Goal: Task Accomplishment & Management: Manage account settings

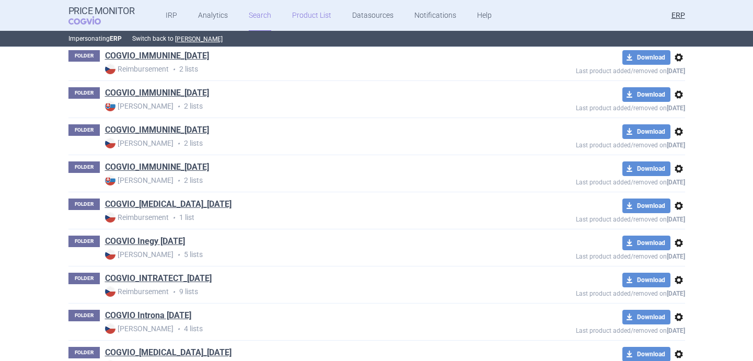
scroll to position [14061, 0]
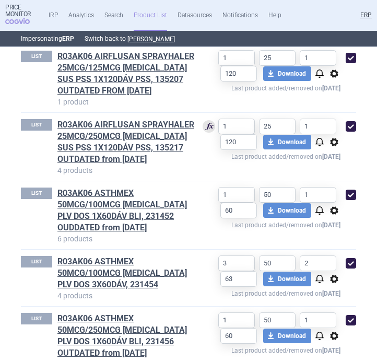
scroll to position [572, 0]
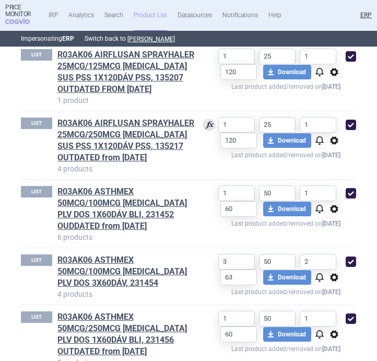
click at [348, 125] on span at bounding box center [351, 125] width 10 height 10
checkbox input "false"
click at [332, 68] on span "options" at bounding box center [334, 72] width 13 height 13
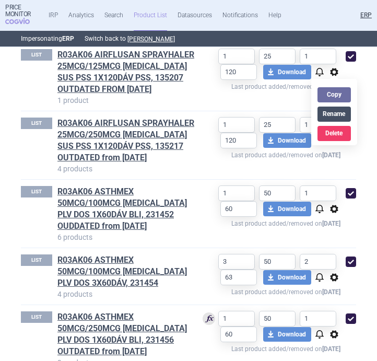
click at [333, 116] on button "Rename" at bounding box center [334, 114] width 33 height 15
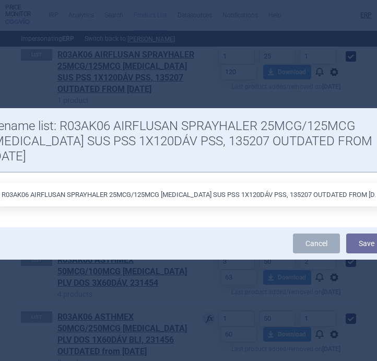
drag, startPoint x: 367, startPoint y: 178, endPoint x: 280, endPoint y: 180, distance: 87.3
click at [280, 183] on input "R03AK06 AIRFLUSAN SPRAYHALER 25MCG/125MCG [MEDICAL_DATA] SUS PSS 1X120DÁV PSS, …" at bounding box center [188, 195] width 397 height 24
type input "R03AK06 AIRFLUSAN SPRAYHALER 25MCG/125MCG [MEDICAL_DATA] SUS PSS 1X120DÁV PSS, …"
click at [366, 234] on button "Save" at bounding box center [366, 244] width 41 height 20
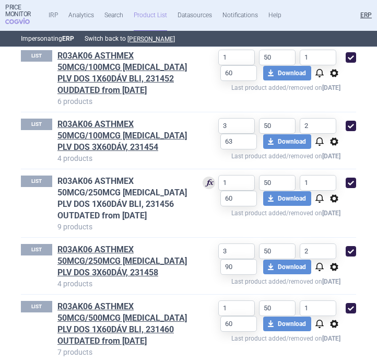
scroll to position [688, 0]
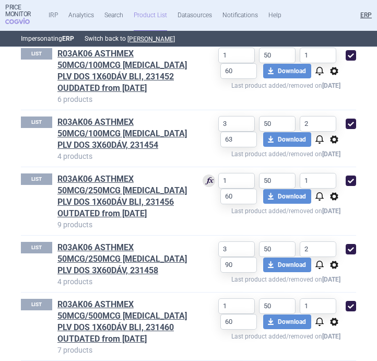
click at [334, 74] on span "options" at bounding box center [334, 71] width 13 height 13
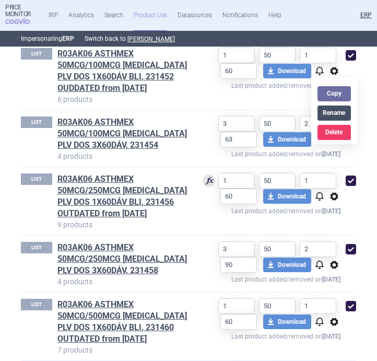
click at [335, 111] on button "Rename" at bounding box center [334, 113] width 33 height 15
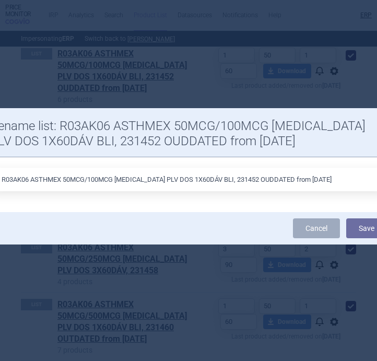
drag, startPoint x: 327, startPoint y: 178, endPoint x: 225, endPoint y: 181, distance: 102.5
click at [225, 181] on input "R03AK06 ASTHMEX 50MCG/100MCG INH PLV DOS 1X60DÁV BLI, 231452 OUDDATED from 16.1…" at bounding box center [188, 180] width 397 height 24
type input "R03AK06 ASTHMEX 50MCG/100MCG INH PLV DOS 1X60DÁV BLI, 231452"
click at [358, 226] on button "Save" at bounding box center [366, 228] width 41 height 20
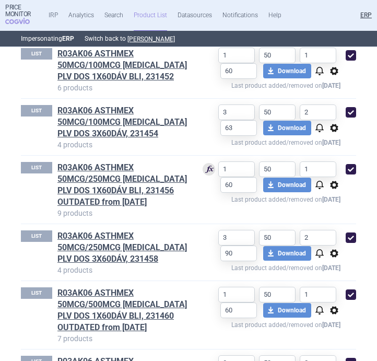
click at [333, 131] on span "options" at bounding box center [334, 128] width 13 height 13
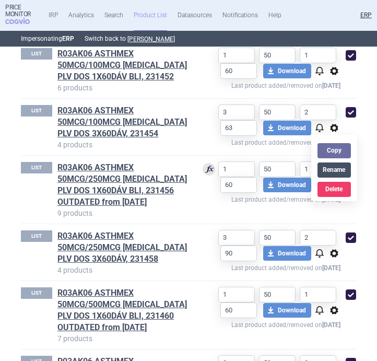
click at [337, 168] on button "Rename" at bounding box center [334, 170] width 33 height 15
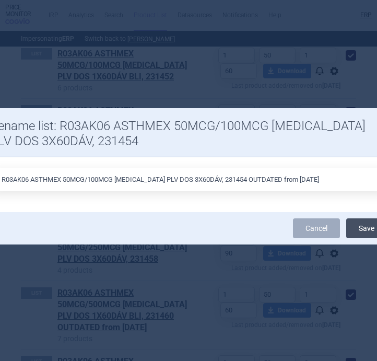
type input "R03AK06 ASTHMEX 50MCG/100MCG INH PLV DOS 3X60DÁV, 231454 OUTDATED from 6.9.2025"
click at [367, 223] on button "Save" at bounding box center [366, 228] width 41 height 20
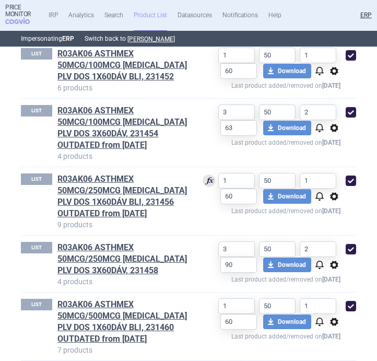
click at [350, 114] on span at bounding box center [351, 112] width 10 height 10
checkbox input "false"
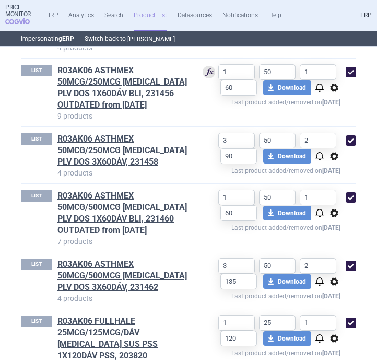
scroll to position [799, 0]
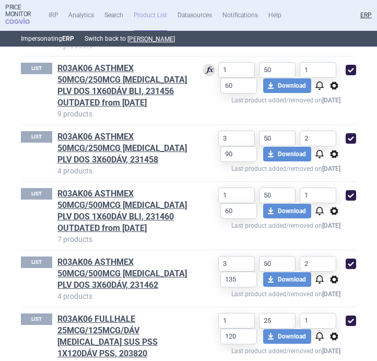
click at [335, 85] on span "options" at bounding box center [334, 85] width 13 height 13
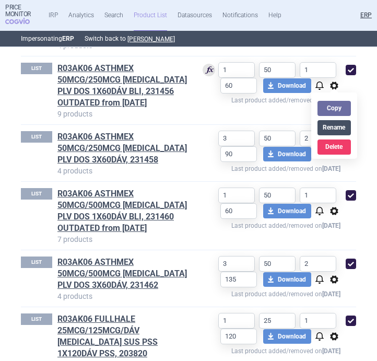
click at [332, 129] on button "Rename" at bounding box center [334, 127] width 33 height 15
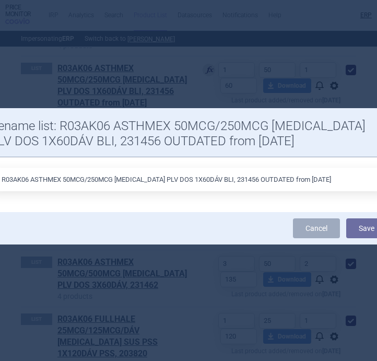
click at [306, 177] on input "R03AK06 ASTHMEX 50MCG/250MCG INH PLV DOS 1X60DÁV BLI, 231456 OUTDATED from 9.5.…" at bounding box center [188, 180] width 397 height 24
click at [317, 227] on link "Cancel" at bounding box center [316, 228] width 47 height 20
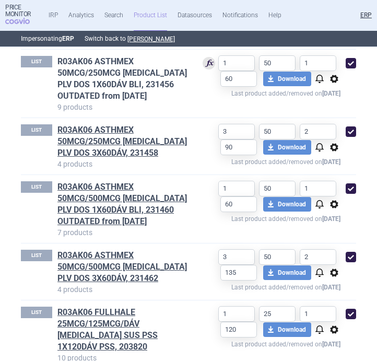
scroll to position [806, 0]
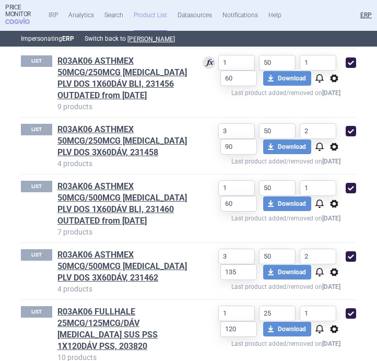
click at [334, 81] on span "options" at bounding box center [334, 78] width 13 height 13
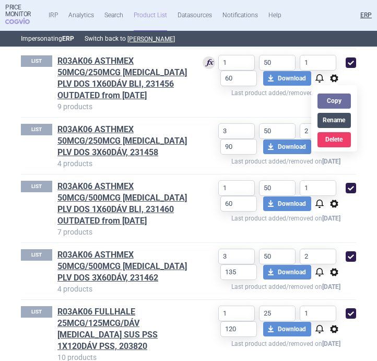
click at [334, 117] on button "Rename" at bounding box center [334, 120] width 33 height 15
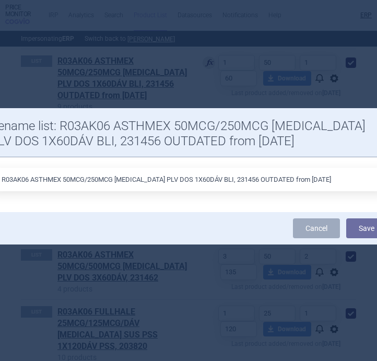
drag, startPoint x: 321, startPoint y: 183, endPoint x: 227, endPoint y: 181, distance: 93.6
click at [227, 181] on input "R03AK06 ASTHMEX 50MCG/250MCG INH PLV DOS 1X60DÁV BLI, 231456 OUTDATED from 9.5.…" at bounding box center [188, 180] width 397 height 24
type input "R03AK06 ASTHMEX 50MCG/250MCG INH PLV DOS 1X60DÁV BLI, 231456"
click at [366, 228] on button "Save" at bounding box center [366, 228] width 41 height 20
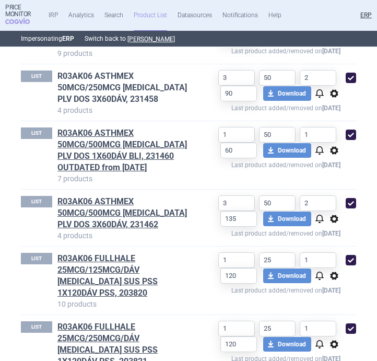
scroll to position [854, 0]
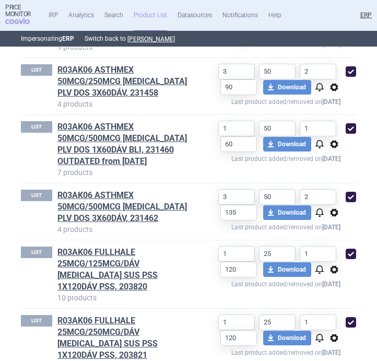
click at [335, 87] on span "options" at bounding box center [334, 87] width 13 height 13
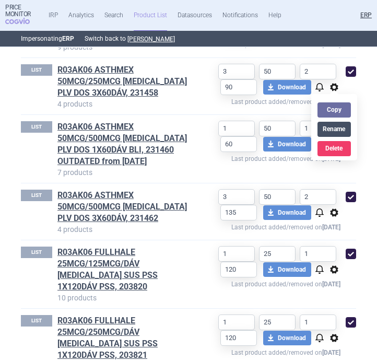
click at [335, 128] on button "Rename" at bounding box center [334, 129] width 33 height 15
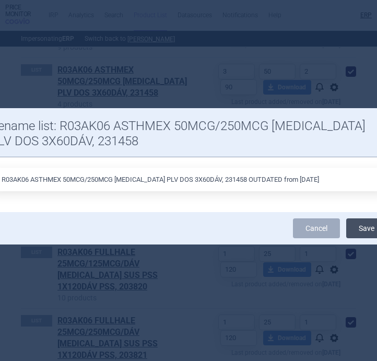
type input "R03AK06 ASTHMEX 50MCG/250MCG INH PLV DOS 3X60DÁV, 231458 OUTDATED from 6.9.2025"
click at [367, 227] on button "Save" at bounding box center [366, 228] width 41 height 20
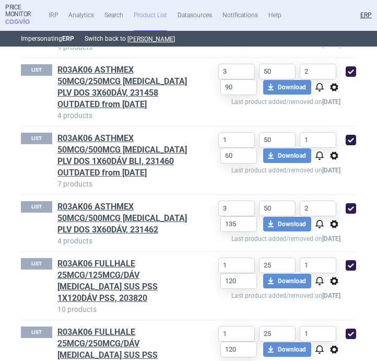
click at [351, 74] on span at bounding box center [351, 71] width 10 height 10
checkbox input "false"
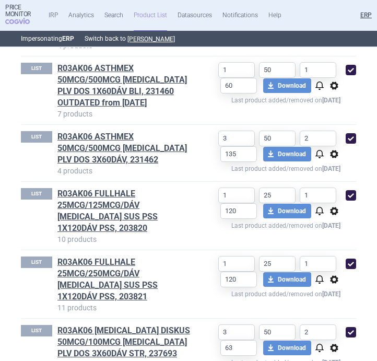
scroll to position [925, 0]
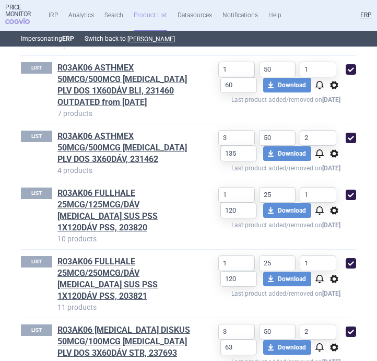
click at [337, 85] on span "options" at bounding box center [334, 85] width 13 height 13
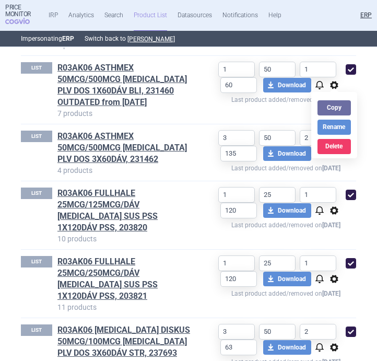
click at [339, 135] on div "Copy Rename Delete" at bounding box center [334, 125] width 46 height 67
click at [339, 134] on button "Rename" at bounding box center [334, 127] width 33 height 15
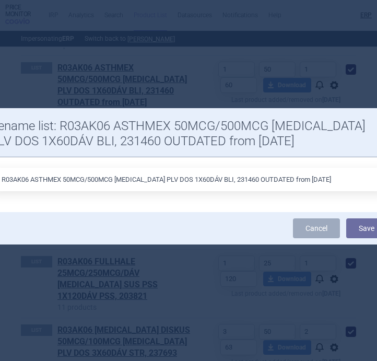
drag, startPoint x: 311, startPoint y: 177, endPoint x: 228, endPoint y: 176, distance: 83.1
click at [228, 176] on input "R03AK06 ASTHMEX 50MCG/500MCG INH PLV DOS 1X60DÁV BLI, 231460 OUTDATED from 9.5.…" at bounding box center [188, 180] width 397 height 24
click at [232, 179] on input "R03AK06 ASTHMEX 50MCG/500MCG INH PLV DOS 1X60DÁV BLI, 231460 OUTDATED from 9.5.…" at bounding box center [188, 180] width 397 height 24
drag, startPoint x: 227, startPoint y: 179, endPoint x: 276, endPoint y: 180, distance: 49.1
click at [276, 180] on input "R03AK06 ASTHMEX 50MCG/500MCG INH PLV DOS 1X60DÁV BLI, 231460 OUTDATED from 9.5.…" at bounding box center [188, 180] width 397 height 24
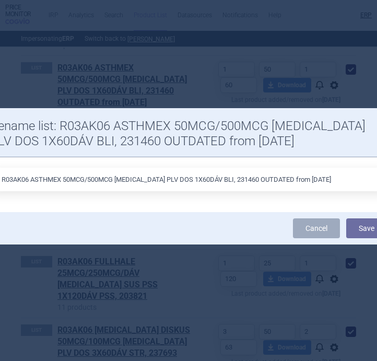
drag, startPoint x: 314, startPoint y: 178, endPoint x: 234, endPoint y: 177, distance: 80.0
click at [234, 177] on input "R03AK06 ASTHMEX 50MCG/500MCG INH PLV DOS 1X60DÁV BLI, 231460 OUTDATED from 9.5.…" at bounding box center [188, 180] width 397 height 24
type input "R03AK06 ASTHMEX 50MCG/500MCG INH PLV DOS 1X60DÁV BLI, 231460"
click at [366, 229] on button "Save" at bounding box center [366, 228] width 41 height 20
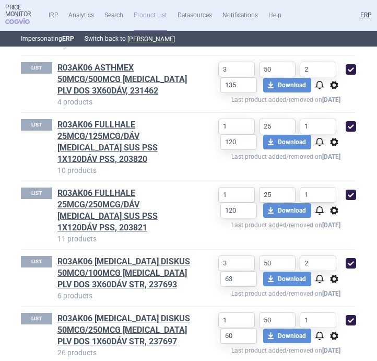
scroll to position [995, 0]
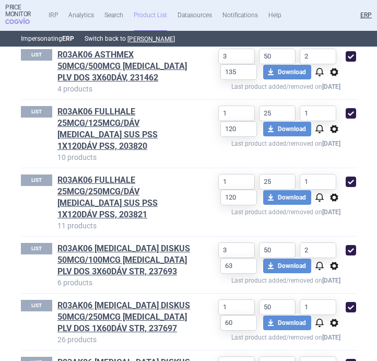
click at [333, 71] on span "options" at bounding box center [334, 72] width 13 height 13
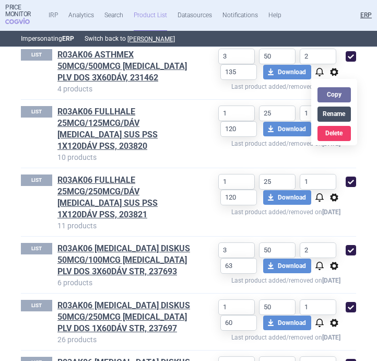
click at [337, 111] on button "Rename" at bounding box center [334, 114] width 33 height 15
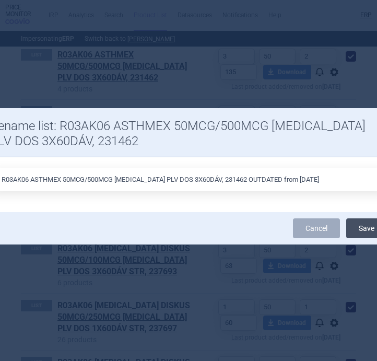
type input "R03AK06 ASTHMEX 50MCG/500MCG INH PLV DOS 3X60DÁV, 231462 OUTDATED from 6.9.2025"
click at [366, 229] on button "Save" at bounding box center [366, 228] width 41 height 20
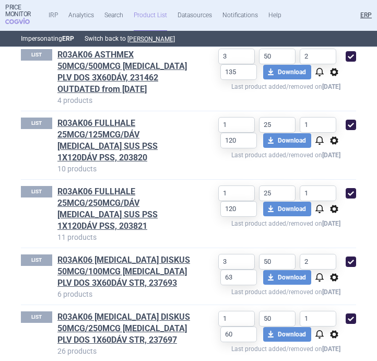
click at [351, 53] on span at bounding box center [351, 56] width 10 height 10
checkbox input "false"
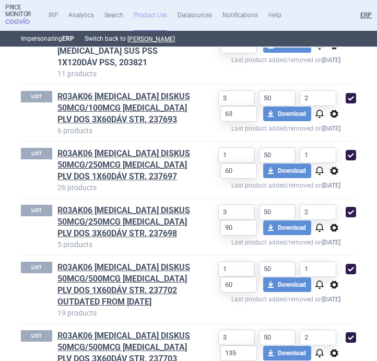
scroll to position [1170, 0]
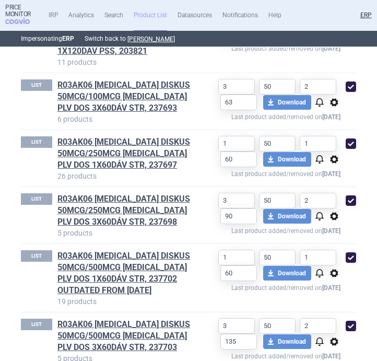
click at [351, 252] on span at bounding box center [351, 257] width 10 height 10
checkbox input "false"
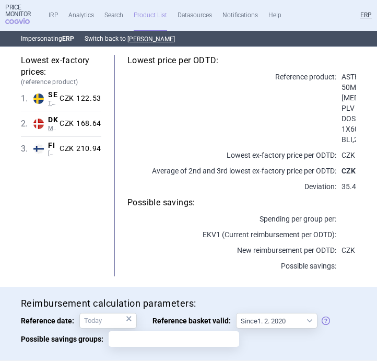
scroll to position [0, 0]
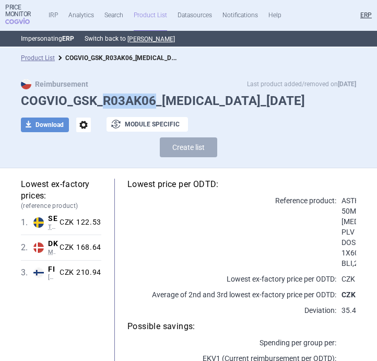
drag, startPoint x: 104, startPoint y: 98, endPoint x: 154, endPoint y: 99, distance: 50.2
click at [154, 99] on h1 "COGVIO_GSK_R03AK06_[MEDICAL_DATA]_[DATE]" at bounding box center [188, 101] width 335 height 15
copy h1 "R03AK06"
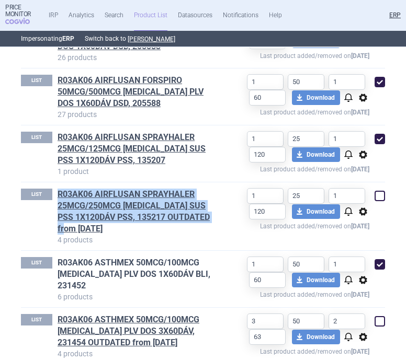
scroll to position [466, 0]
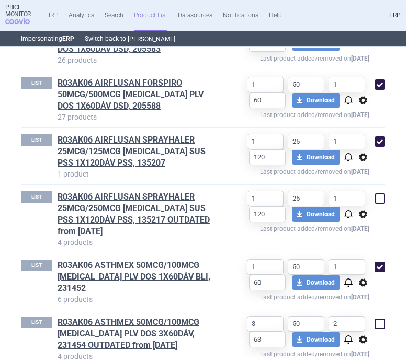
click at [151, 243] on p "4 products" at bounding box center [135, 242] width 156 height 10
click at [110, 162] on link "R03AK06 AIRFLUSAN SPRAYHALER 25MCG/125MCG INH SUS PSS 1X120DÁV PSS, 135207" at bounding box center [135, 151] width 156 height 34
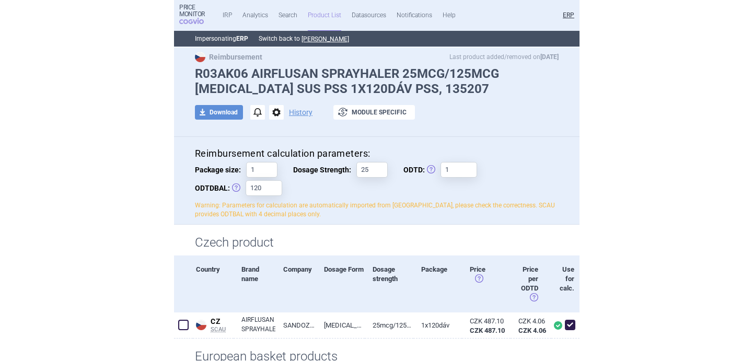
scroll to position [28, 0]
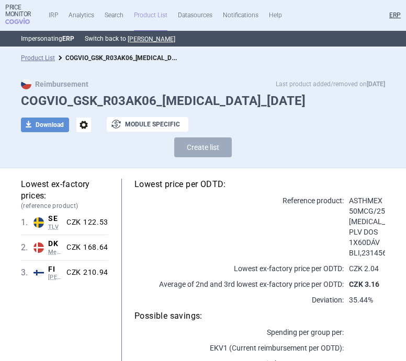
select select "2020-02-01"
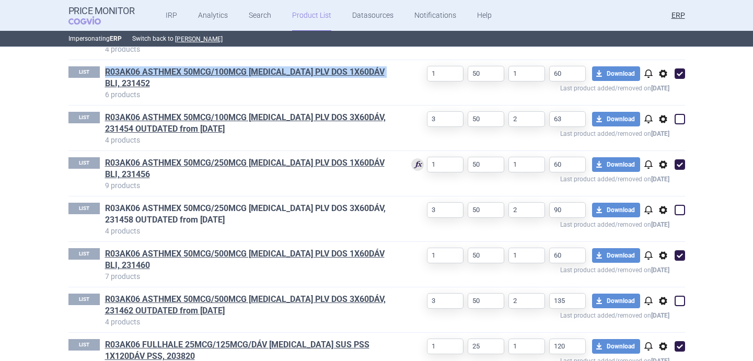
scroll to position [538, 0]
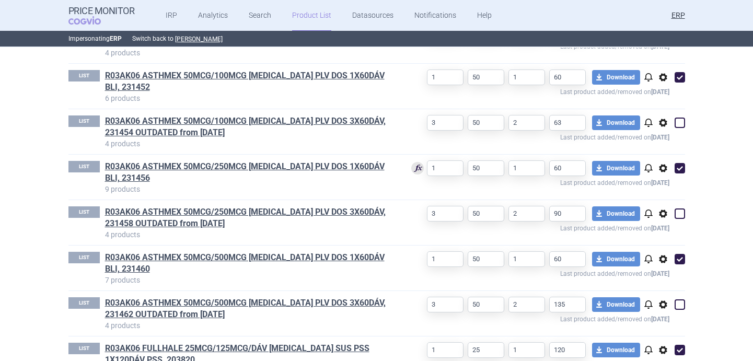
click at [224, 93] on p "6 products" at bounding box center [250, 98] width 290 height 10
drag, startPoint x: 399, startPoint y: 65, endPoint x: 280, endPoint y: 64, distance: 119.7
click at [280, 64] on div "LIST R03AK06 ASTHMEX 50MCG/100MCG INH PLV DOS 1X60DÁV BLI, 231452 6 products 1 …" at bounding box center [376, 86] width 617 height 45
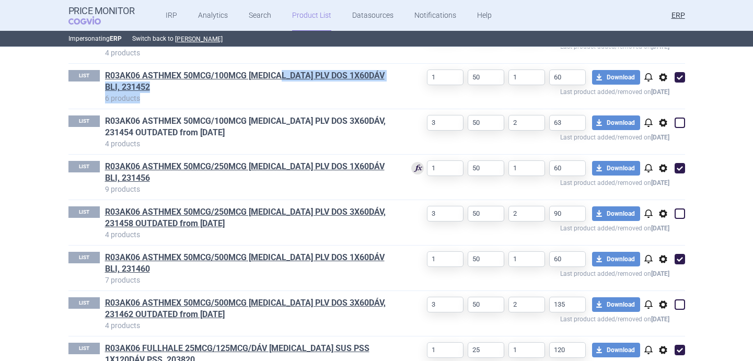
click at [269, 115] on link "R03AK06 ASTHMEX 50MCG/100MCG INH PLV DOS 3X60DÁV, 231454 OUTDATED from 6.9.2025" at bounding box center [250, 126] width 290 height 23
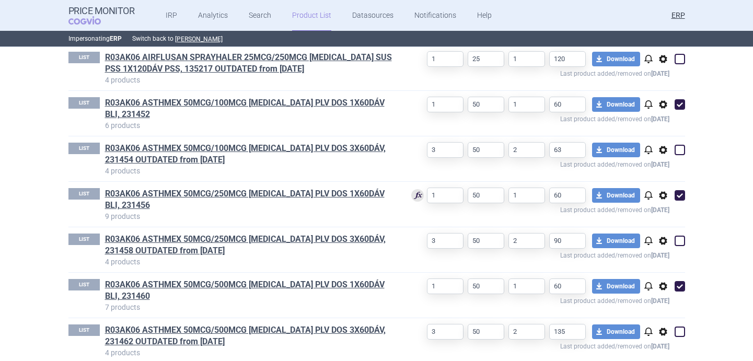
scroll to position [513, 0]
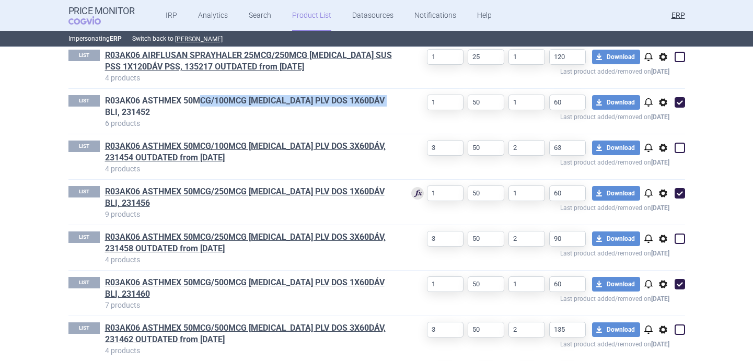
drag, startPoint x: 390, startPoint y: 88, endPoint x: 197, endPoint y: 87, distance: 193.4
click at [197, 95] on h1 "R03AK06 ASTHMEX 50MCG/100MCG INH PLV DOS 1X60DÁV BLI, 231452" at bounding box center [250, 106] width 290 height 23
copy link "CG/100MCG INH PLV DOS 1X60DÁV BLI, 231452"
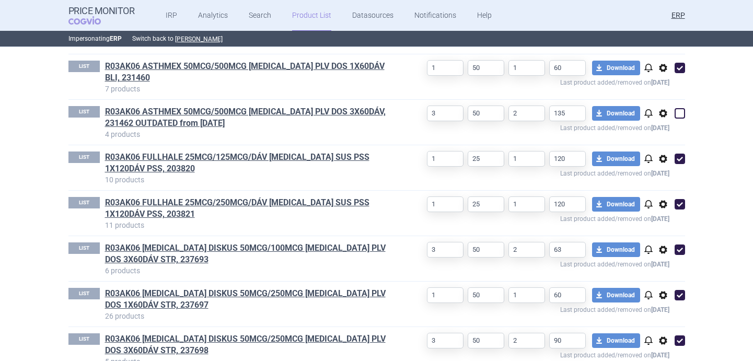
scroll to position [730, 0]
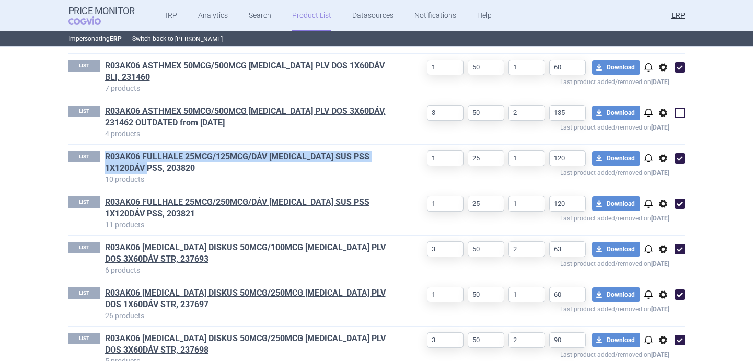
drag, startPoint x: 104, startPoint y: 118, endPoint x: 132, endPoint y: 131, distance: 30.4
click at [132, 151] on div "LIST R03AK06 FULLHALE 25MCG/125MCG/DÁV INH SUS PSS 1X120DÁV PSS, 203820 10 prod…" at bounding box center [231, 168] width 327 height 34
copy link "R03AK06 FULLHALE 25MCG/125MCG/DÁV INH SUS PSS 1X120DÁV PSS, 203820"
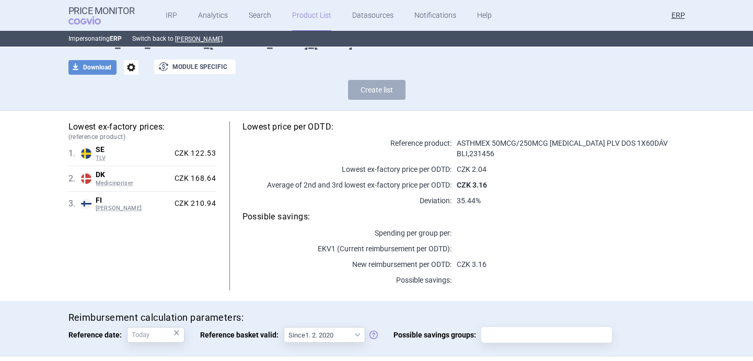
scroll to position [0, 0]
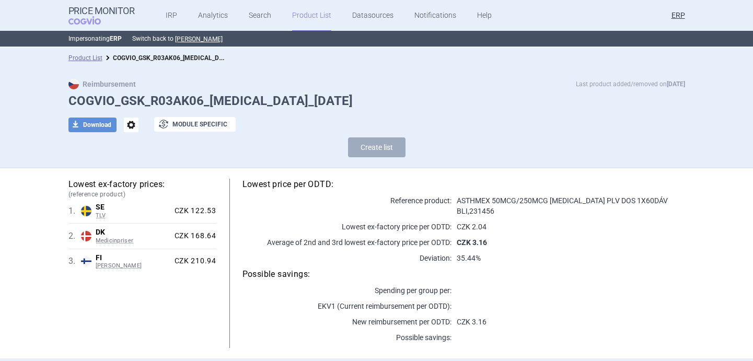
click at [131, 126] on span "options" at bounding box center [131, 125] width 15 height 15
click at [138, 172] on button "Rename" at bounding box center [130, 167] width 33 height 15
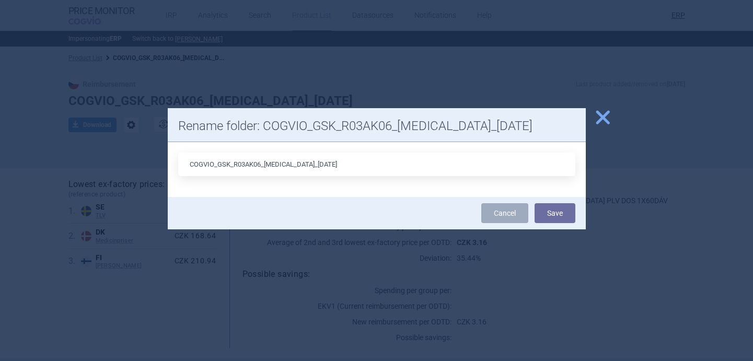
click at [300, 165] on input "COGVIO_GSK_R03AK06_Seretide_9.5.2025" at bounding box center [376, 165] width 397 height 24
type input "COGVIO_GSK_R03AK06_Seretide_6.9.2025"
click at [556, 210] on button "Save" at bounding box center [555, 213] width 41 height 20
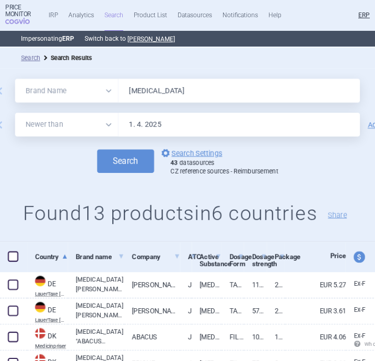
select select "brandName"
select select "newerThan"
click at [166, 88] on input "[MEDICAL_DATA]" at bounding box center [239, 91] width 241 height 24
click at [125, 177] on div "remove All Brand Name ATC Company Active Substance Country Newer than AIRFLUSAN…" at bounding box center [187, 154] width 375 height 173
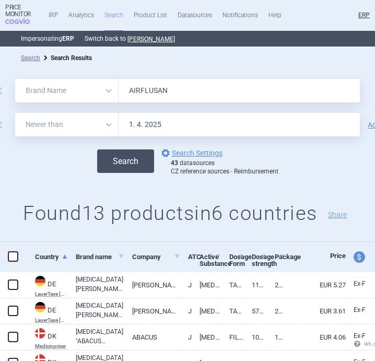
click at [126, 166] on button "Search" at bounding box center [125, 161] width 57 height 24
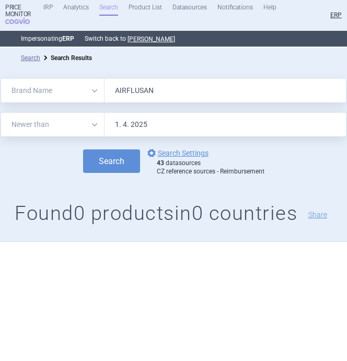
click at [149, 91] on input "AIRFLUSAN" at bounding box center [225, 91] width 241 height 24
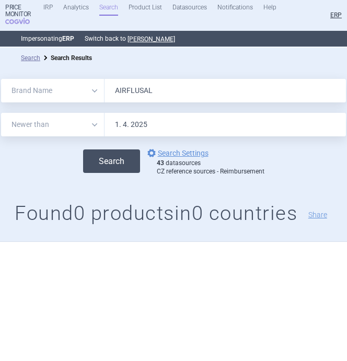
click at [122, 166] on button "Search" at bounding box center [111, 161] width 57 height 24
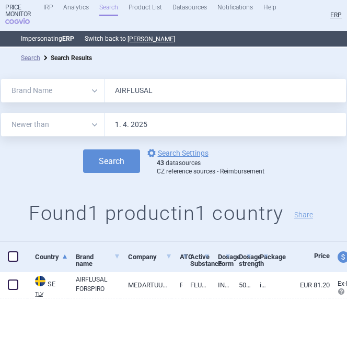
click at [146, 89] on input "AIRFLUSAL" at bounding box center [225, 91] width 241 height 24
paste input "SALMETEROLO"
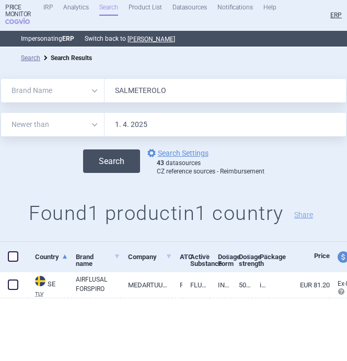
type input "SALMETEROLO"
click at [119, 167] on button "Search" at bounding box center [111, 161] width 57 height 24
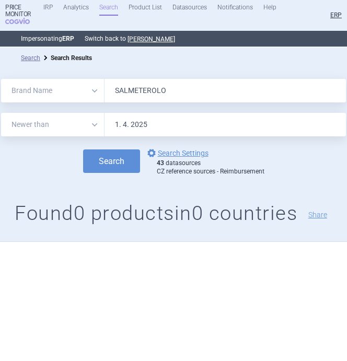
click at [156, 92] on input "SALMETEROLO" at bounding box center [225, 91] width 241 height 24
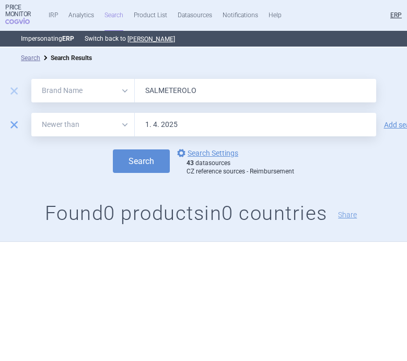
click at [12, 124] on span "remove" at bounding box center [14, 125] width 15 height 15
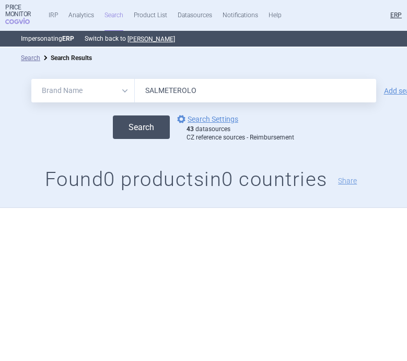
click at [153, 132] on button "Search" at bounding box center [141, 127] width 57 height 24
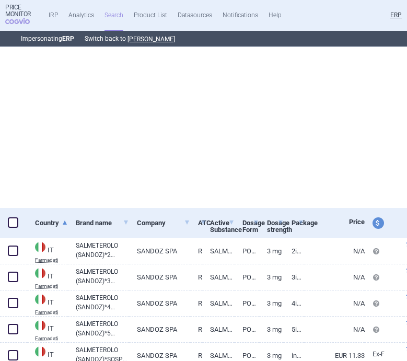
select select "brandName"
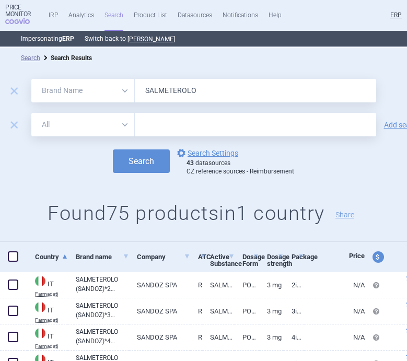
click at [113, 125] on select "All Brand Name ATC Company Active Substance Country Newer than" at bounding box center [82, 125] width 103 height 24
select select "mah"
drag, startPoint x: 92, startPoint y: 160, endPoint x: 157, endPoint y: 125, distance: 74.1
click at [157, 125] on input "text" at bounding box center [255, 125] width 241 height 24
type input "sandoz"
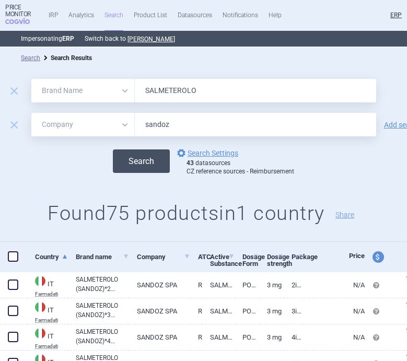
click at [154, 168] on button "Search" at bounding box center [141, 161] width 57 height 24
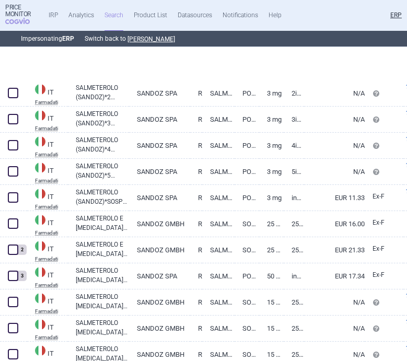
select select "brandName"
select select "mah"
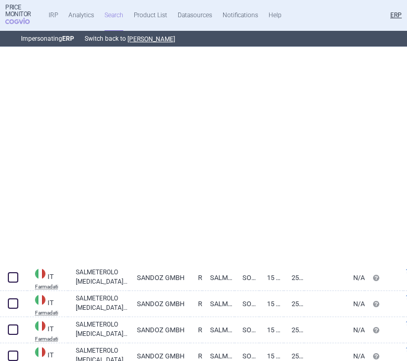
select select "brandName"
select select "mah"
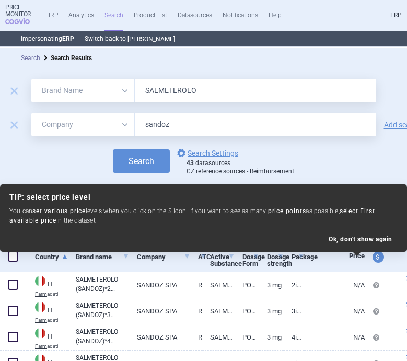
click at [58, 164] on div "Search options Search Settings 43 datasources CZ reference sources - Reimbursem…" at bounding box center [203, 161] width 407 height 29
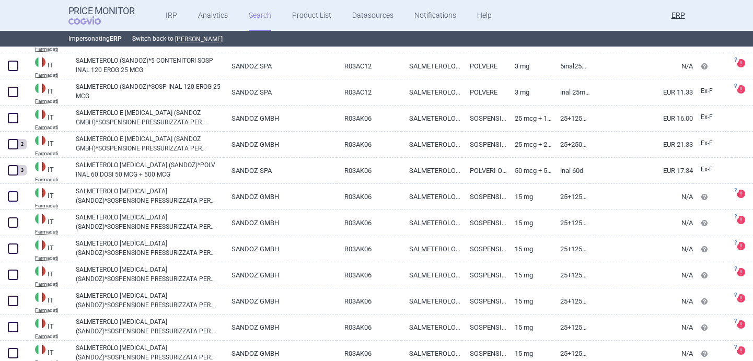
scroll to position [298, 0]
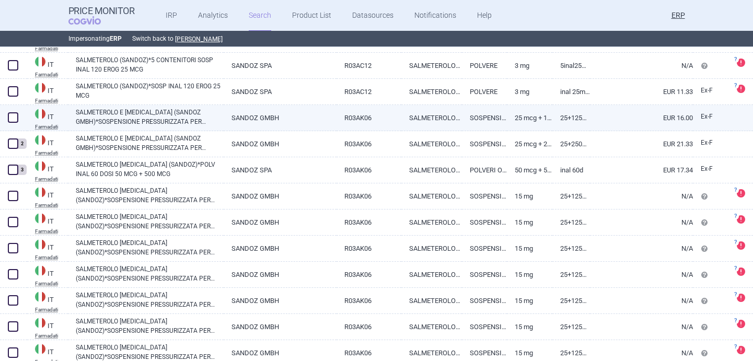
click at [183, 118] on link "SALMETEROLO E FLUTICASONE (SANDOZ GMBH)*SOSPENSIONE PRESSURIZZATA PER INALAZION…" at bounding box center [150, 117] width 148 height 19
select select "EUR"
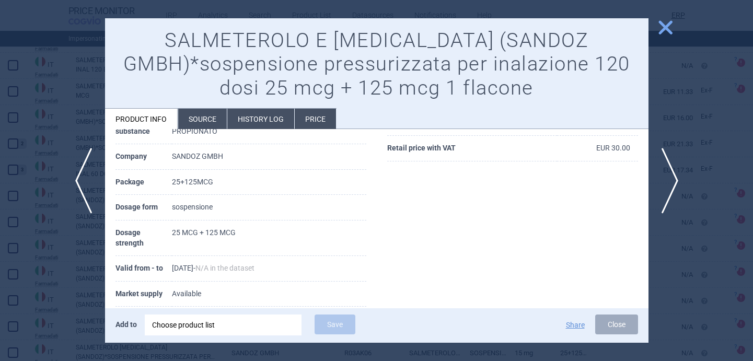
scroll to position [165, 0]
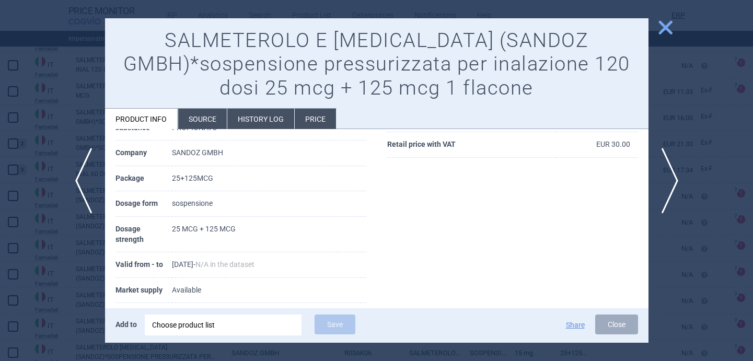
click at [235, 328] on div "Choose product list" at bounding box center [223, 325] width 142 height 21
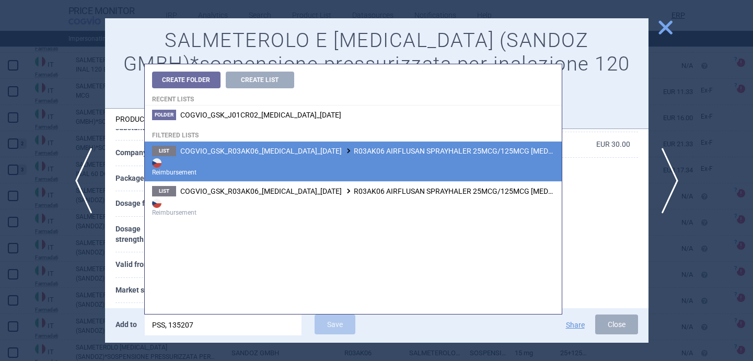
type input "PSS, 135207"
click at [323, 170] on strong "Reimbursement" at bounding box center [353, 166] width 402 height 21
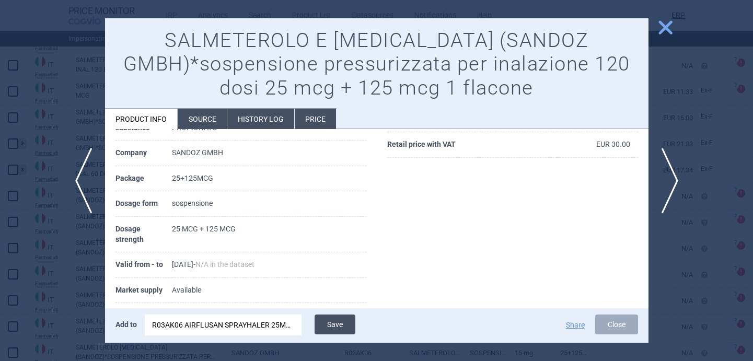
click at [332, 325] on button "Save" at bounding box center [335, 325] width 41 height 20
click at [375, 114] on div at bounding box center [376, 180] width 753 height 361
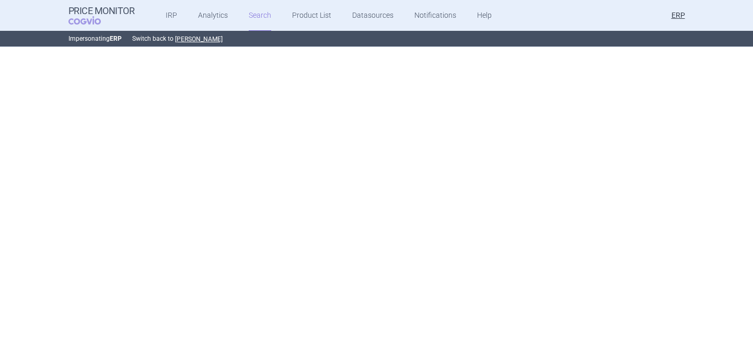
select select "brandName"
select select "mah"
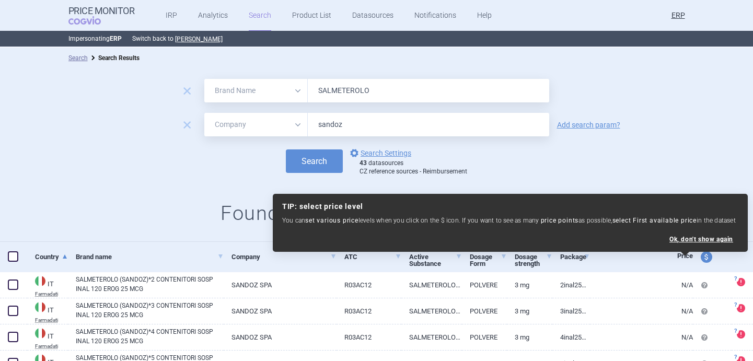
click at [356, 101] on input "SALMETEROLO" at bounding box center [428, 91] width 241 height 24
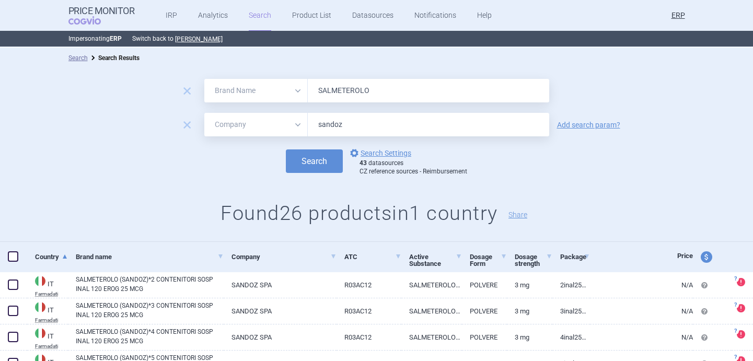
click at [356, 101] on input "SALMETEROLO" at bounding box center [428, 91] width 241 height 24
type input "AIRFLUSAL"
click at [319, 164] on button "Search" at bounding box center [314, 161] width 57 height 24
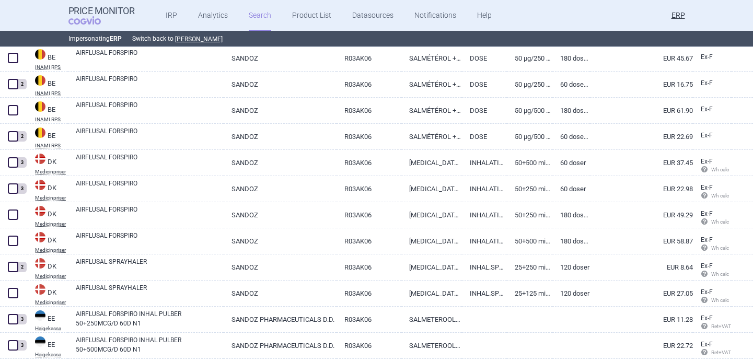
scroll to position [297, 0]
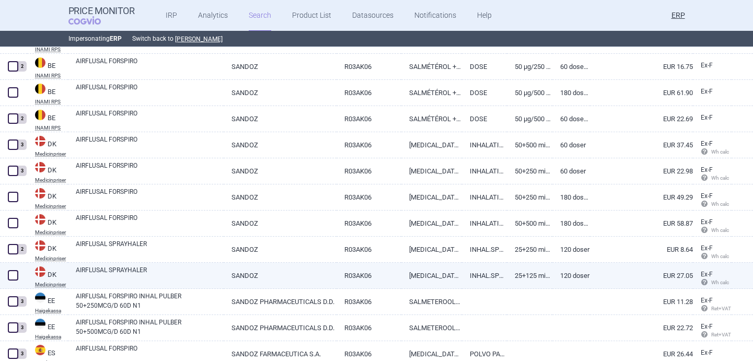
click at [11, 273] on span at bounding box center [13, 275] width 10 height 10
checkbox input "true"
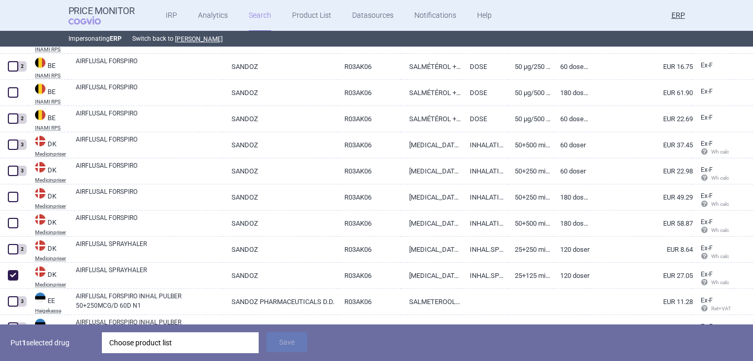
click at [149, 348] on div "Choose product list" at bounding box center [180, 342] width 142 height 21
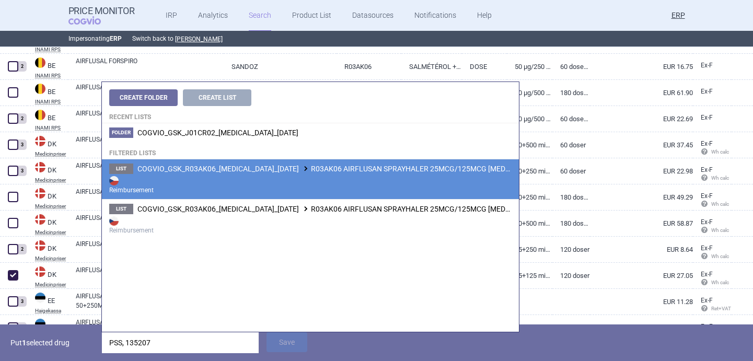
type input "PSS, 135207"
click at [261, 183] on strong "Reimbursement" at bounding box center [310, 184] width 402 height 21
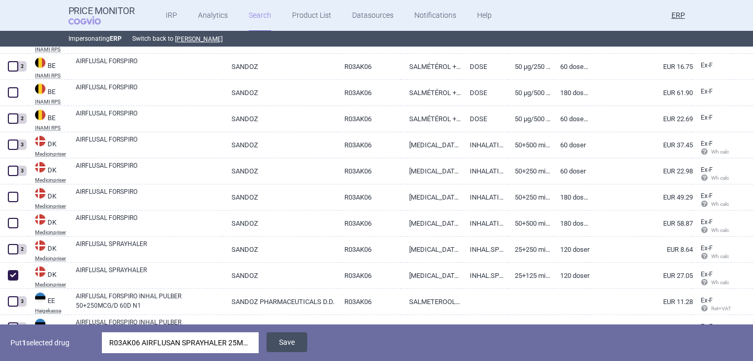
click at [292, 335] on button "Save" at bounding box center [287, 342] width 41 height 20
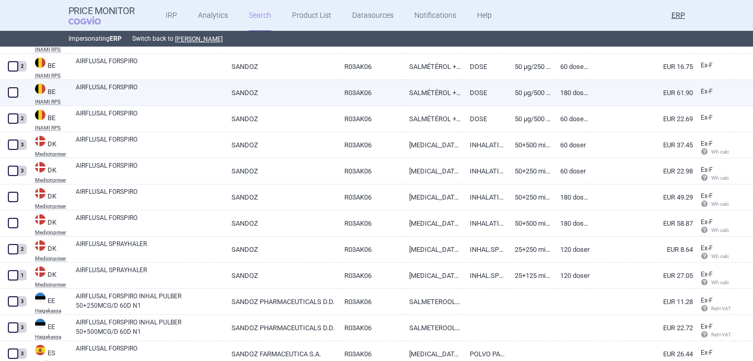
scroll to position [24, 0]
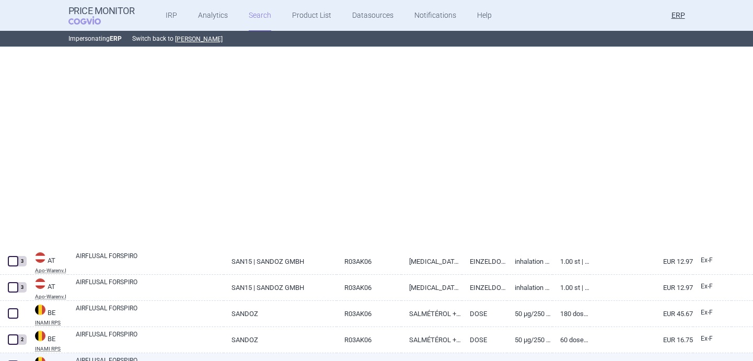
select select "brandName"
select select "mah"
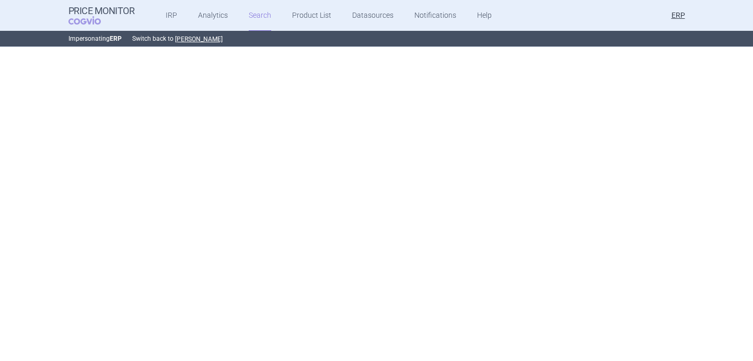
scroll to position [31, 0]
select select "brandName"
select select "mah"
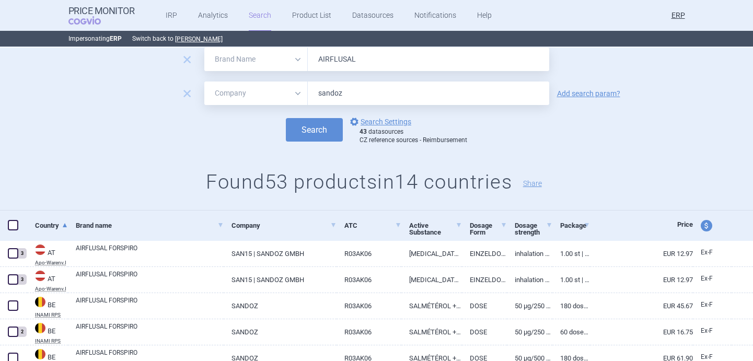
scroll to position [0, 0]
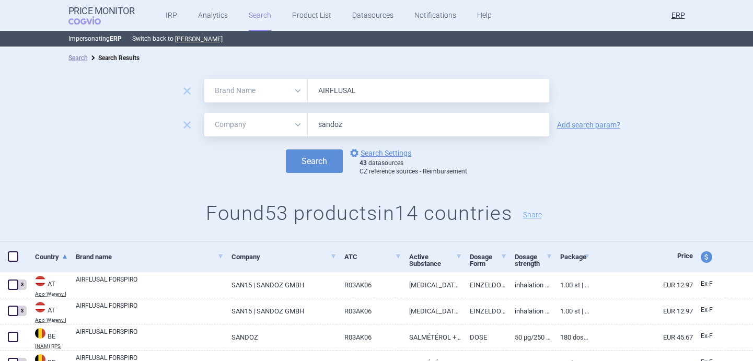
click at [356, 92] on input "AIRFLUSAL" at bounding box center [428, 91] width 241 height 24
click at [286, 149] on button "Search" at bounding box center [314, 161] width 57 height 24
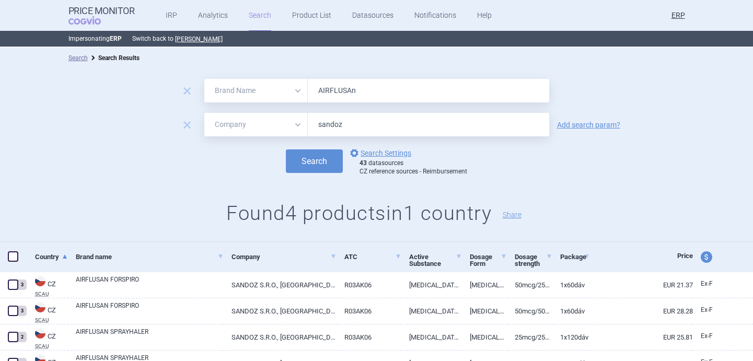
click at [352, 92] on input "AIRFLUSAn" at bounding box center [428, 91] width 241 height 24
paste input "STHMEX"
type input "ASTHMEX"
click at [227, 126] on select "All Brand Name ATC Company Active Substance Country Newer than" at bounding box center [255, 125] width 103 height 24
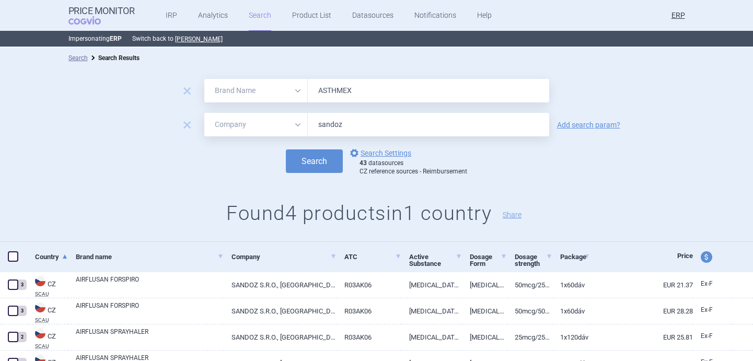
select select "newerThan"
click at [337, 130] on input "sandoz" at bounding box center [428, 125] width 241 height 24
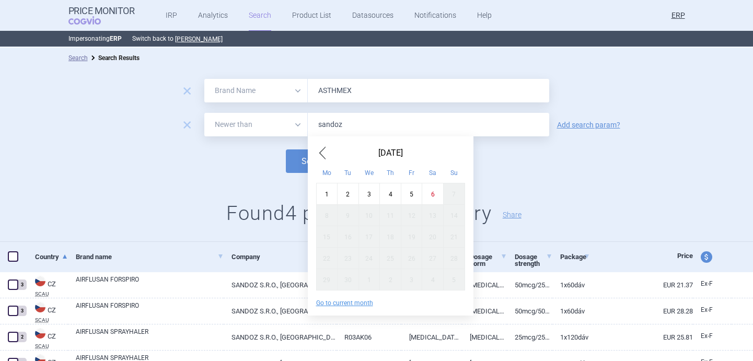
click at [322, 152] on span "Previous Month" at bounding box center [322, 153] width 13 height 17
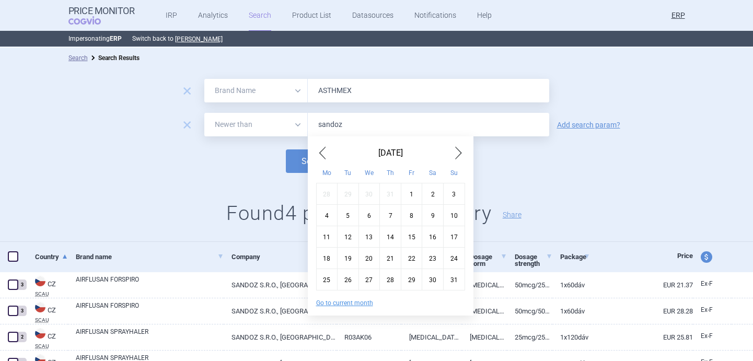
click at [322, 152] on span "Previous Month" at bounding box center [322, 153] width 13 height 17
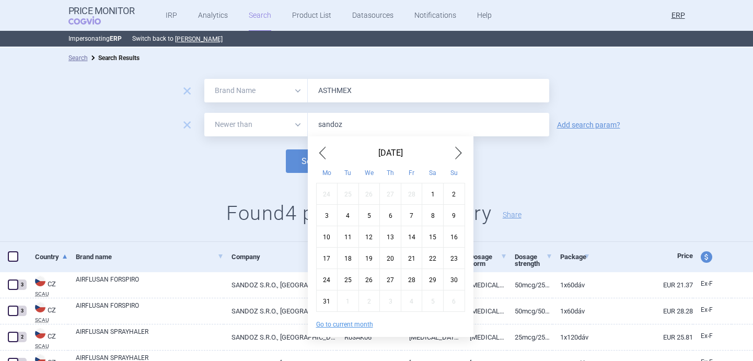
click at [375, 194] on div "1" at bounding box center [432, 193] width 21 height 21
type input "1. 3. 2025"
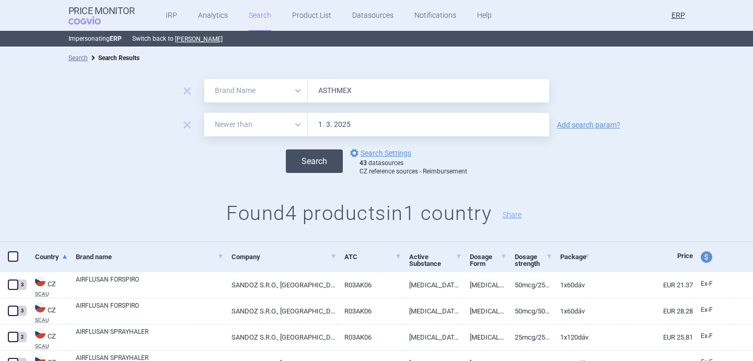
click at [311, 169] on button "Search" at bounding box center [314, 161] width 57 height 24
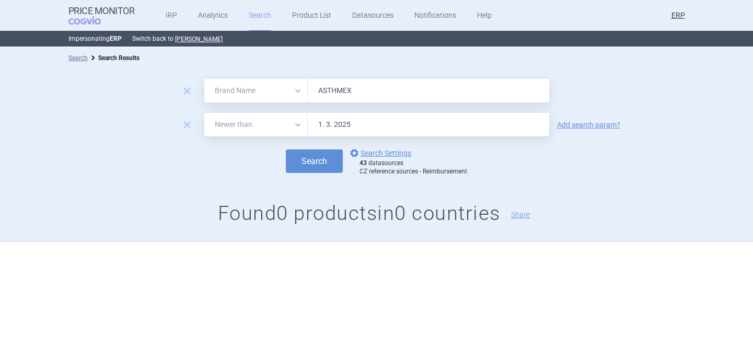
click at [345, 90] on input "ASTHMEX" at bounding box center [428, 91] width 241 height 24
paste input "SAL"
click at [313, 165] on button "Search" at bounding box center [314, 161] width 57 height 24
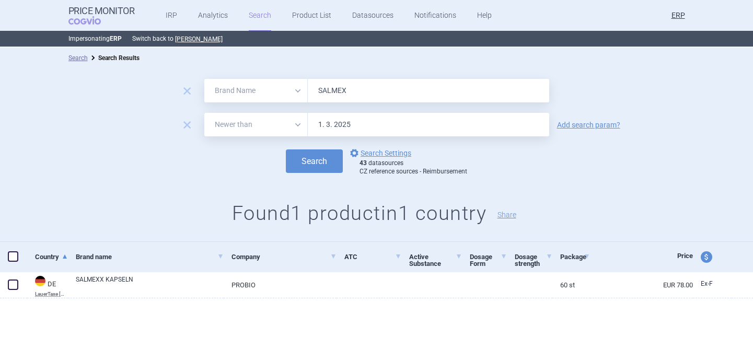
click at [349, 86] on input "SALMEX" at bounding box center [428, 91] width 241 height 24
paste input "FLUTIN"
type input "SALFLUTIN"
click at [321, 160] on button "Search" at bounding box center [314, 161] width 57 height 24
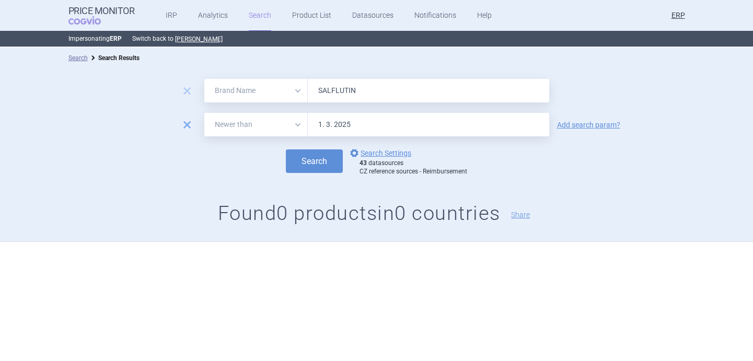
click at [188, 124] on span "remove" at bounding box center [187, 125] width 15 height 15
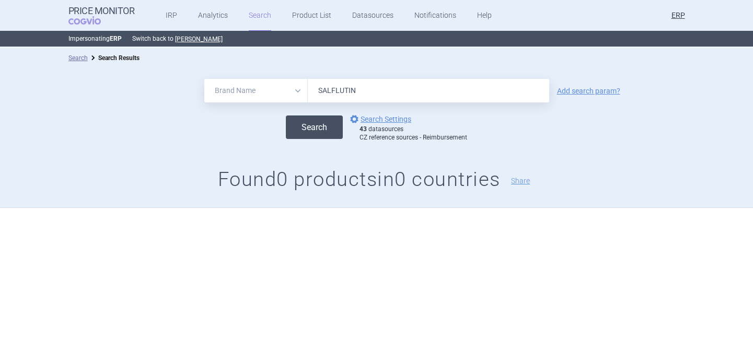
click at [300, 129] on button "Search" at bounding box center [314, 127] width 57 height 24
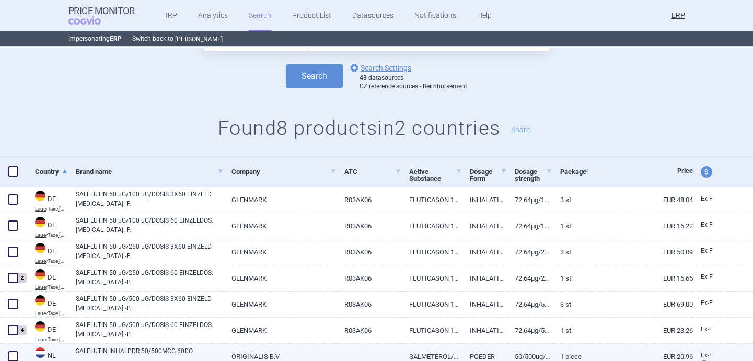
scroll to position [50, 0]
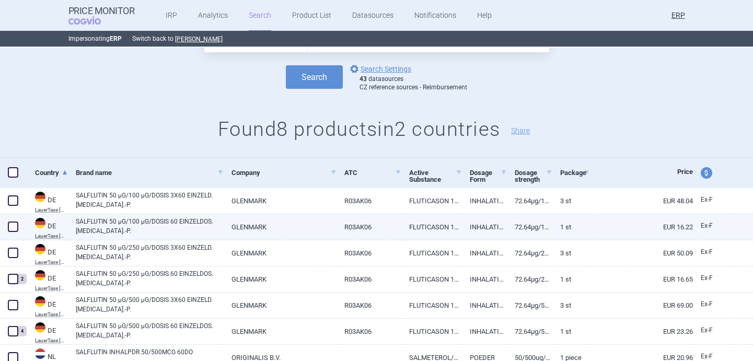
click at [14, 225] on span at bounding box center [13, 227] width 10 height 10
checkbox input "true"
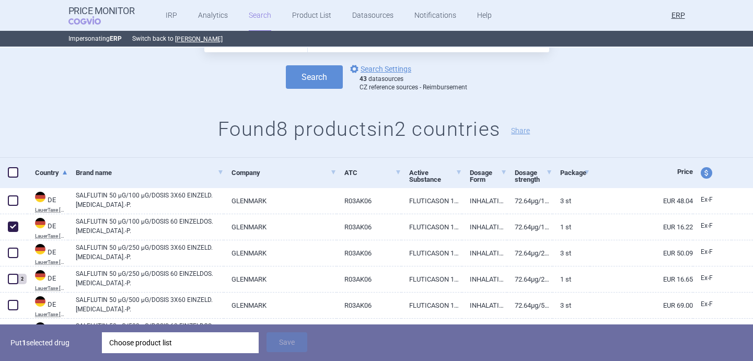
click at [182, 348] on div "Choose product list" at bounding box center [180, 342] width 142 height 21
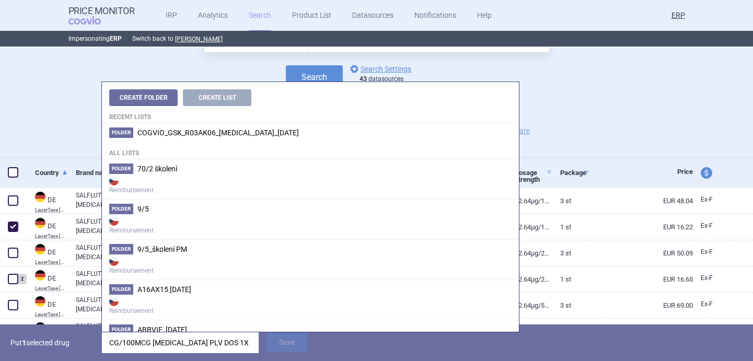
scroll to position [0, 18]
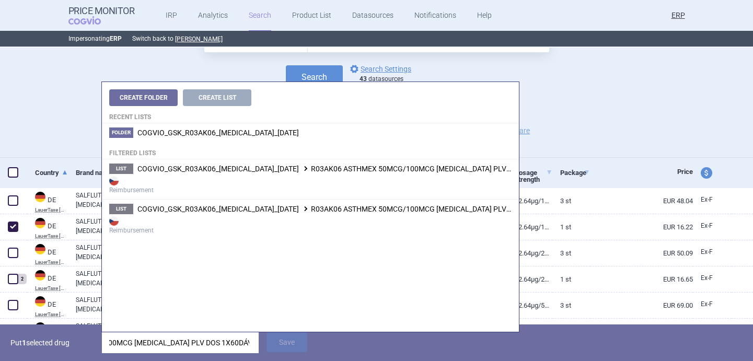
type input "CG/100MCG INH PLV DOS 1X60DÁV BLI, 231452"
click at [325, 173] on li "List COGVIO_GSK_R03AK06_Seretide_9.5.2025 R03AK06 ASTHMEX 50MCG/100MCG INH PLV …" at bounding box center [310, 179] width 417 height 40
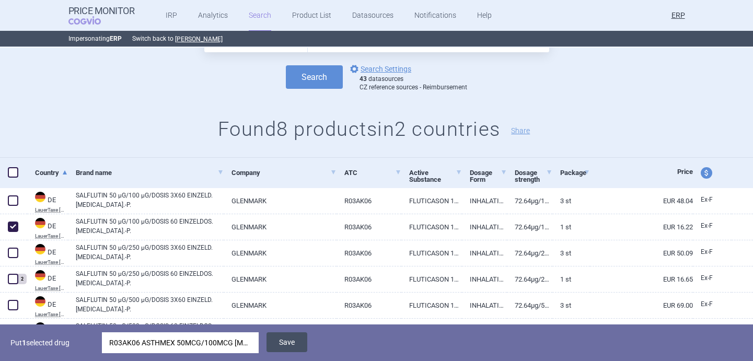
click at [286, 342] on button "Save" at bounding box center [287, 342] width 41 height 20
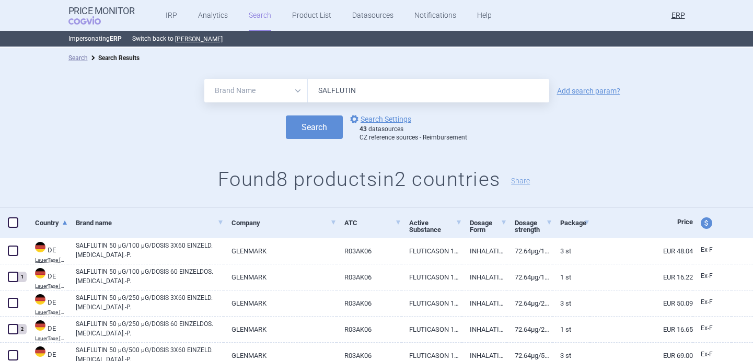
click at [375, 84] on div "All Brand Name ATC Company Active Substance Country Newer than SALFLUTIN Add se…" at bounding box center [376, 91] width 753 height 24
click at [375, 92] on link "Add search param?" at bounding box center [588, 90] width 63 height 7
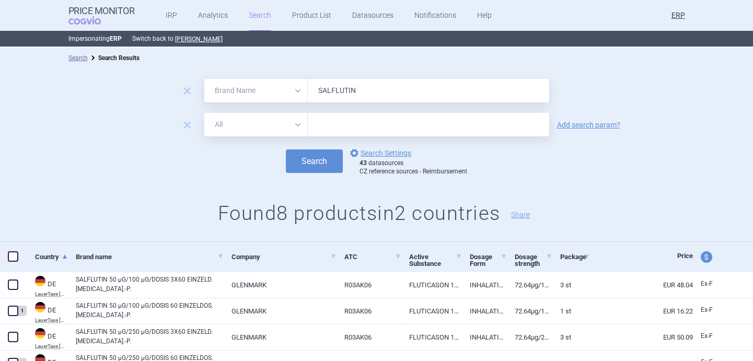
click at [290, 129] on select "All Brand Name ATC Company Active Substance Country Newer than" at bounding box center [255, 125] width 103 height 24
select select "newerThan"
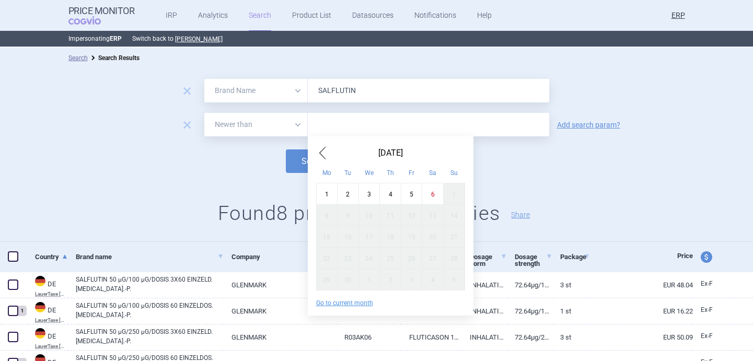
click at [353, 123] on input "text" at bounding box center [428, 125] width 241 height 24
click at [322, 155] on span "Previous Month" at bounding box center [322, 153] width 13 height 17
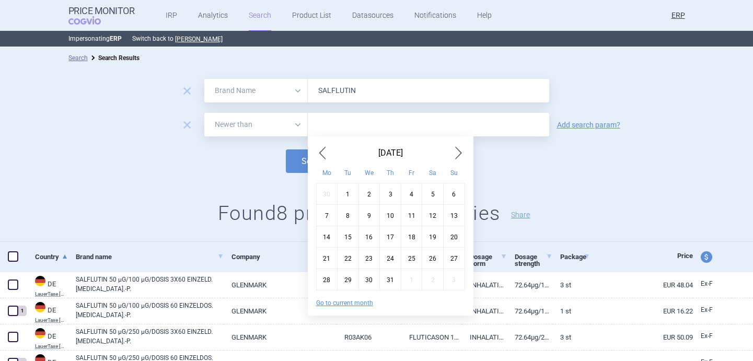
click at [322, 155] on span "Previous Month" at bounding box center [322, 153] width 13 height 17
click at [353, 196] on div "1" at bounding box center [348, 193] width 21 height 21
click at [327, 122] on input "1. 4. 2025" at bounding box center [428, 125] width 241 height 24
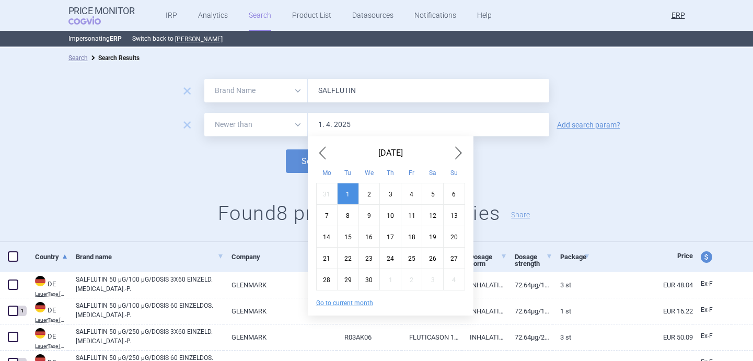
click at [326, 147] on span "Previous Month" at bounding box center [322, 153] width 13 height 17
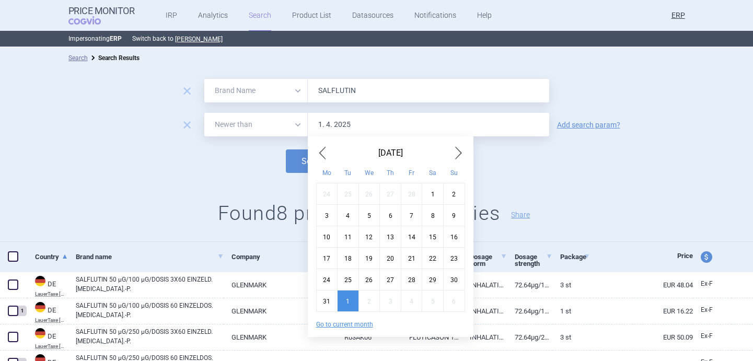
click at [375, 194] on div "1" at bounding box center [432, 193] width 21 height 21
type input "1. 3. 2025"
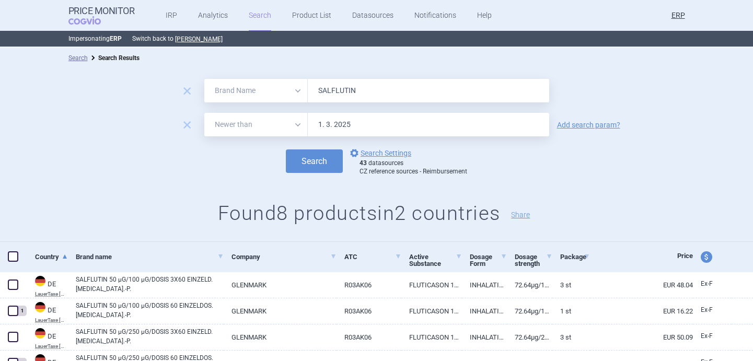
click at [350, 91] on input "SALFLUTIN" at bounding box center [428, 91] width 241 height 24
paste input "FULLHALE"
click at [323, 161] on button "Search" at bounding box center [314, 161] width 57 height 24
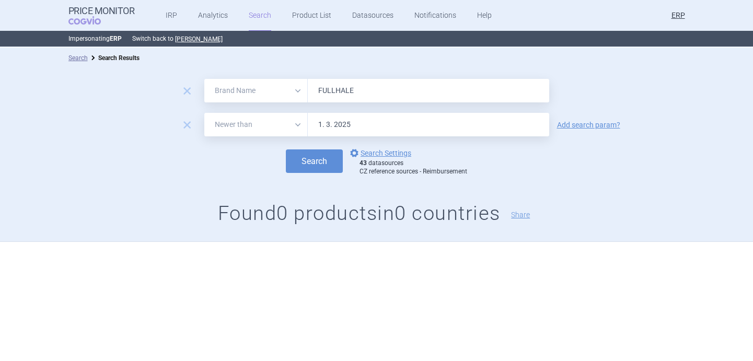
click at [346, 86] on input "FULLHALE" at bounding box center [428, 91] width 241 height 24
paste input "SERROFLO"
type input "SERROFLO"
click at [327, 164] on button "Search" at bounding box center [314, 161] width 57 height 24
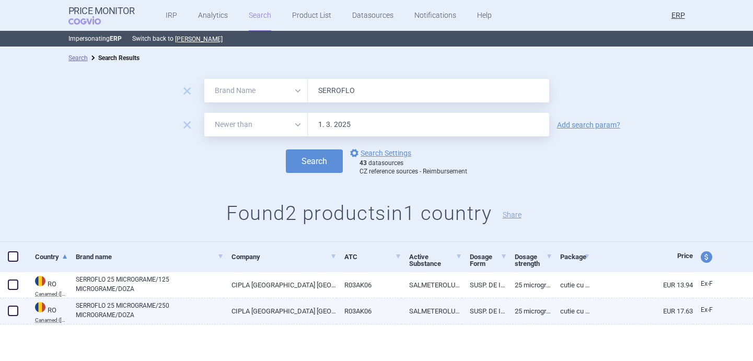
click at [184, 311] on link "SERROFLO 25 MICROGRAME/250 MICROGRAME/DOZA" at bounding box center [150, 310] width 148 height 19
select select "EUR"
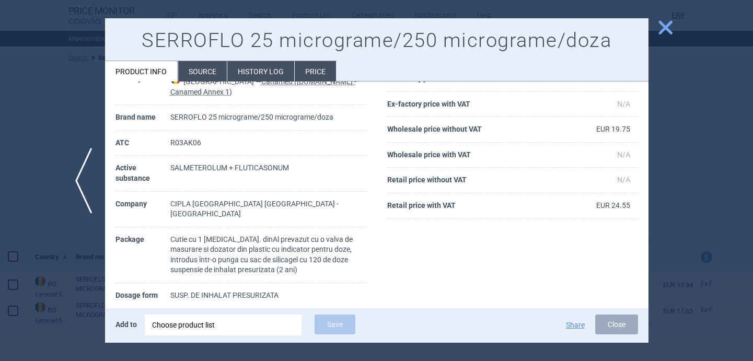
scroll to position [59, 0]
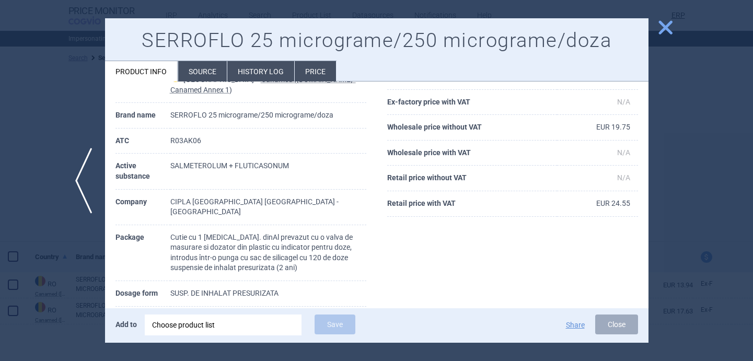
click at [218, 328] on div "Choose product list" at bounding box center [223, 325] width 142 height 21
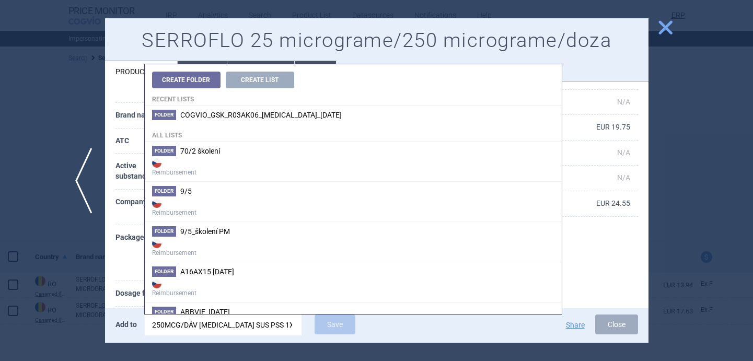
scroll to position [0, 29]
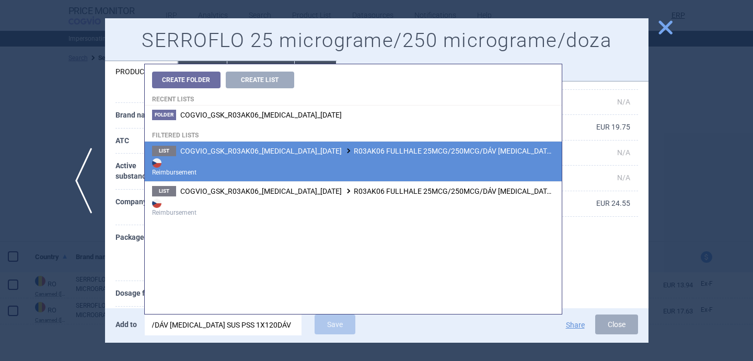
type input "250MCG/DÁV INH SUS PSS 1X120DÁV PSS, 203821"
click at [353, 156] on strong "Reimbursement" at bounding box center [353, 166] width 402 height 21
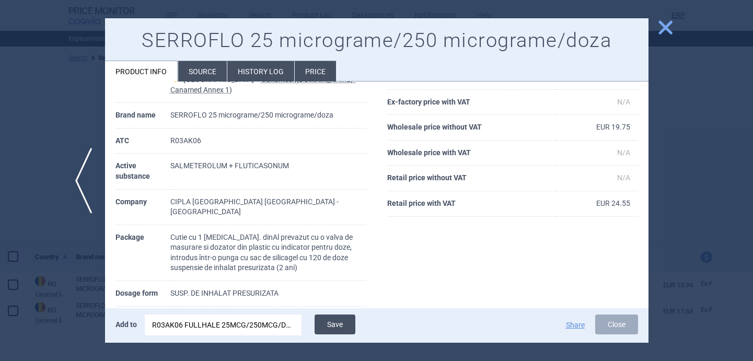
click at [345, 321] on button "Save" at bounding box center [335, 325] width 41 height 20
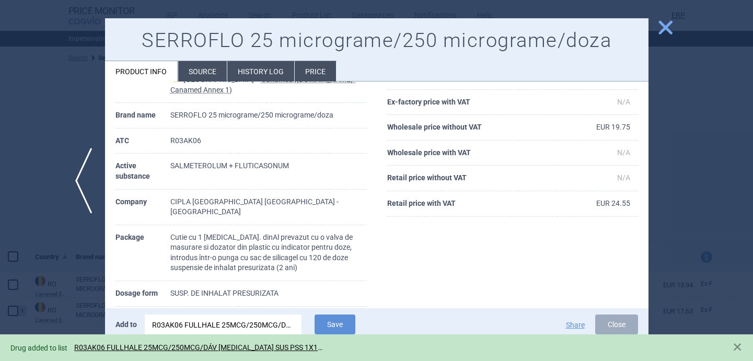
click at [49, 240] on div at bounding box center [376, 180] width 753 height 361
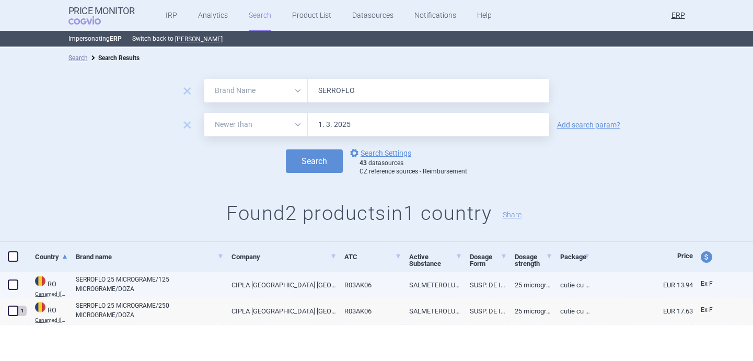
click at [15, 282] on span at bounding box center [13, 285] width 10 height 10
checkbox input "true"
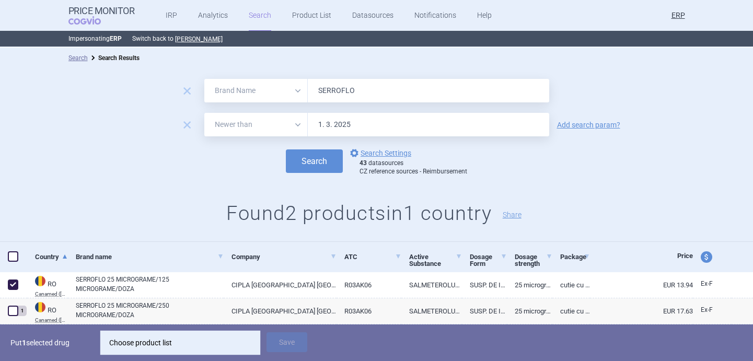
click at [126, 340] on div "Choose product list" at bounding box center [180, 342] width 142 height 21
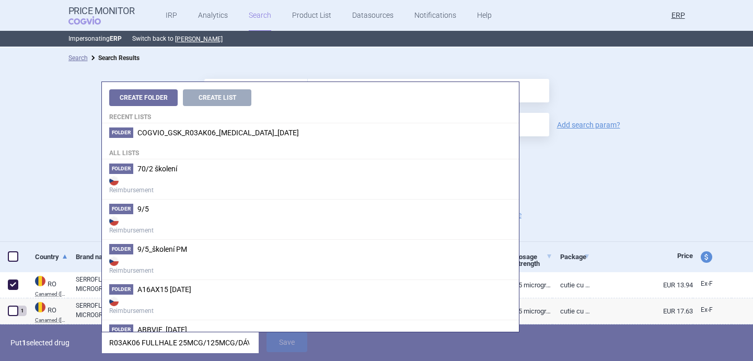
scroll to position [0, 125]
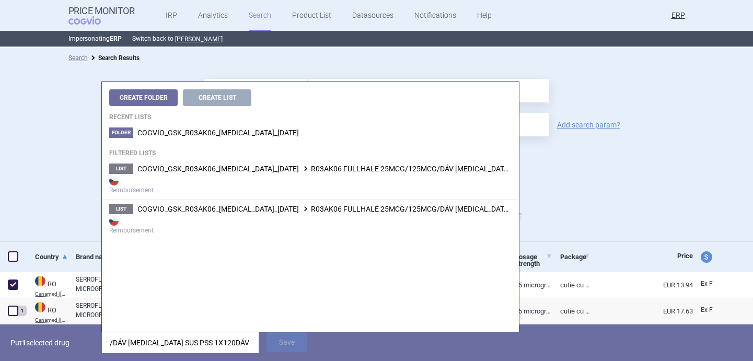
type input "R03AK06 FULLHALE 25MCG/125MCG/DÁV INH SUS PSS 1X120DÁV PSS, 203820"
click at [269, 174] on strong "Reimbursement" at bounding box center [310, 184] width 402 height 21
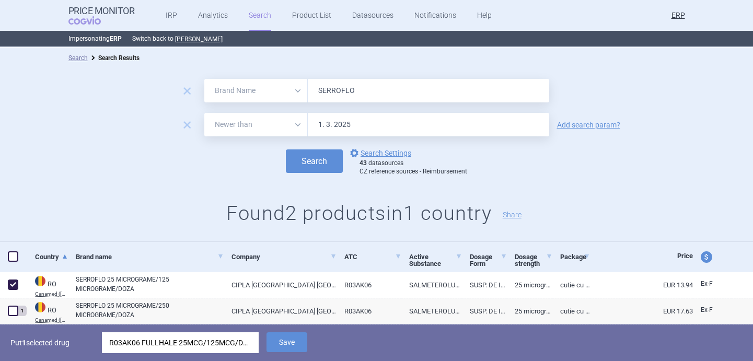
click at [281, 352] on span "Save" at bounding box center [287, 350] width 41 height 10
click at [282, 346] on button "Save" at bounding box center [287, 342] width 41 height 20
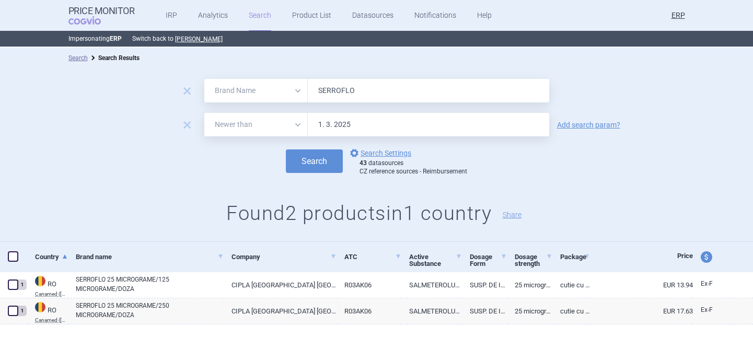
click at [350, 91] on input "SERROFLO" at bounding box center [428, 91] width 241 height 24
paste input "almeterol"
click at [320, 160] on button "Search" at bounding box center [314, 161] width 57 height 24
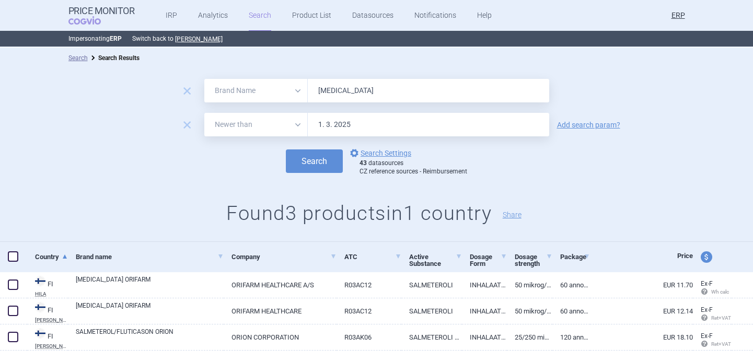
scroll to position [24, 0]
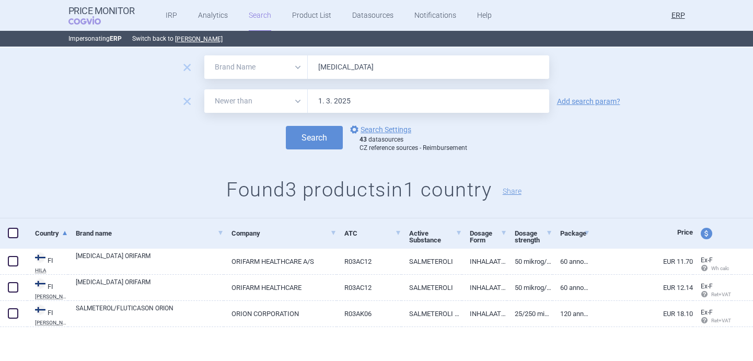
click at [342, 70] on input "Salmeterol" at bounding box center [428, 67] width 241 height 24
paste input "ERETIDE"
click at [313, 147] on button "Search" at bounding box center [314, 138] width 57 height 24
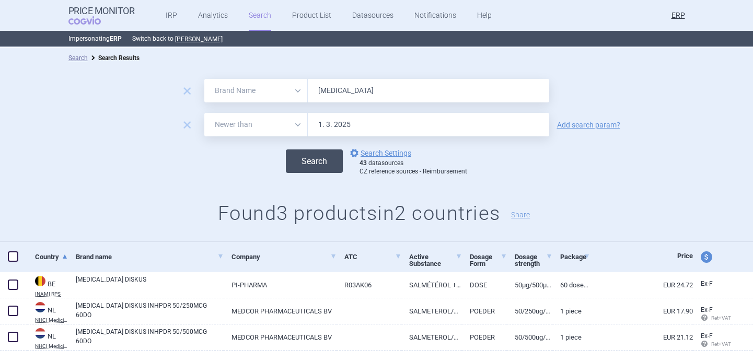
scroll to position [24, 0]
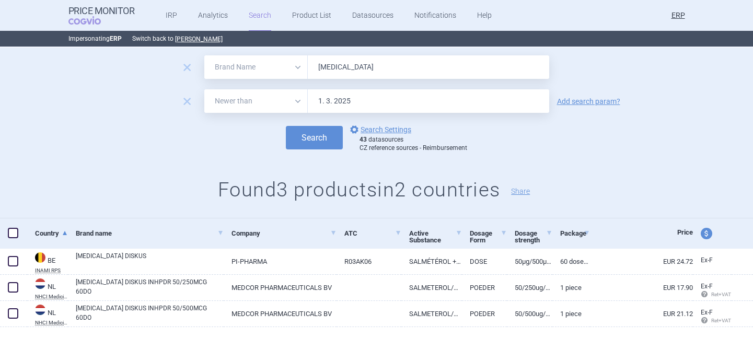
click at [334, 70] on input "SERETIDE" at bounding box center [428, 67] width 241 height 24
paste input "XOROX"
click at [318, 136] on button "Search" at bounding box center [314, 138] width 57 height 24
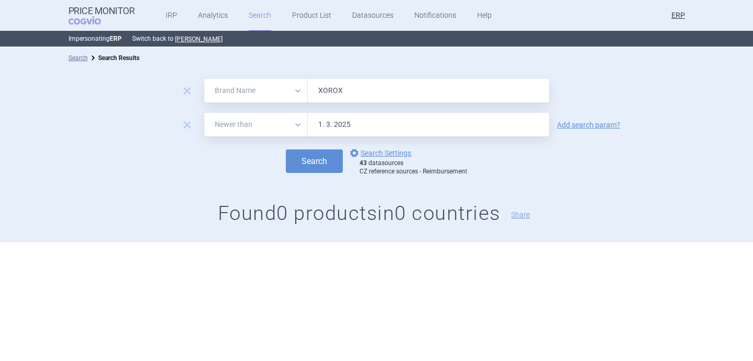
click at [348, 85] on input "XOROX" at bounding box center [428, 91] width 241 height 24
paste input "VIRGAN"
click at [296, 184] on div "remove All Brand Name ATC Company Active Substance Country Newer than VIRGAN re…" at bounding box center [376, 154] width 753 height 173
click at [310, 161] on button "Search" at bounding box center [314, 161] width 57 height 24
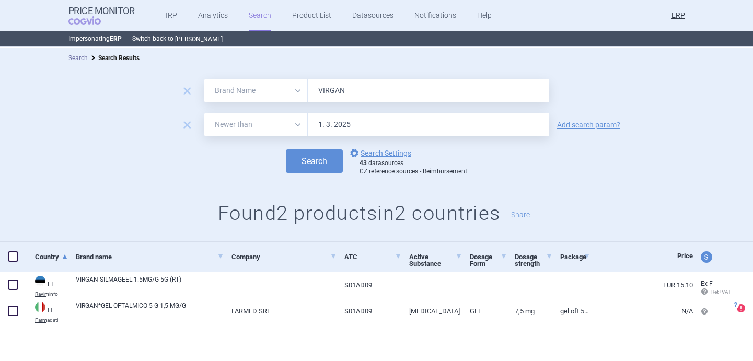
click at [342, 91] on input "VIRGAN" at bounding box center [428, 91] width 241 height 24
paste input "NUCALA"
type input "NUCALA"
click at [321, 155] on button "Search" at bounding box center [314, 161] width 57 height 24
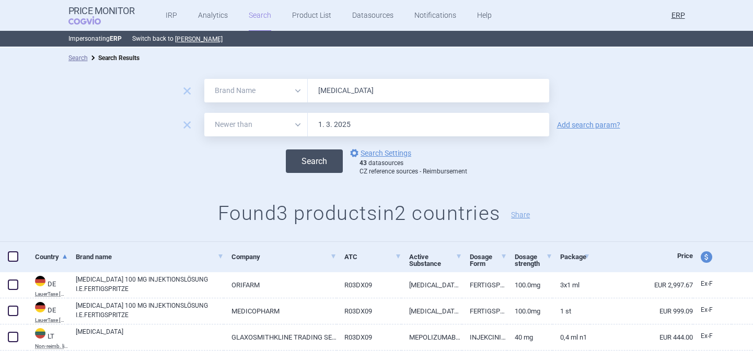
scroll to position [24, 0]
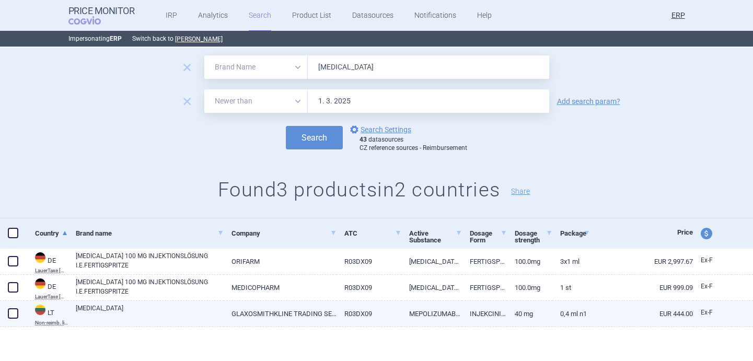
click at [139, 314] on link "NUCALA" at bounding box center [150, 313] width 148 height 19
select select "EUR"
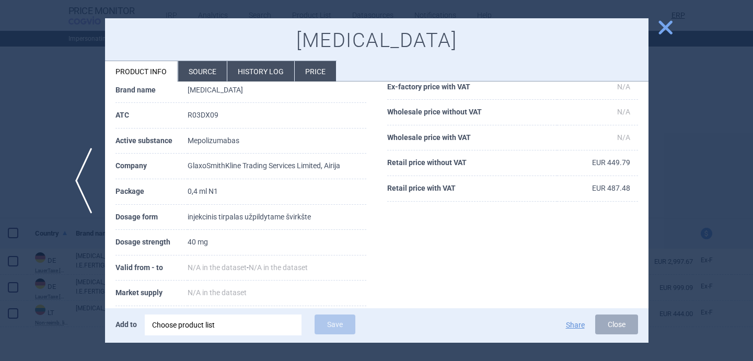
scroll to position [100, 0]
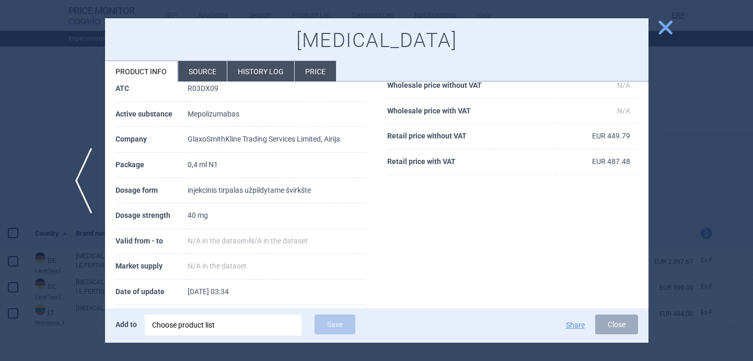
click at [56, 182] on div at bounding box center [376, 180] width 753 height 361
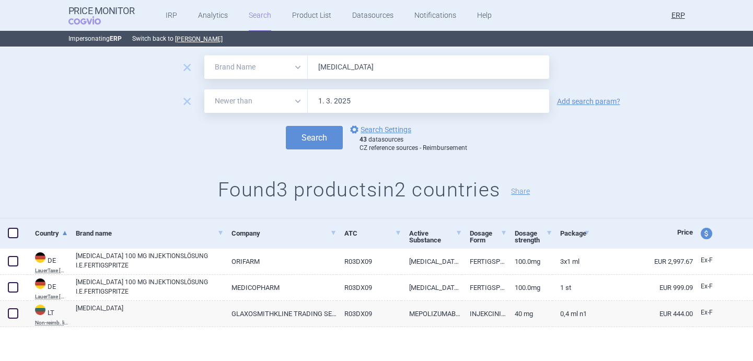
click at [356, 62] on input "NUCALA" at bounding box center [428, 67] width 241 height 24
paste input "FASENR"
type input "FASENRA"
click at [319, 140] on button "Search" at bounding box center [314, 138] width 57 height 24
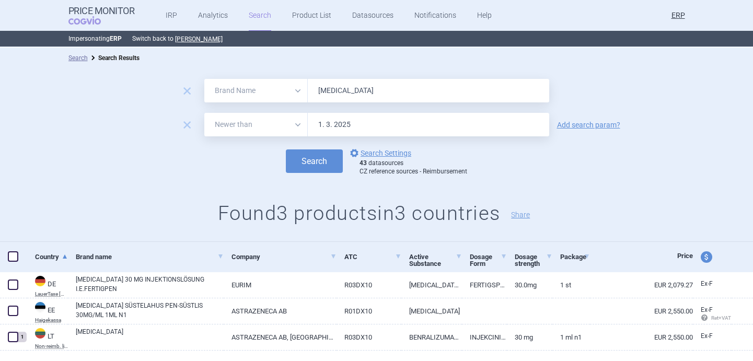
scroll to position [24, 0]
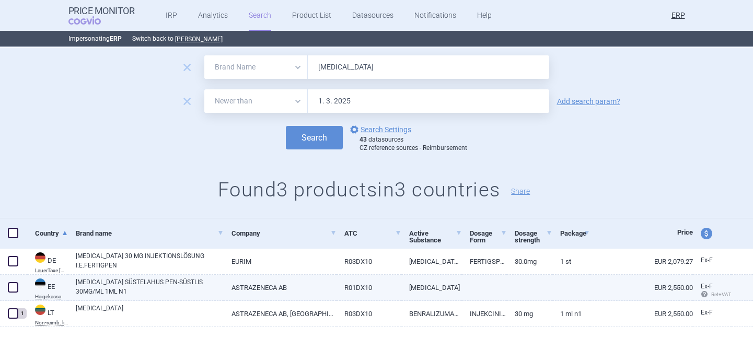
click at [148, 281] on link "FASENRA SÜSTELAHUS PEN-SÜSTLIS 30MG/ML 1ML N1" at bounding box center [150, 286] width 148 height 19
select select "EUR"
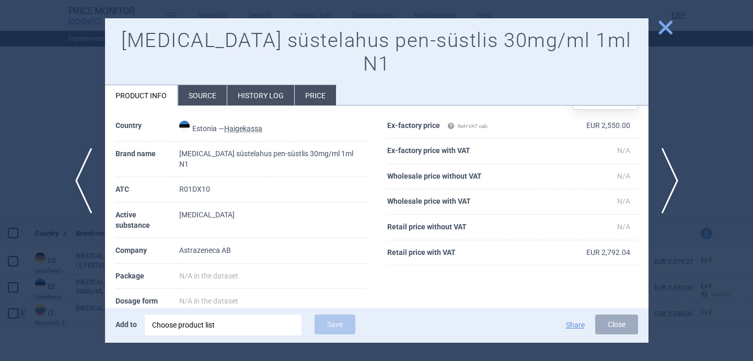
scroll to position [37, 0]
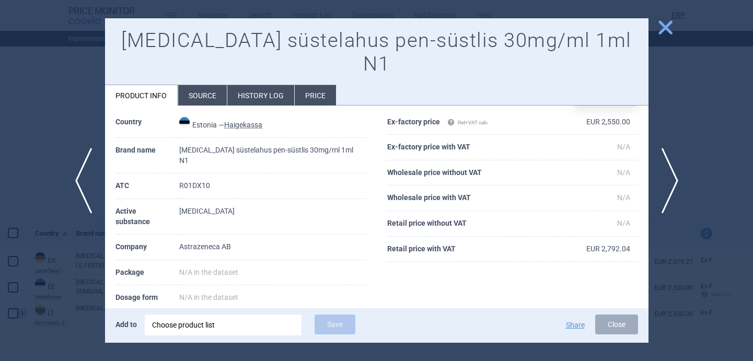
click at [88, 313] on div at bounding box center [376, 180] width 753 height 361
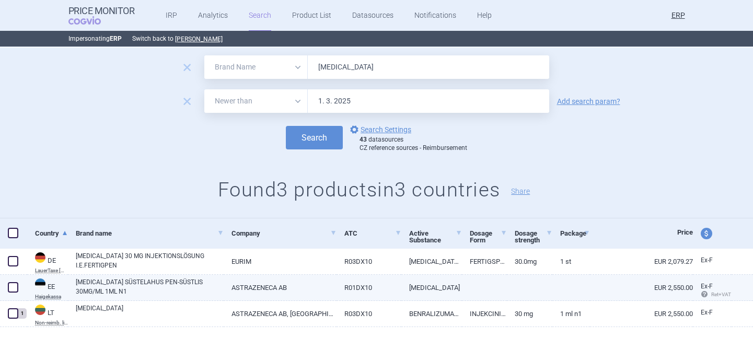
click at [14, 285] on span at bounding box center [13, 287] width 10 height 10
checkbox input "true"
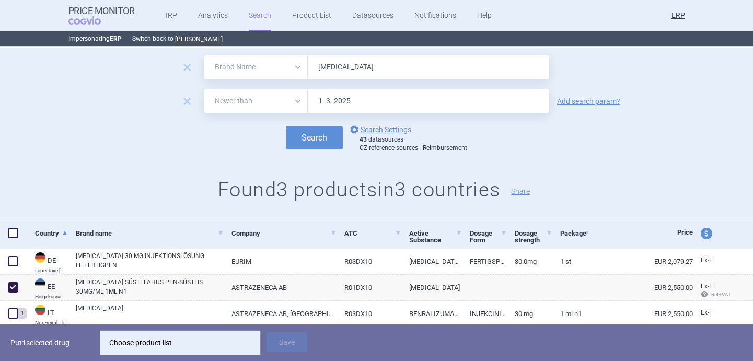
click at [164, 340] on div "Choose product list" at bounding box center [180, 342] width 142 height 21
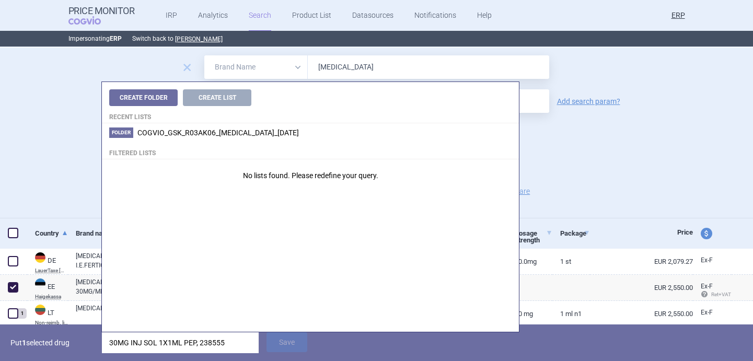
drag, startPoint x: 188, startPoint y: 343, endPoint x: 1, endPoint y: 343, distance: 187.6
click at [1, 343] on div "Put 1 selected drug 30MG INJ SOL 1X1ML PEP, 238555 Save" at bounding box center [376, 343] width 753 height 37
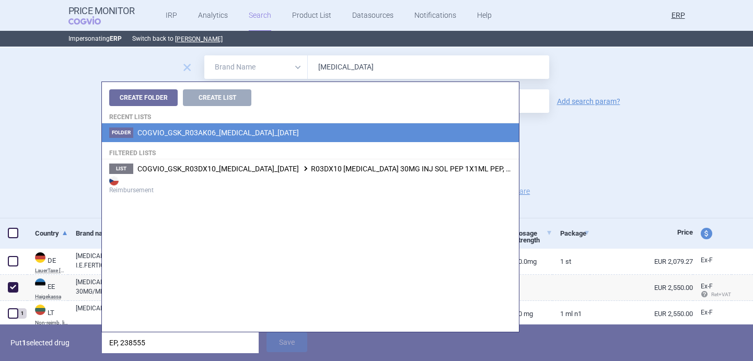
type input "EP, 238555"
click at [252, 137] on li "Folder COGVIO_GSK_R03AK06_Seretide_6.9.2025" at bounding box center [310, 132] width 417 height 19
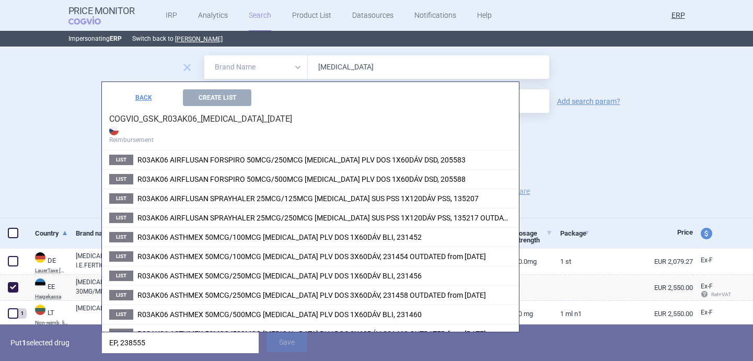
drag, startPoint x: 151, startPoint y: 342, endPoint x: 56, endPoint y: 342, distance: 94.1
click at [56, 342] on div "Put 1 selected drug EP, 238555 Save" at bounding box center [376, 343] width 753 height 37
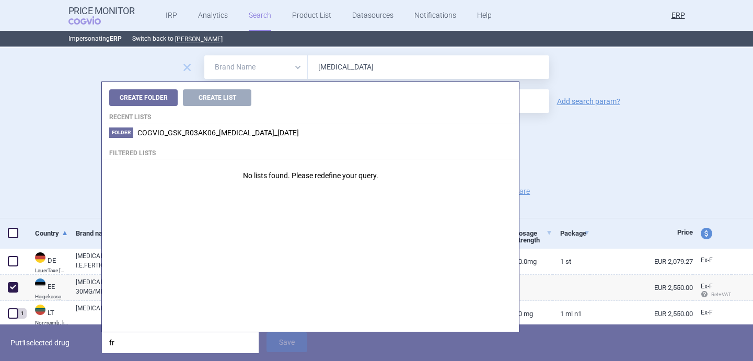
type input "f"
type input "nucala"
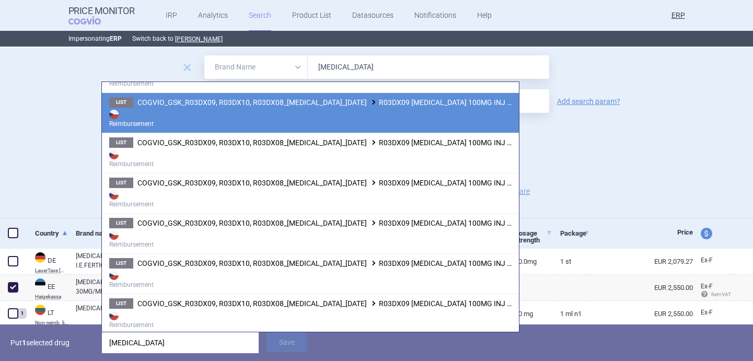
scroll to position [149, 0]
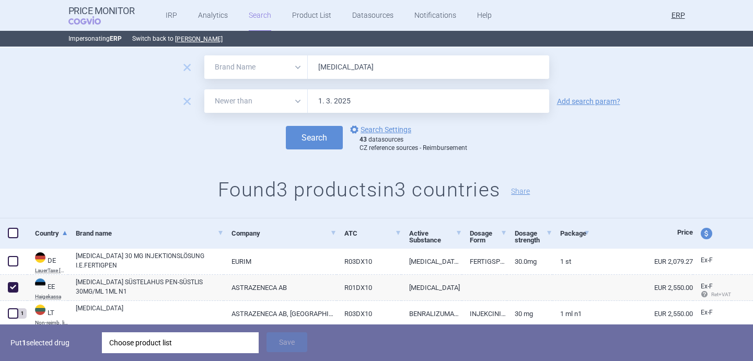
click at [48, 185] on h1 "Found 3 products in 3 countries Share" at bounding box center [376, 190] width 753 height 24
click at [200, 347] on div "Choose product list" at bounding box center [180, 342] width 142 height 21
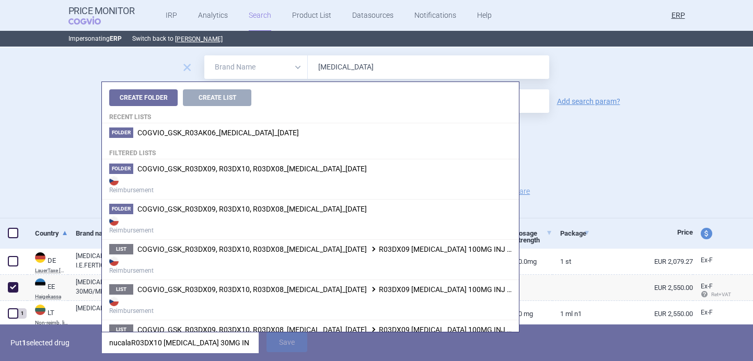
scroll to position [0, 61]
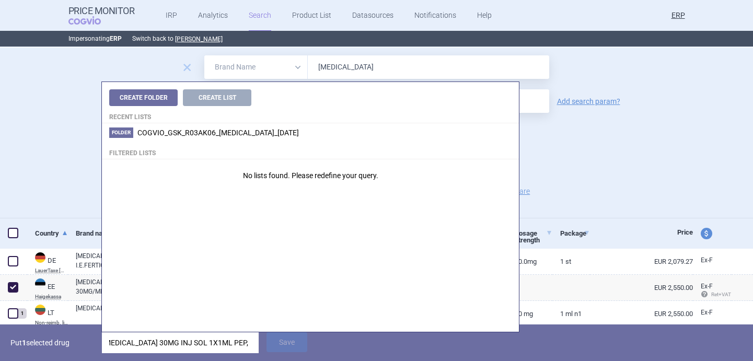
click at [200, 344] on input "nucalaR03DX10 FASENRA 30MG INJ SOL 1X1ML PEP, 238555" at bounding box center [180, 342] width 157 height 21
click at [199, 344] on input "R03DX10 FASENRA 30MG INJ SOL 1X1ML PEP, 238555" at bounding box center [180, 342] width 157 height 21
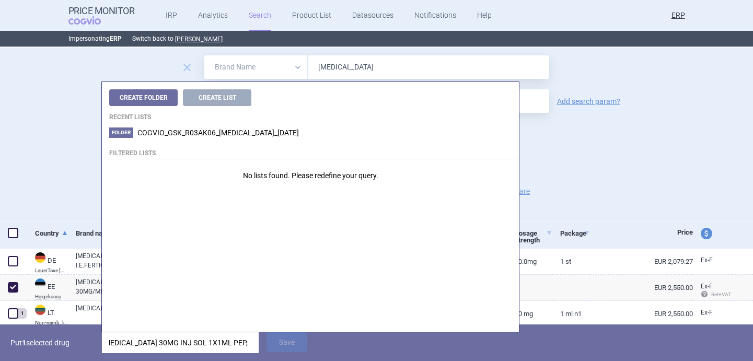
click at [199, 344] on input "R03DX10 FASENRA 30MG INJ SOL 1X1ML PEP, 238555" at bounding box center [180, 342] width 157 height 21
drag, startPoint x: 199, startPoint y: 344, endPoint x: 150, endPoint y: 340, distance: 48.8
click at [150, 340] on input "R03DX10 FASENRA 30MG INJ SOL 1X1ML PEP, 238555" at bounding box center [180, 342] width 157 height 21
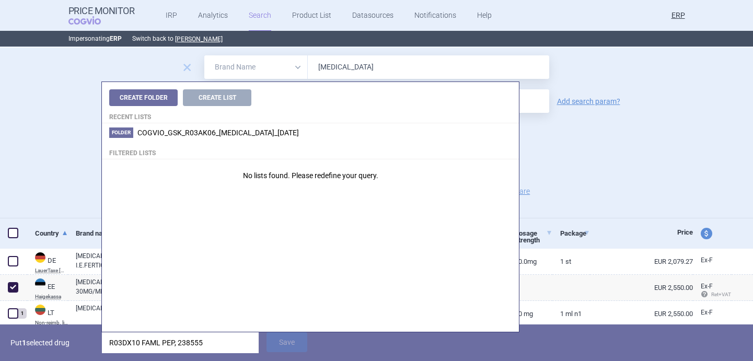
drag, startPoint x: 217, startPoint y: 338, endPoint x: 138, endPoint y: 340, distance: 78.9
click at [138, 340] on input "R03DX10 FAML PEP, 238555" at bounding box center [180, 342] width 157 height 21
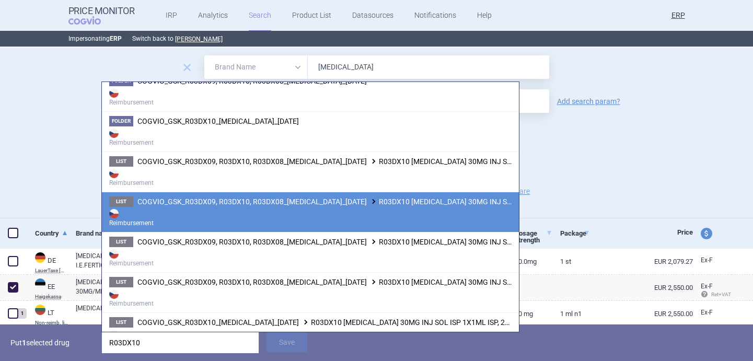
scroll to position [136, 0]
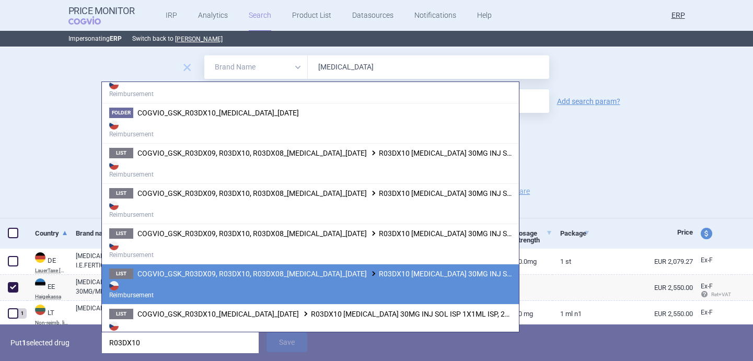
type input "R03DX10"
click at [253, 281] on strong "Reimbursement" at bounding box center [310, 289] width 402 height 21
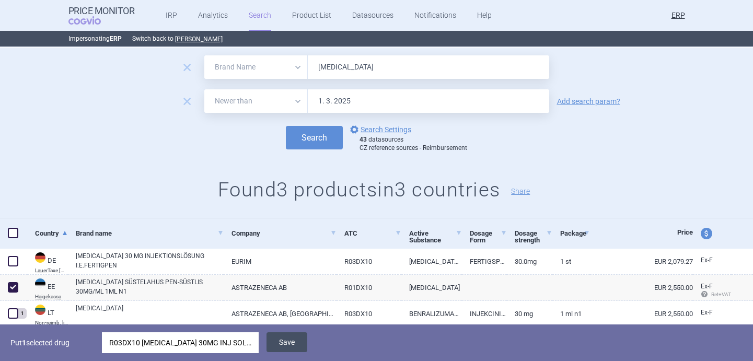
click at [296, 344] on button "Save" at bounding box center [287, 342] width 41 height 20
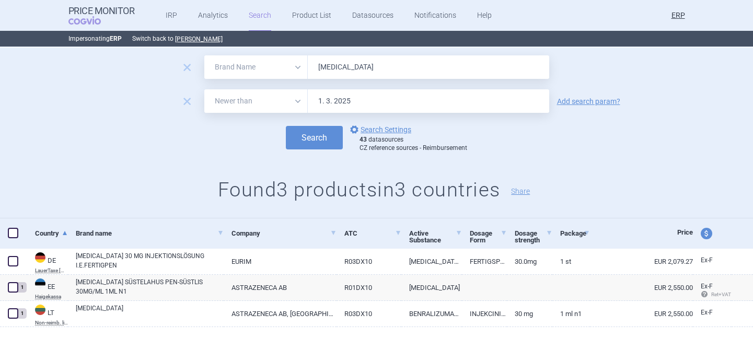
click at [339, 60] on input "FASENRA" at bounding box center [428, 67] width 241 height 24
paste input "SPIRIV"
click at [319, 134] on button "Search" at bounding box center [314, 138] width 57 height 24
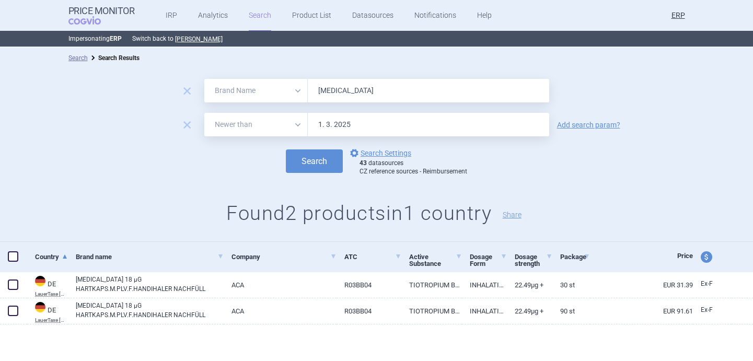
click at [337, 93] on input "SPIRIVA" at bounding box center [428, 91] width 241 height 24
paste input "EEBRI"
click at [327, 160] on button "Search" at bounding box center [314, 161] width 57 height 24
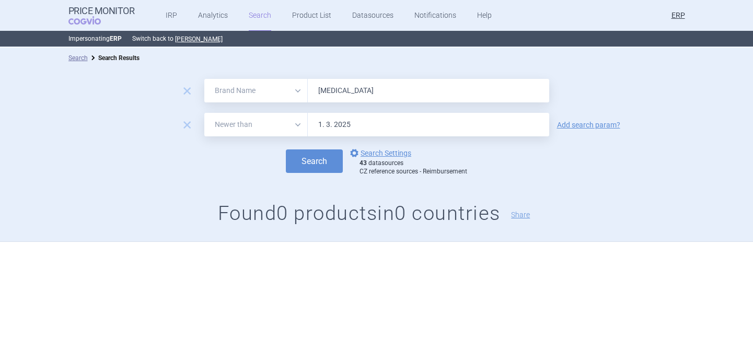
click at [341, 89] on input "SEEBRI" at bounding box center [428, 91] width 241 height 24
paste input "BREEZHALER"
click at [326, 160] on button "Search" at bounding box center [314, 161] width 57 height 24
click at [346, 96] on input "SEEBRI BREEZHALER" at bounding box center [428, 91] width 241 height 24
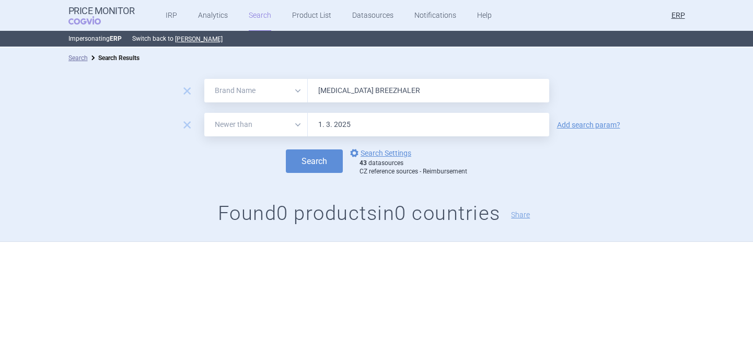
click at [346, 96] on input "SEEBRI BREEZHALER" at bounding box center [428, 91] width 241 height 24
paste input "INCRUSE"
type input "INCRUSE"
click at [325, 165] on button "Search" at bounding box center [314, 161] width 57 height 24
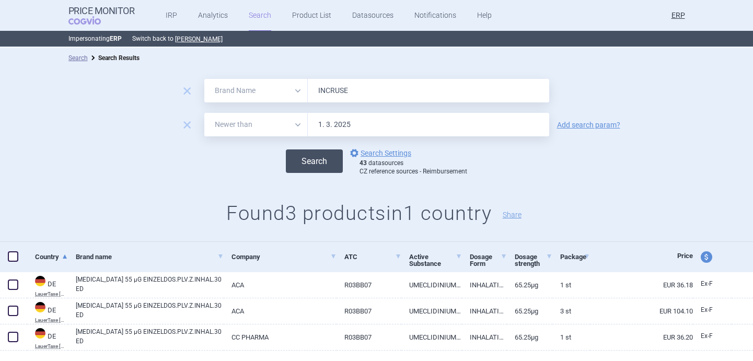
scroll to position [24, 0]
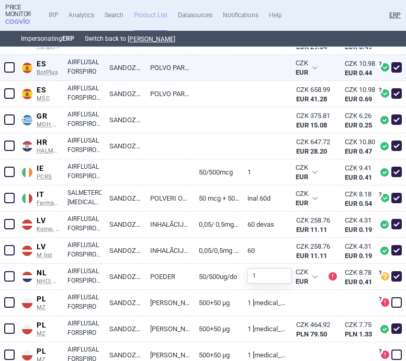
scroll to position [531, 0]
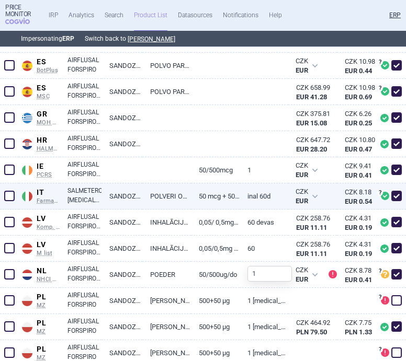
click at [74, 198] on link "SALMETEROLO [MEDICAL_DATA] (SANDOZ)*POLV INAL 60 DOSI 50 MCG + 500 MCG" at bounding box center [84, 195] width 34 height 19
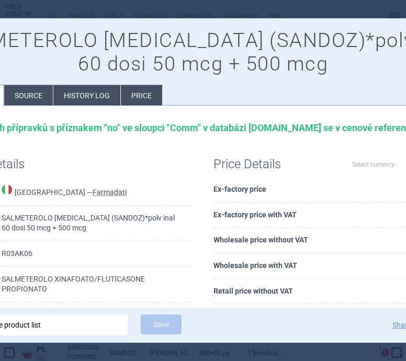
select select "EUR"
drag, startPoint x: 3, startPoint y: 217, endPoint x: 52, endPoint y: 214, distance: 49.3
click at [52, 214] on td "SALMETEROLO FLUTICASONE (SANDOZ)*polv inal 60 dosi 50 mcg + 500 mcg" at bounding box center [97, 224] width 191 height 36
copy td "SALMETEROLO"
click at [285, 14] on div at bounding box center [203, 180] width 406 height 361
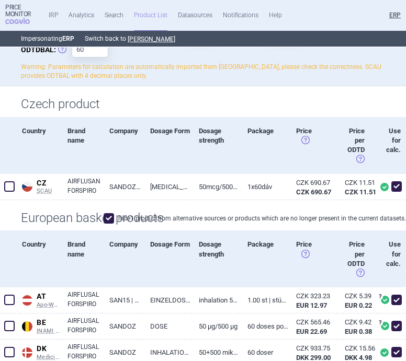
scroll to position [58, 0]
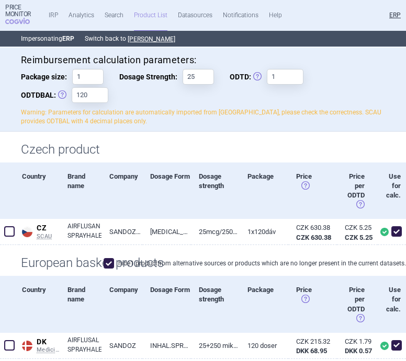
scroll to position [200, 0]
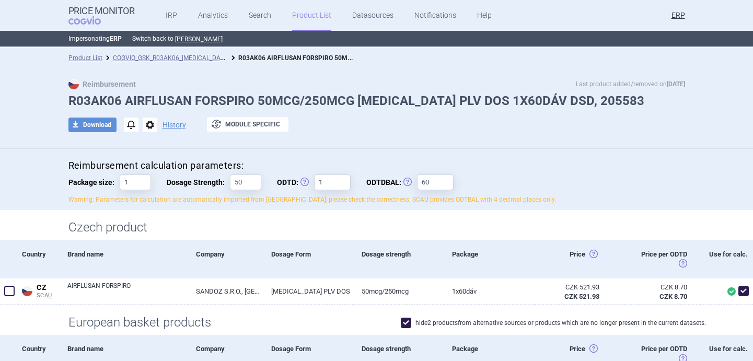
scroll to position [55, 0]
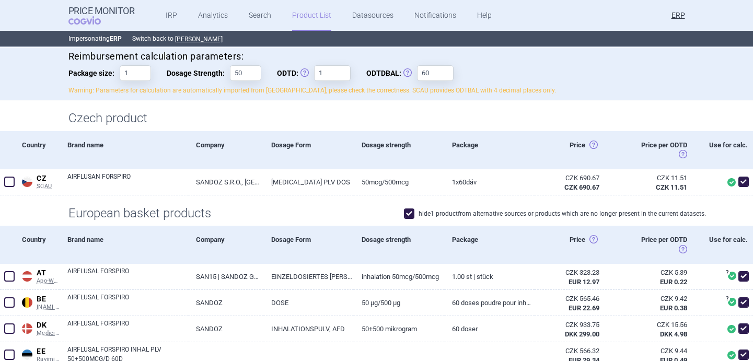
scroll to position [216, 0]
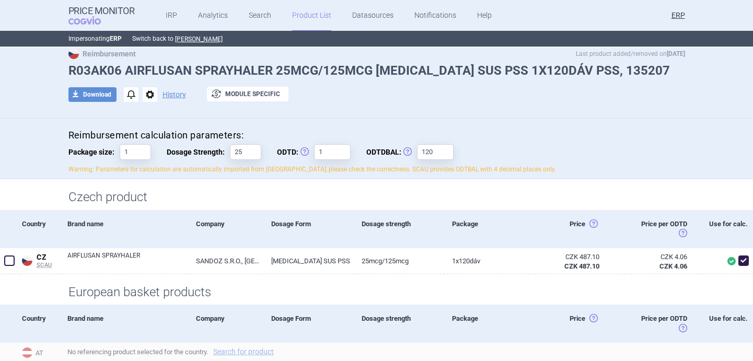
scroll to position [30, 0]
drag, startPoint x: 596, startPoint y: 71, endPoint x: 519, endPoint y: 71, distance: 76.8
click at [519, 71] on h1 "R03AK06 AIRFLUSAN SPRAYHALER 25MCG/125MCG INH SUS PSS 1X120DÁV PSS, 135207" at bounding box center [376, 71] width 617 height 15
copy h1 "PSS, 135207"
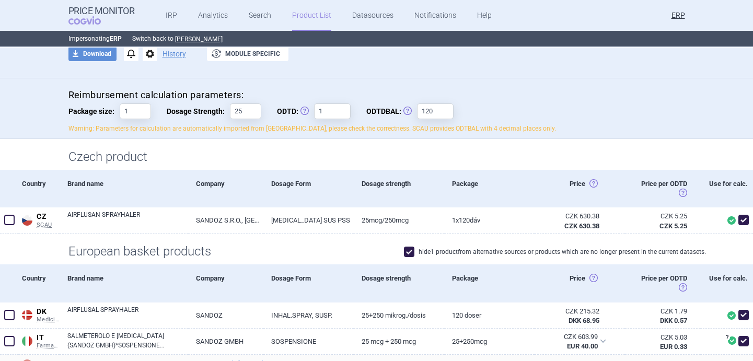
scroll to position [82, 0]
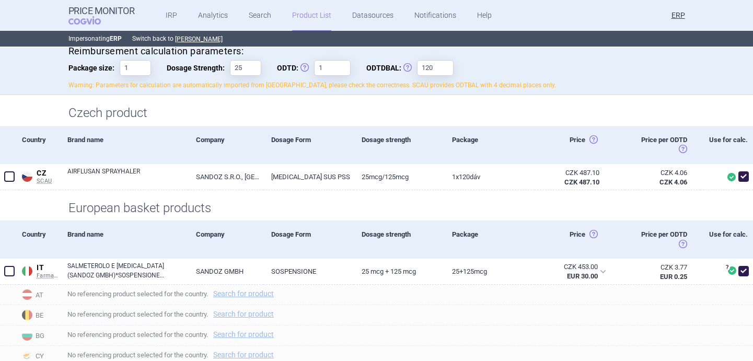
scroll to position [115, 0]
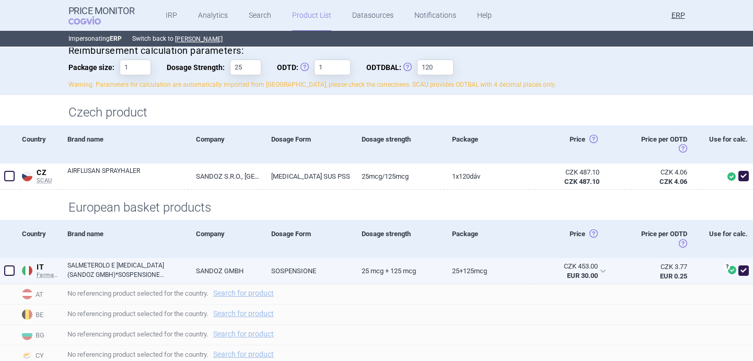
click at [131, 274] on link "SALMETEROLO E [MEDICAL_DATA] (SANDOZ GMBH)*SOSPENSIONE PRESSURIZZATA PER INALAZ…" at bounding box center [127, 270] width 121 height 19
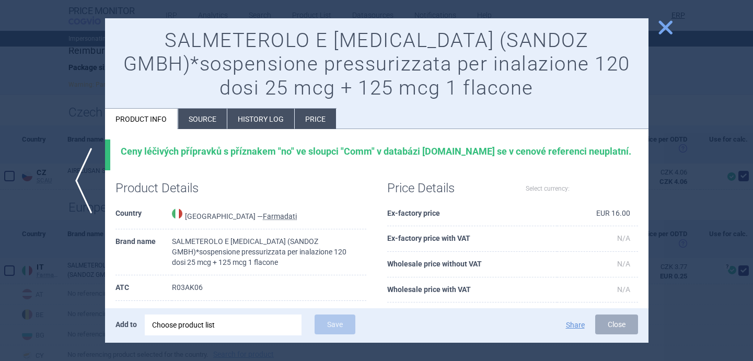
select select "EUR"
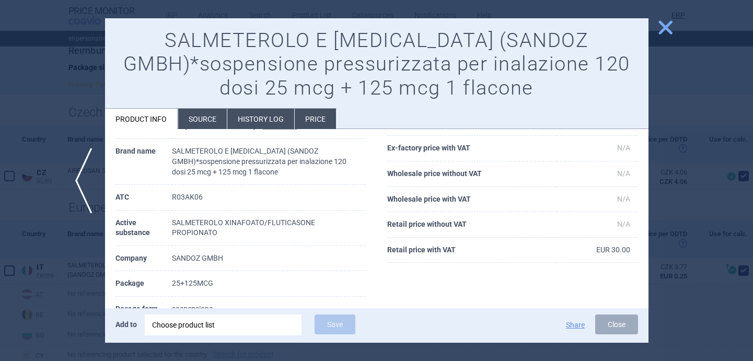
scroll to position [91, 0]
click at [199, 117] on li "Source" at bounding box center [202, 119] width 49 height 20
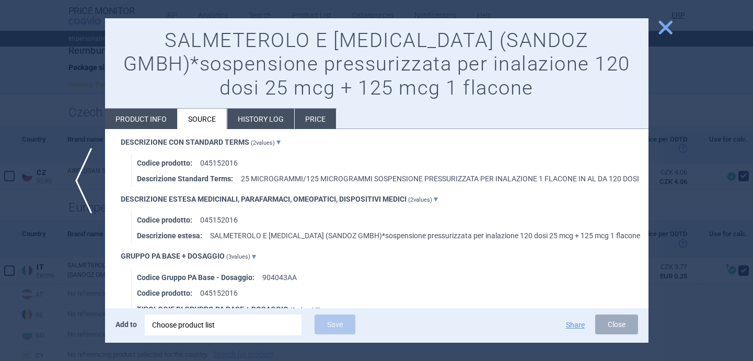
scroll to position [1174, 0]
click at [64, 275] on div at bounding box center [376, 180] width 753 height 361
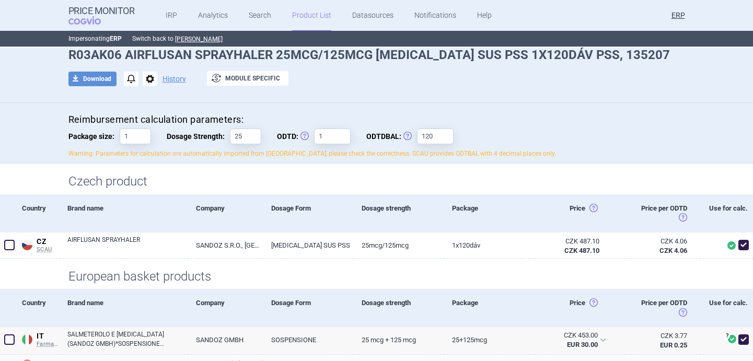
scroll to position [43, 0]
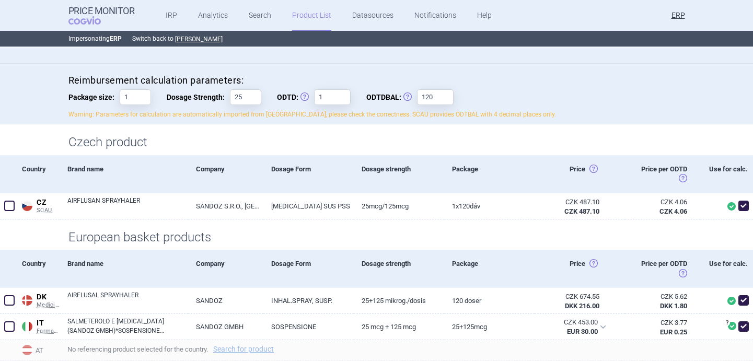
scroll to position [82, 0]
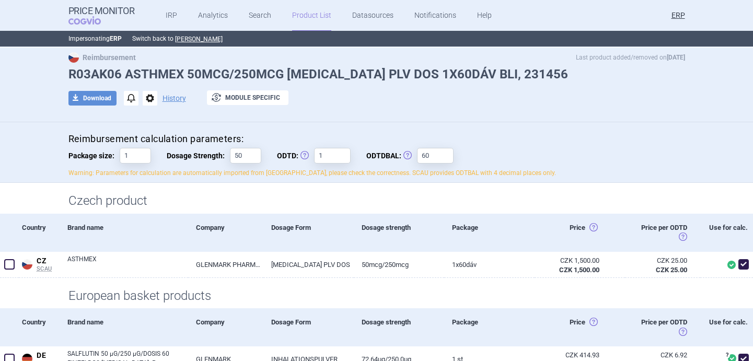
scroll to position [25, 0]
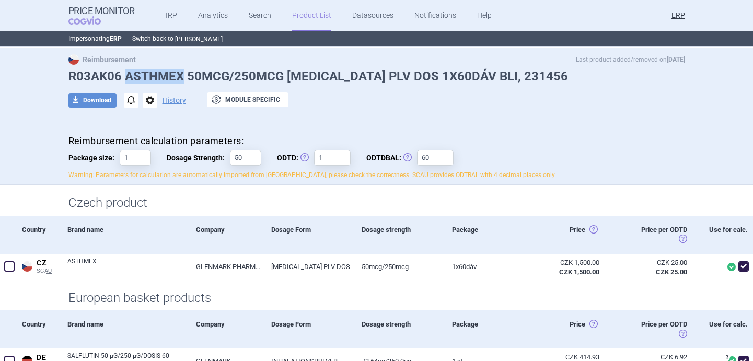
drag, startPoint x: 126, startPoint y: 80, endPoint x: 179, endPoint y: 80, distance: 52.8
click at [179, 80] on h1 "R03AK06 ASTHMEX 50MCG/250MCG INH PLV DOS 1X60DÁV BLI, 231456" at bounding box center [376, 76] width 617 height 15
copy h1 "ASTHMEX"
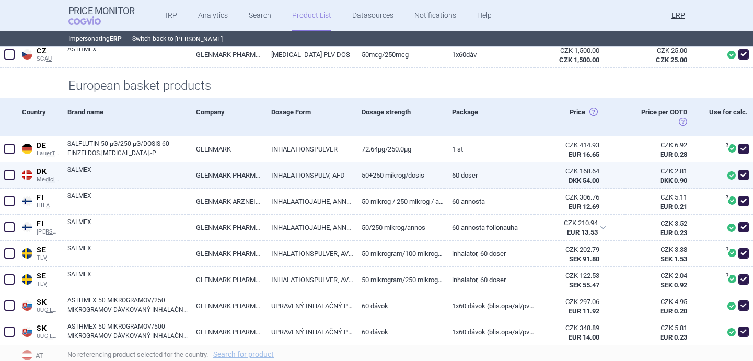
scroll to position [237, 0]
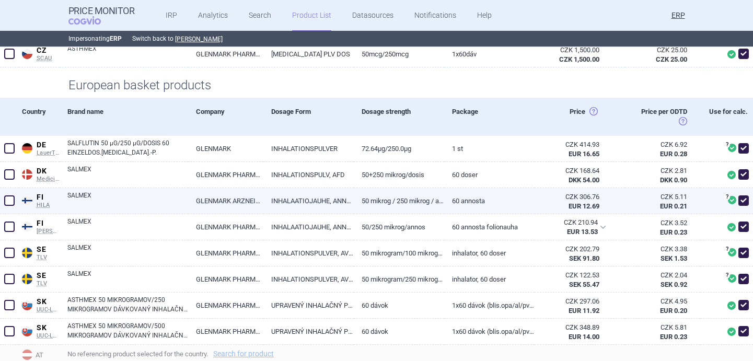
click at [137, 198] on link "SALMEX" at bounding box center [127, 200] width 121 height 19
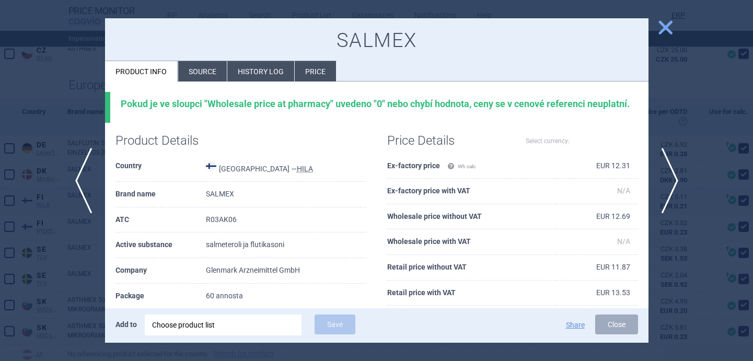
select select "EUR"
drag, startPoint x: 338, startPoint y: 39, endPoint x: 420, endPoint y: 39, distance: 81.5
click at [420, 39] on h1 "SALMEX" at bounding box center [376, 41] width 523 height 24
copy h1 "SALMEX"
click at [77, 268] on div at bounding box center [376, 180] width 753 height 361
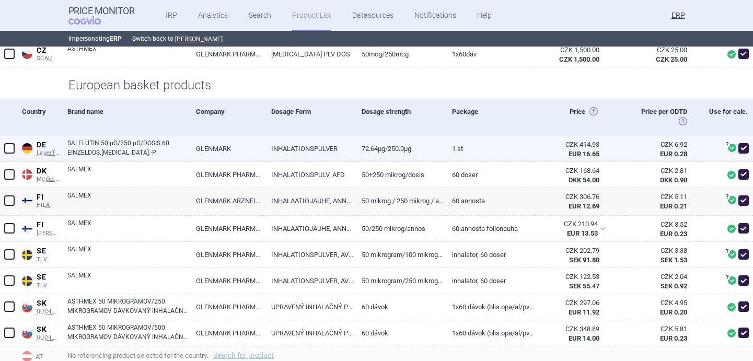
click at [138, 147] on link "SALFLUTIN 50 µG/250 µG/DOSIS 60 EINZELDOS.INH.-P." at bounding box center [127, 147] width 121 height 19
select select "EUR"
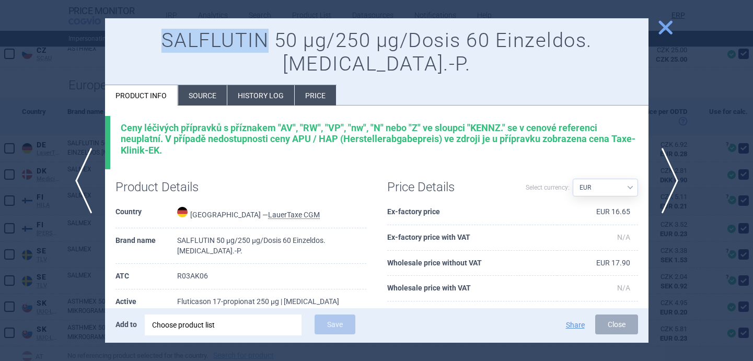
drag, startPoint x: 133, startPoint y: 39, endPoint x: 234, endPoint y: 42, distance: 100.9
click at [234, 42] on h1 "SALFLUTIN 50 µg/250 µg/Dosis 60 Einzeldos.Inh.-P." at bounding box center [376, 53] width 523 height 48
copy h1 "SALFLUTIN"
click at [96, 232] on div at bounding box center [376, 180] width 753 height 361
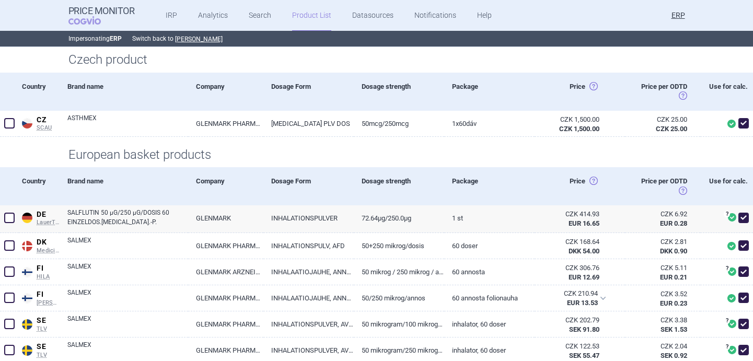
scroll to position [236, 0]
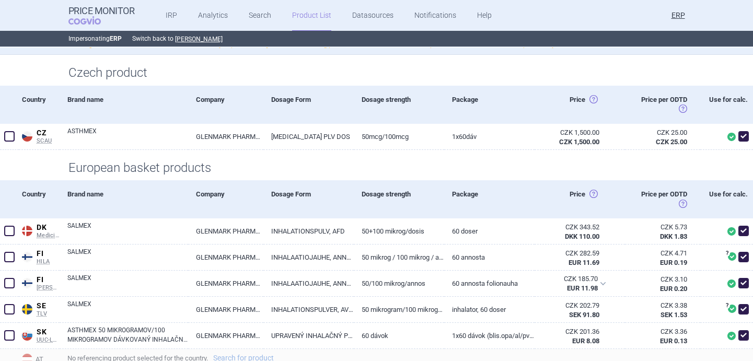
scroll to position [145, 0]
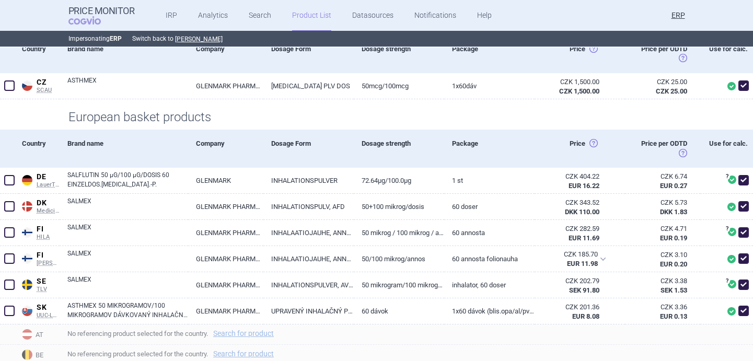
scroll to position [204, 0]
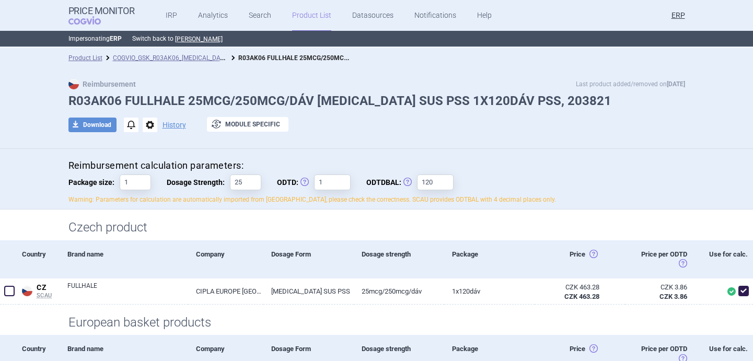
drag, startPoint x: 123, startPoint y: 100, endPoint x: 192, endPoint y: 100, distance: 69.0
click at [192, 100] on h1 "R03AK06 FULLHALE 25MCG/250MCG/DÁV [MEDICAL_DATA] SUS PSS 1X120DÁV PSS, 203821" at bounding box center [376, 101] width 617 height 15
drag, startPoint x: 183, startPoint y: 100, endPoint x: 127, endPoint y: 100, distance: 55.9
click at [127, 100] on h1 "R03AK06 FULLHALE 25MCG/250MCG/DÁV [MEDICAL_DATA] SUS PSS 1X120DÁV PSS, 203821" at bounding box center [376, 101] width 617 height 15
copy h1 "FULLHALE"
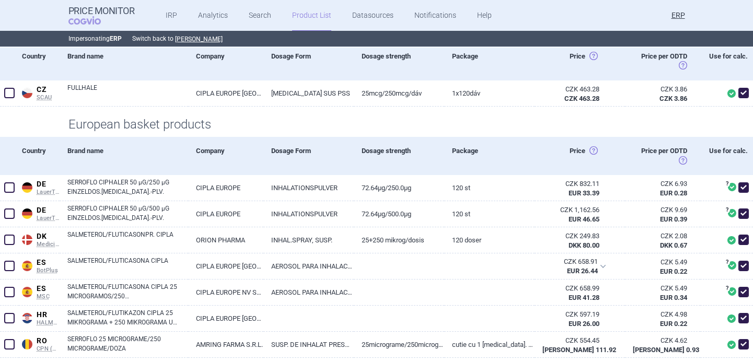
scroll to position [202, 0]
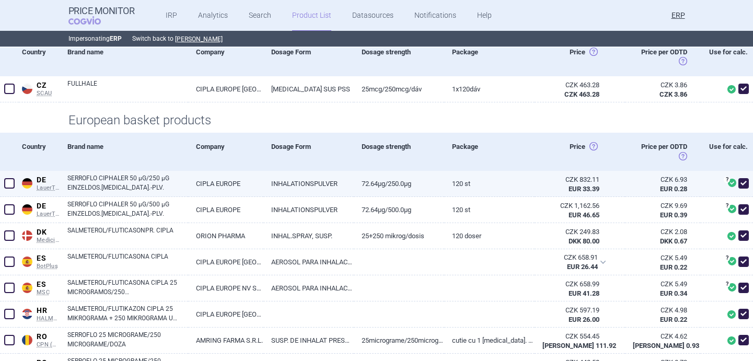
click at [163, 186] on link "SERROFLO CIPHALER 50 µG/250 µG EINZELDOS.[MEDICAL_DATA].-PLV." at bounding box center [127, 182] width 121 height 19
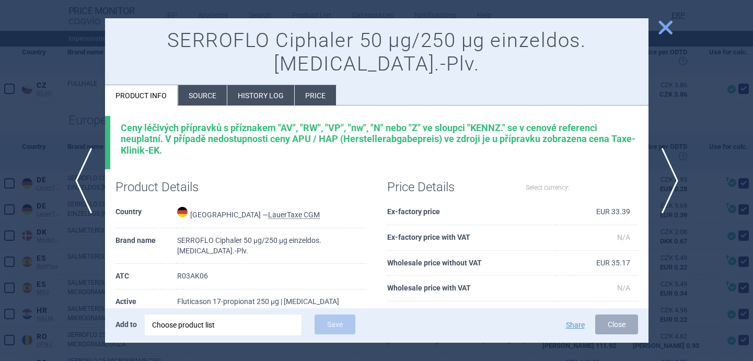
select select "EUR"
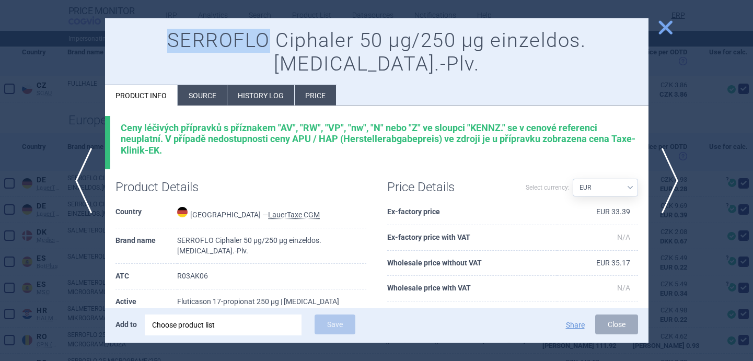
drag, startPoint x: 134, startPoint y: 42, endPoint x: 226, endPoint y: 42, distance: 92.0
click at [226, 42] on h1 "SERROFLO Ciphaler 50 µg/250 µg einzeldos.Inh.-Plv." at bounding box center [376, 53] width 523 height 48
copy h1 "SERROFLO"
click at [72, 148] on span "previous" at bounding box center [80, 181] width 24 height 66
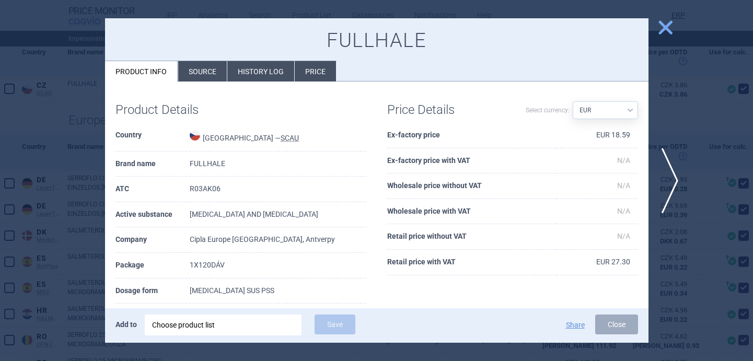
click at [54, 156] on div at bounding box center [376, 180] width 753 height 361
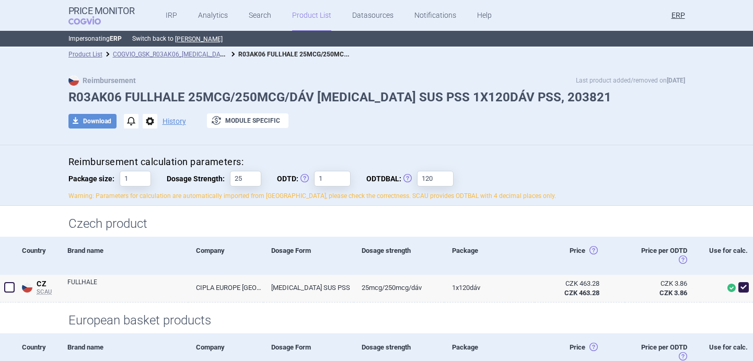
scroll to position [1, 0]
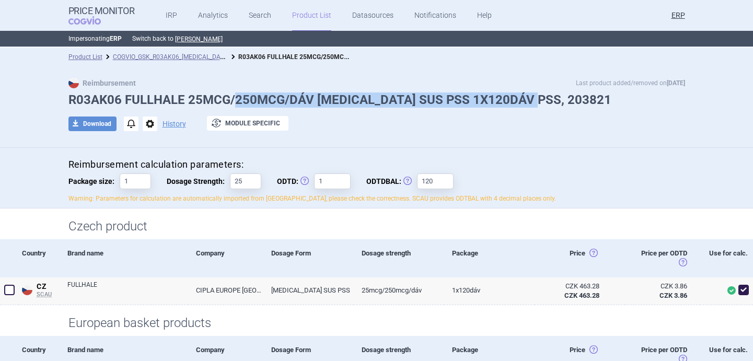
drag, startPoint x: 537, startPoint y: 97, endPoint x: 238, endPoint y: 93, distance: 299.5
click at [238, 93] on h1 "R03AK06 FULLHALE 25MCG/250MCG/DÁV INH SUS PSS 1X120DÁV PSS, 203821" at bounding box center [376, 99] width 617 height 15
copy h1 "250MCG/DÁV INH SUS PSS 1X120DÁV PSS, 203821"
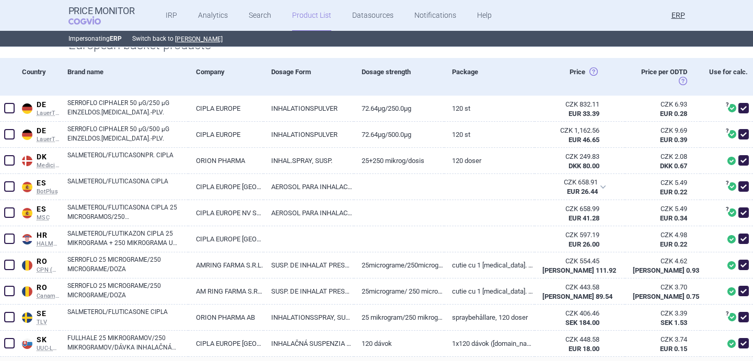
scroll to position [296, 0]
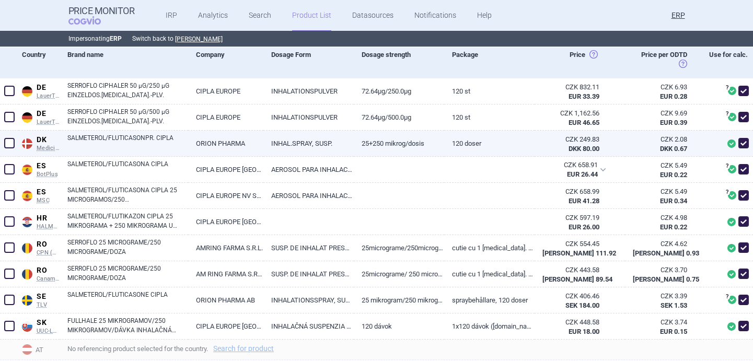
click at [147, 146] on link "SALMETEROL/FLUTICASONPR. CIPLA" at bounding box center [127, 142] width 121 height 19
select select "EUR"
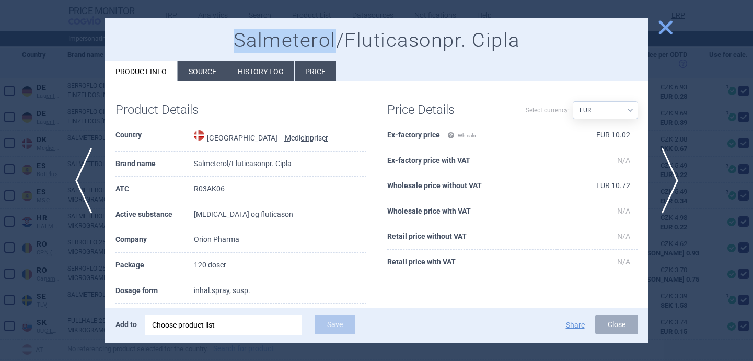
drag, startPoint x: 236, startPoint y: 37, endPoint x: 335, endPoint y: 39, distance: 99.3
click at [335, 39] on h1 "Salmeterol/Fluticasonpr. Cipla" at bounding box center [376, 41] width 523 height 24
copy h1 "Salmeterol"
click at [81, 267] on div at bounding box center [376, 180] width 753 height 361
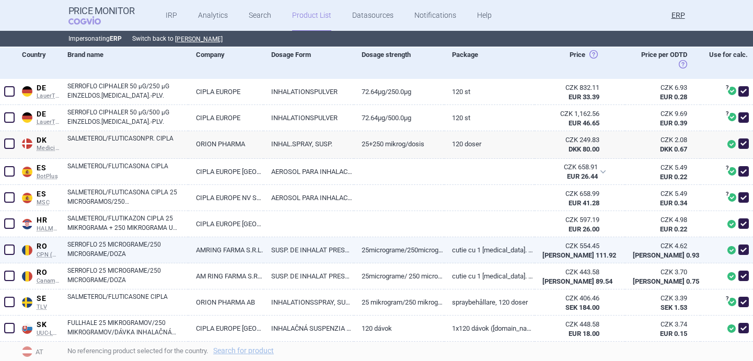
click at [162, 251] on link "SERROFLO 25 MICROGRAME/250 MICROGRAME/DOZA" at bounding box center [127, 249] width 121 height 19
select select "EUR"
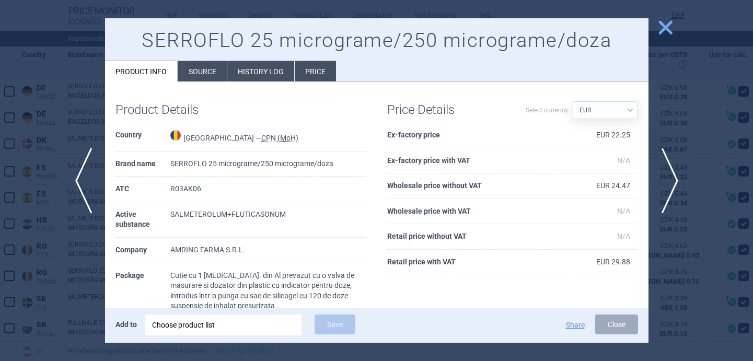
click at [72, 296] on div at bounding box center [376, 180] width 753 height 361
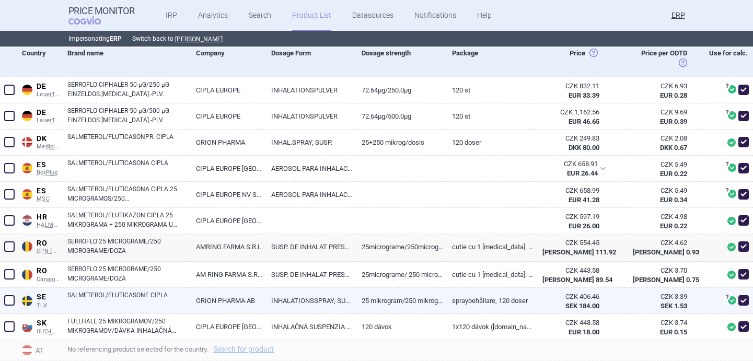
scroll to position [297, 0]
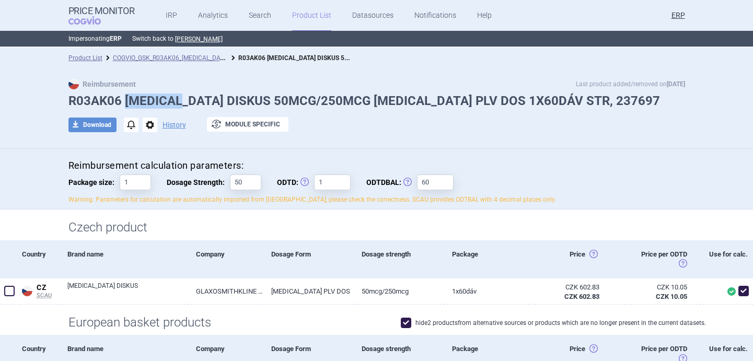
drag, startPoint x: 126, startPoint y: 102, endPoint x: 180, endPoint y: 102, distance: 54.4
click at [180, 102] on h1 "R03AK06 [MEDICAL_DATA] DISKUS 50MCG/250MCG [MEDICAL_DATA] PLV DOS 1X60DÁV STR, …" at bounding box center [376, 101] width 617 height 15
copy h1 "[MEDICAL_DATA]"
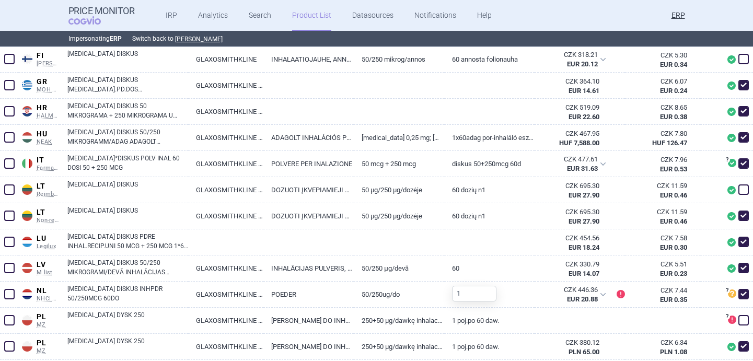
scroll to position [10, 0]
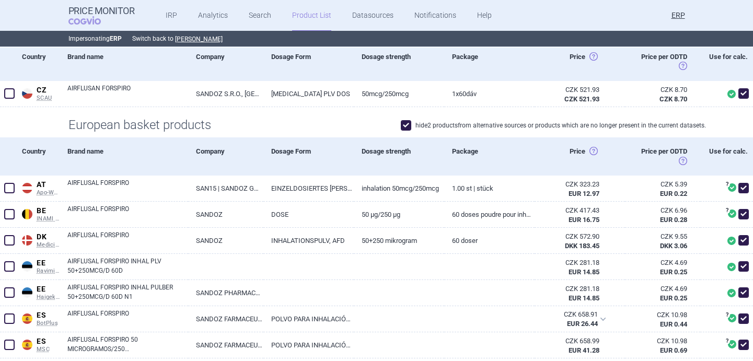
scroll to position [205, 0]
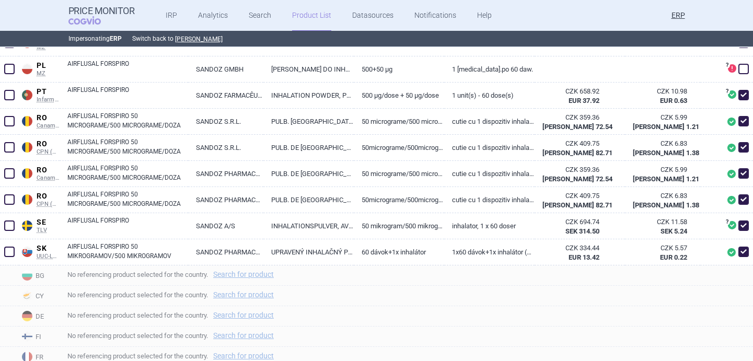
scroll to position [762, 0]
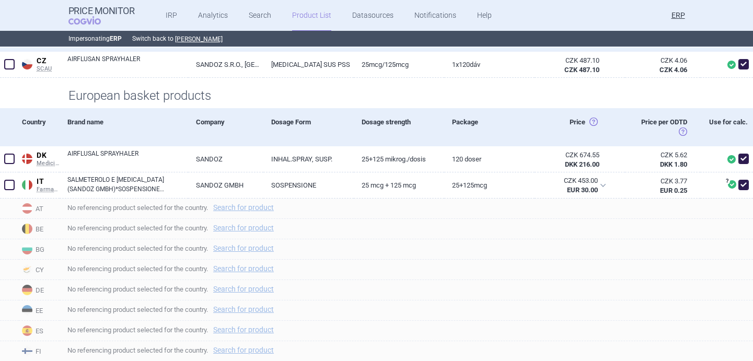
scroll to position [234, 0]
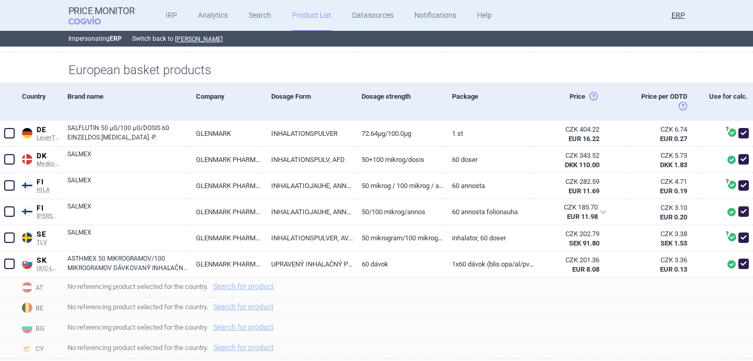
scroll to position [307, 0]
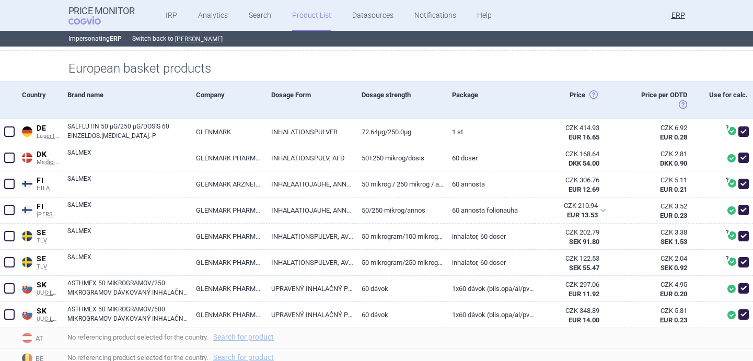
scroll to position [253, 0]
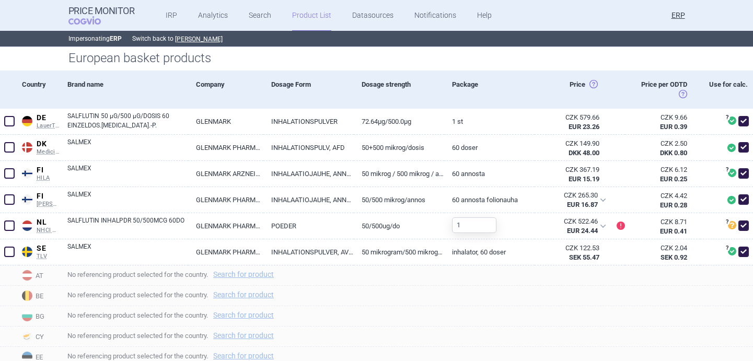
scroll to position [338, 0]
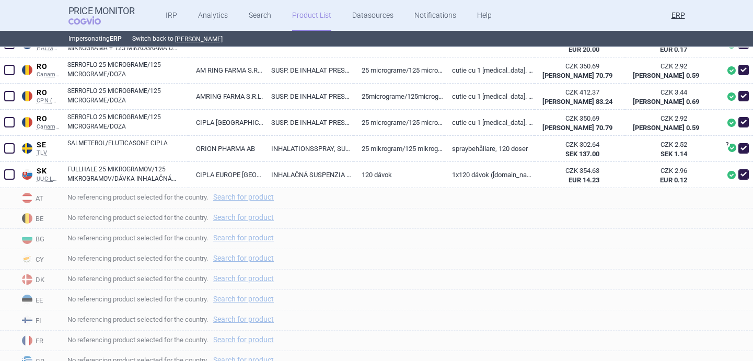
scroll to position [452, 0]
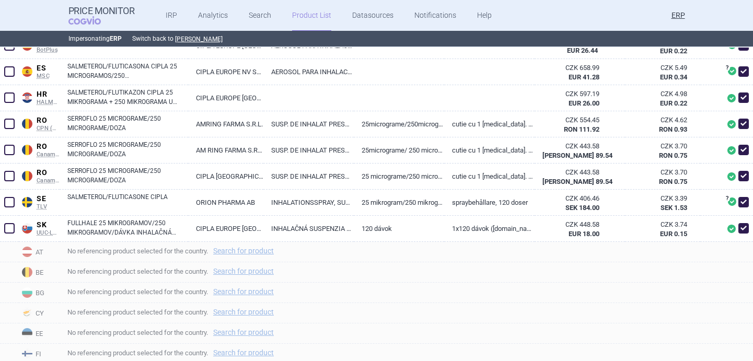
scroll to position [421, 0]
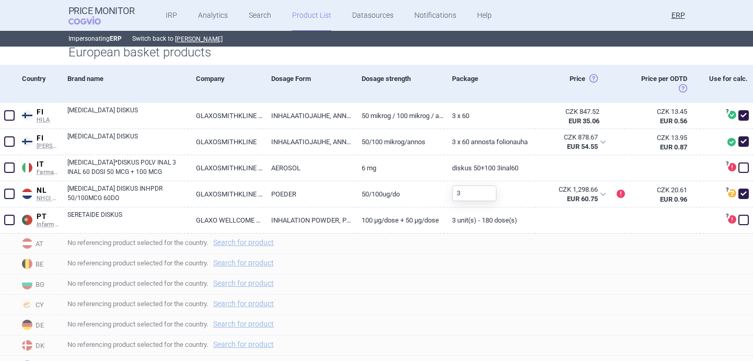
scroll to position [283, 0]
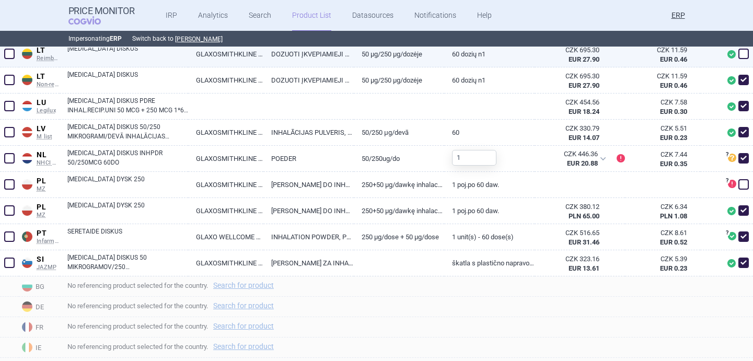
scroll to position [718, 0]
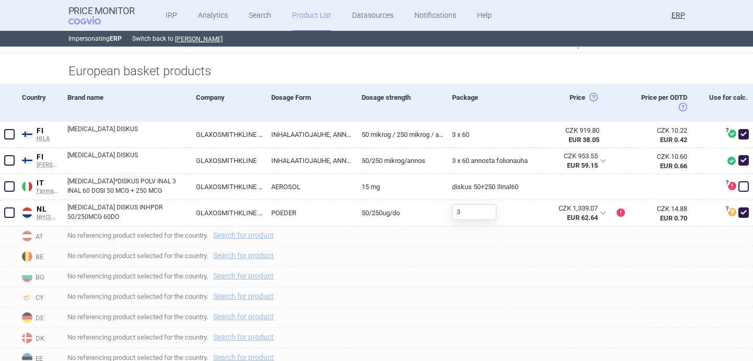
scroll to position [257, 0]
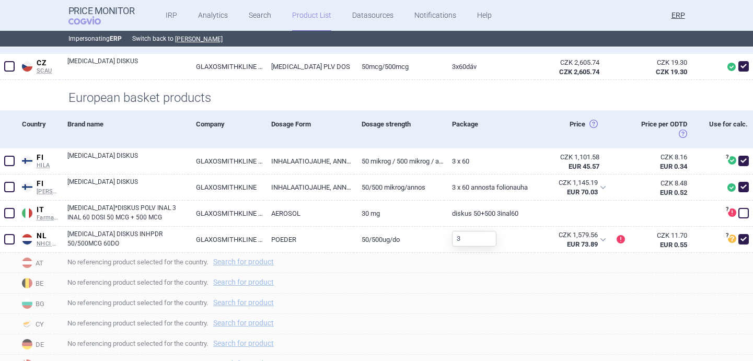
scroll to position [226, 0]
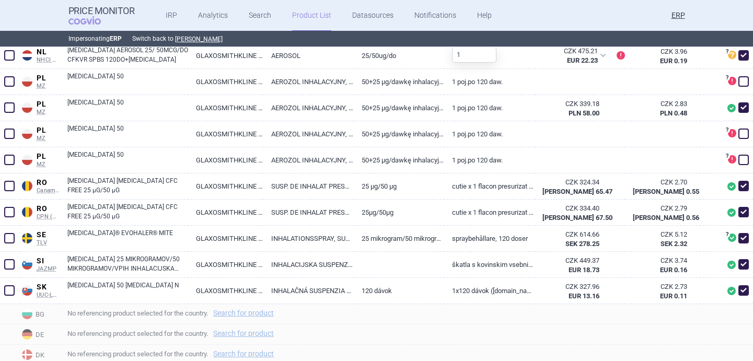
scroll to position [733, 0]
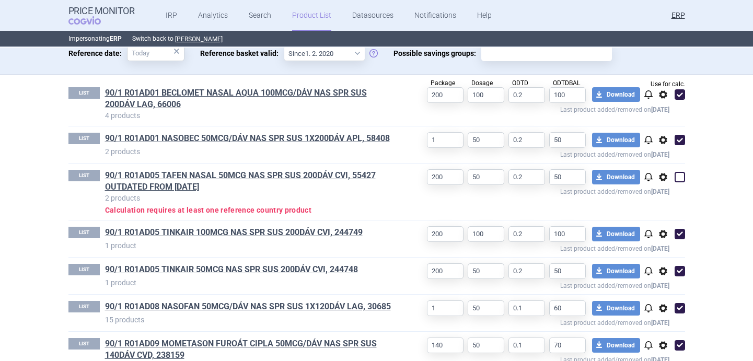
scroll to position [330, 0]
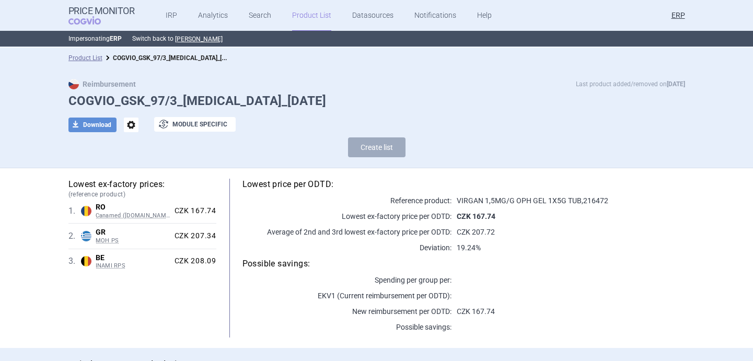
click at [134, 121] on span "options" at bounding box center [131, 125] width 15 height 15
click at [135, 167] on button "Rename" at bounding box center [130, 167] width 33 height 15
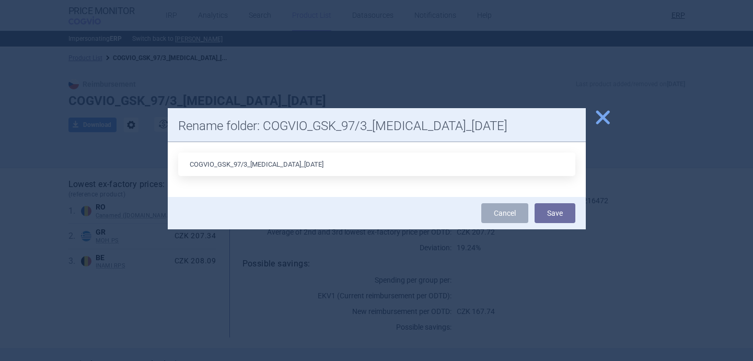
click at [285, 165] on input "COGVIO_GSK_97/3_[MEDICAL_DATA]_[DATE]" at bounding box center [376, 165] width 397 height 24
type input "COGVIO_GSK_97/3_Zovirax_6.9.2025"
click at [550, 210] on button "Save" at bounding box center [555, 213] width 41 height 20
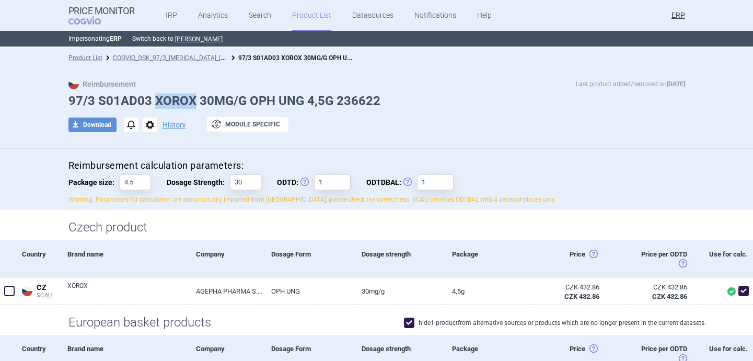
drag, startPoint x: 155, startPoint y: 97, endPoint x: 193, endPoint y: 97, distance: 37.6
click at [193, 97] on h1 "97/3 S01AD03 XOROX 30MG/G OPH UNG 4,5G 236622" at bounding box center [376, 101] width 617 height 15
copy h1 "XOROX"
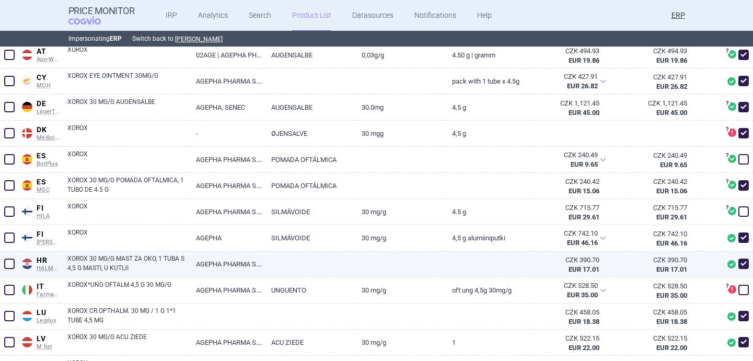
scroll to position [304, 0]
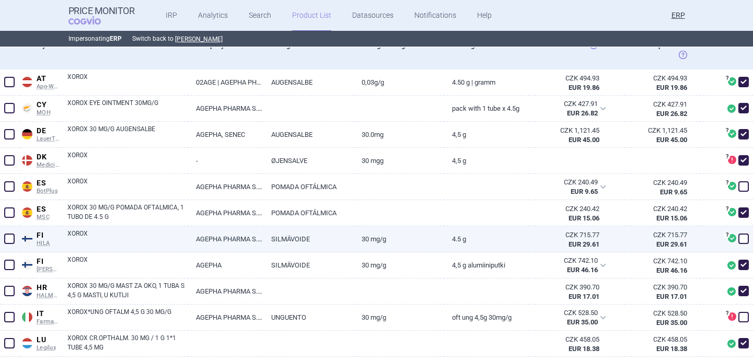
click at [743, 238] on span at bounding box center [743, 239] width 10 height 10
checkbox input "true"
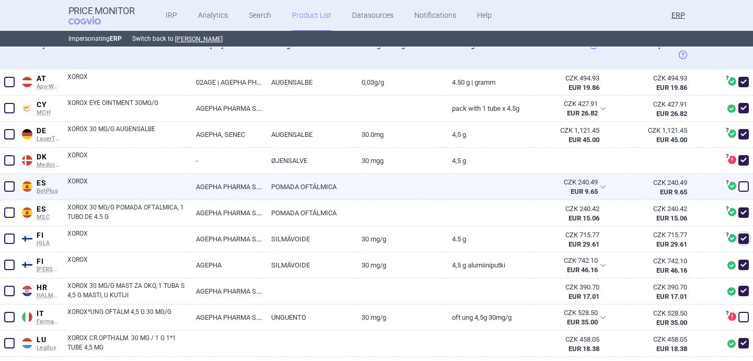
click at [745, 187] on span at bounding box center [743, 186] width 10 height 10
checkbox input "true"
click at [157, 187] on link "XOROX" at bounding box center [127, 186] width 121 height 19
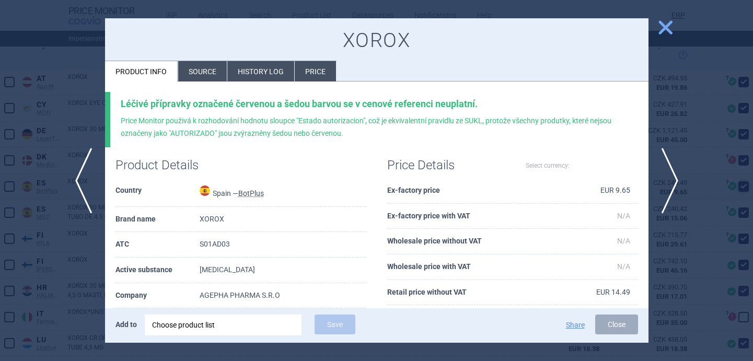
select select "EUR"
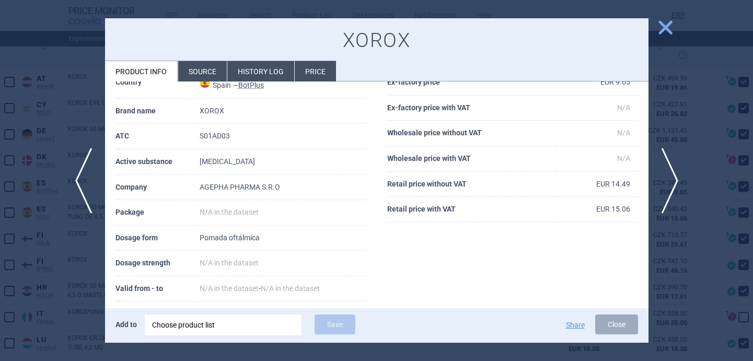
scroll to position [113, 0]
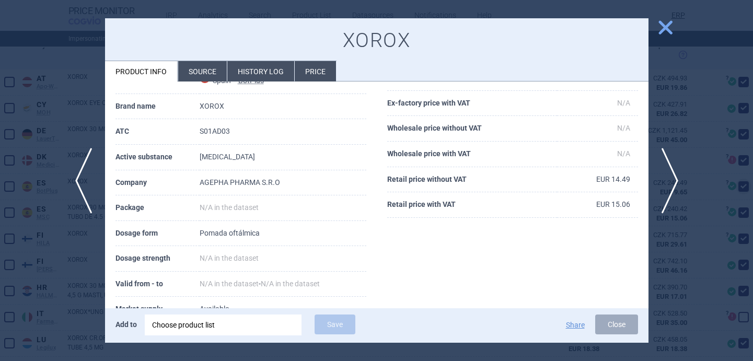
click at [195, 70] on li "Source" at bounding box center [202, 71] width 49 height 20
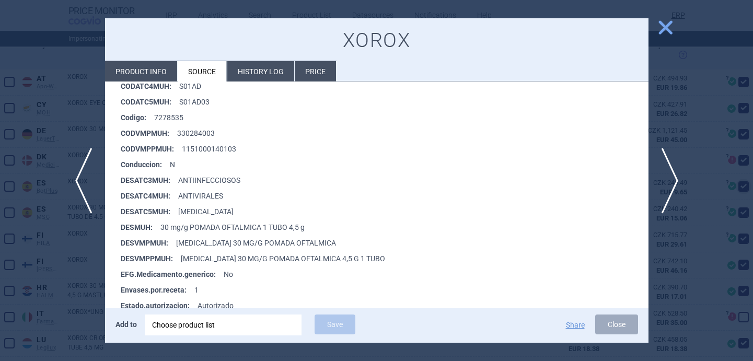
scroll to position [215, 0]
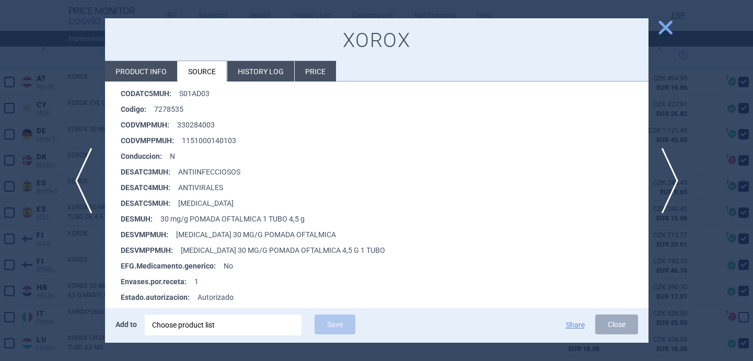
click at [77, 273] on div at bounding box center [376, 180] width 753 height 361
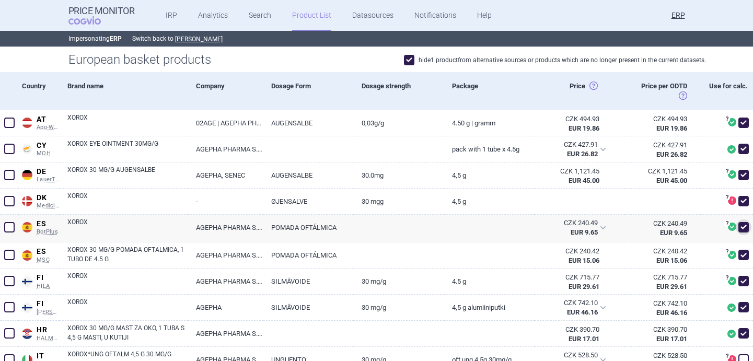
scroll to position [275, 0]
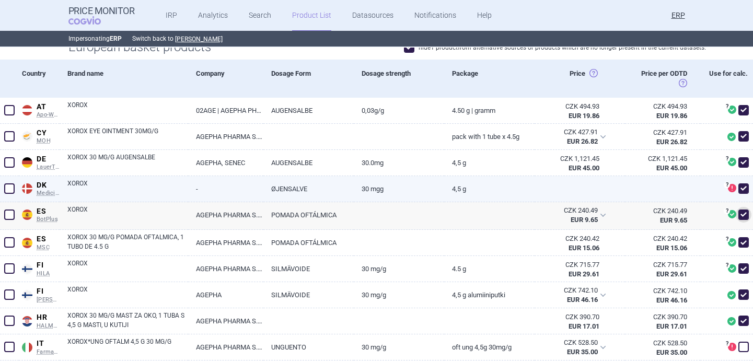
click at [744, 189] on span at bounding box center [743, 188] width 10 height 10
checkbox input "false"
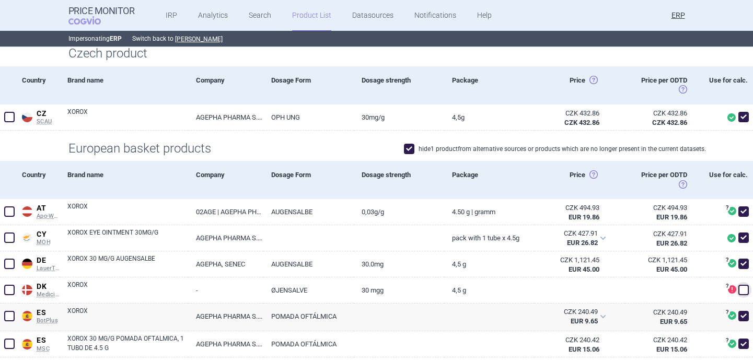
scroll to position [165, 0]
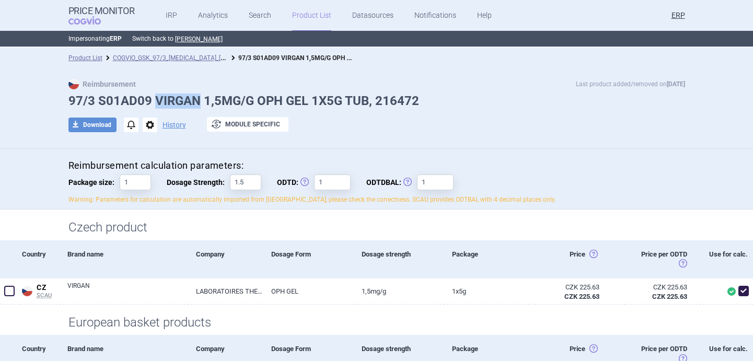
drag, startPoint x: 156, startPoint y: 98, endPoint x: 196, endPoint y: 97, distance: 40.8
click at [196, 97] on h1 "97/3 S01AD09 VIRGAN 1,5MG/G OPH GEL 1X5G TUB, 216472" at bounding box center [376, 101] width 617 height 15
copy h1 "VIRGAN"
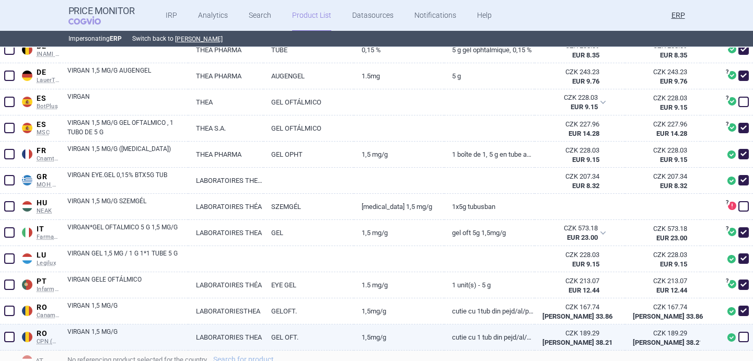
scroll to position [358, 0]
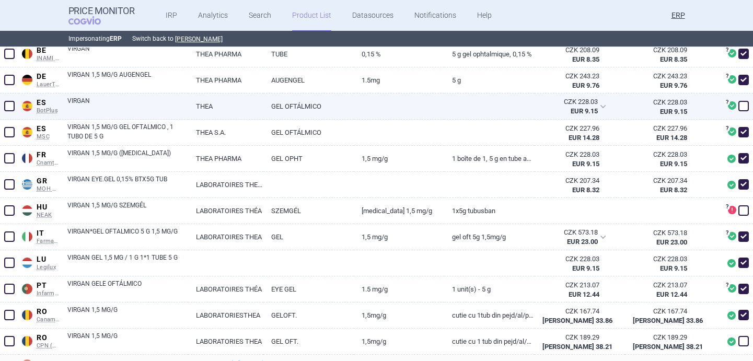
click at [743, 106] on span at bounding box center [743, 106] width 10 height 10
checkbox input "true"
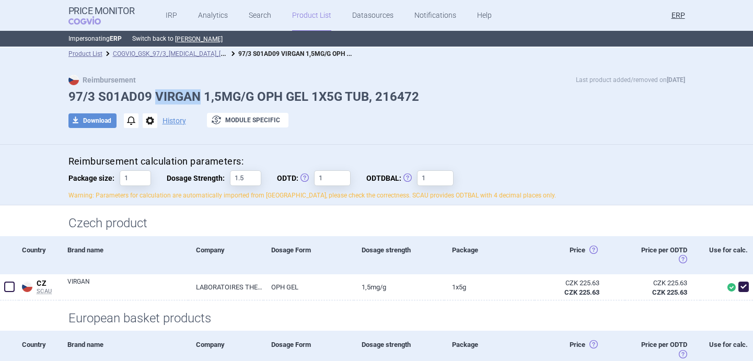
scroll to position [0, 0]
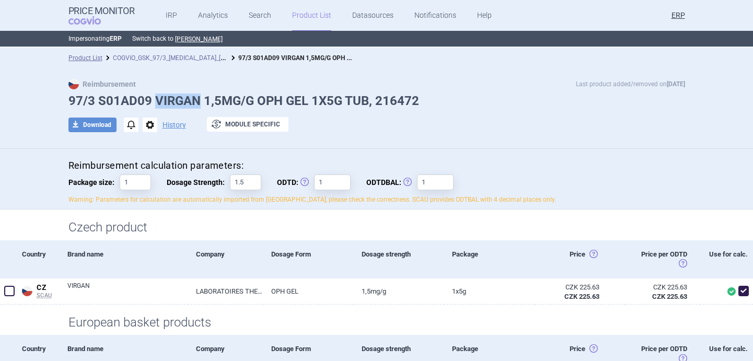
click at [192, 58] on link "COGVIO_GSK_97/3_Zovirax_8.5.2025" at bounding box center [175, 57] width 124 height 10
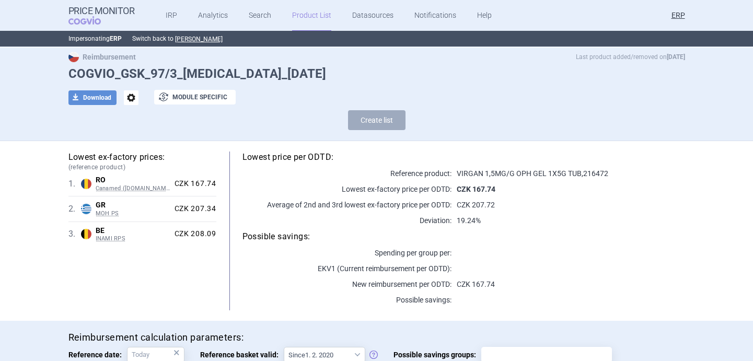
scroll to position [32, 0]
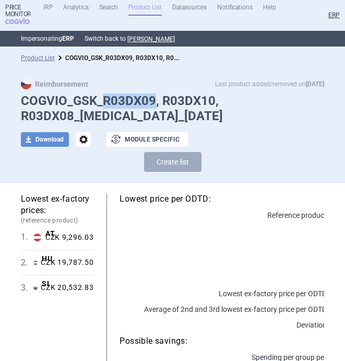
drag, startPoint x: 103, startPoint y: 101, endPoint x: 152, endPoint y: 101, distance: 48.6
click at [152, 101] on h1 "COGVIO_GSK_R03DX09, R03DX10, R03DX08_[MEDICAL_DATA]_[DATE]" at bounding box center [173, 109] width 304 height 30
copy h1 "R03DX09"
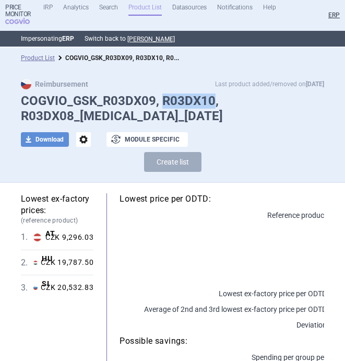
drag, startPoint x: 163, startPoint y: 100, endPoint x: 211, endPoint y: 100, distance: 48.6
click at [211, 100] on h1 "COGVIO_GSK_R03DX09, R03DX10, R03DX08_[MEDICAL_DATA]_[DATE]" at bounding box center [173, 109] width 304 height 30
copy h1 "R03DX10"
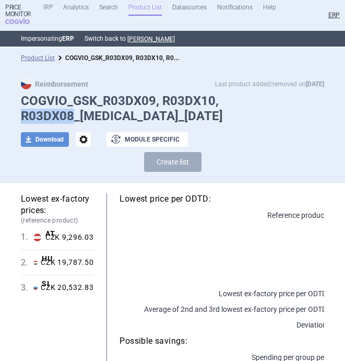
drag, startPoint x: 20, startPoint y: 114, endPoint x: 75, endPoint y: 114, distance: 54.9
click at [75, 114] on h1 "COGVIO_GSK_R03DX09, R03DX10, R03DX08_[MEDICAL_DATA]_[DATE]" at bounding box center [173, 109] width 304 height 30
copy h1 "R03DX08"
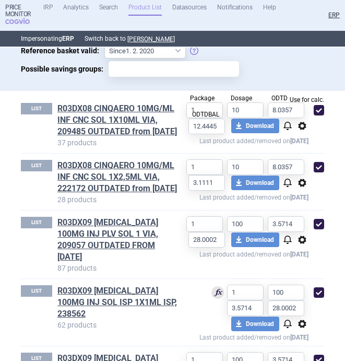
scroll to position [429, 0]
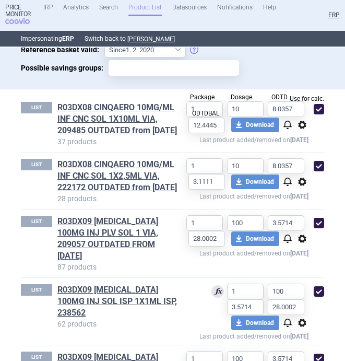
click at [320, 113] on span at bounding box center [319, 109] width 10 height 10
checkbox input "false"
click at [321, 171] on span at bounding box center [319, 166] width 10 height 10
checkbox input "false"
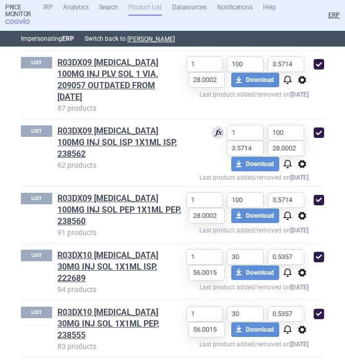
scroll to position [599, 0]
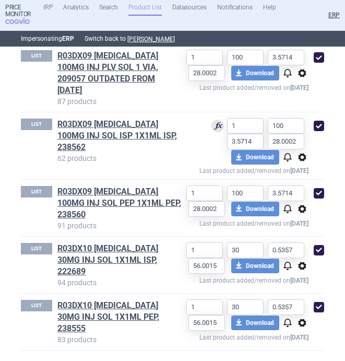
click at [323, 63] on span at bounding box center [319, 57] width 10 height 10
checkbox input "false"
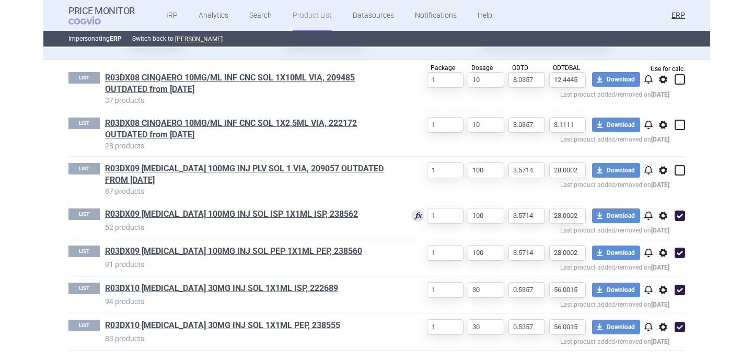
scroll to position [344, 0]
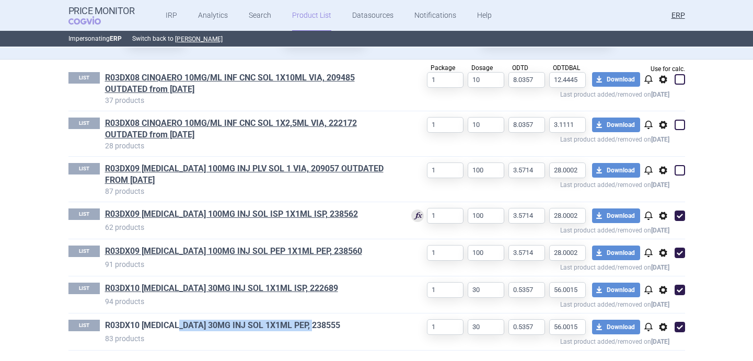
drag, startPoint x: 329, startPoint y: 326, endPoint x: 181, endPoint y: 326, distance: 147.9
click at [181, 326] on h1 "R03DX10 [MEDICAL_DATA] 30MG INJ SOL 1X1ML PEP, 238555" at bounding box center [250, 327] width 290 height 14
copy link "30MG INJ SOL 1X1ML PEP, 238555"
click at [344, 315] on div "LIST R03DX10 [MEDICAL_DATA] 30MG INJ SOL 1X1ML PEP, 238555 83 products 1 30 0.5…" at bounding box center [376, 332] width 617 height 37
drag, startPoint x: 330, startPoint y: 323, endPoint x: 106, endPoint y: 327, distance: 224.2
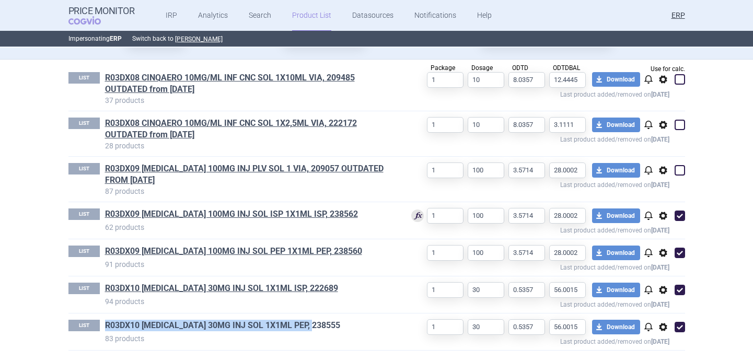
click at [106, 327] on h1 "R03DX10 [MEDICAL_DATA] 30MG INJ SOL 1X1ML PEP, 238555" at bounding box center [250, 327] width 290 height 14
copy link "R03DX10 [MEDICAL_DATA] 30MG INJ SOL 1X1ML PEP, 238555"
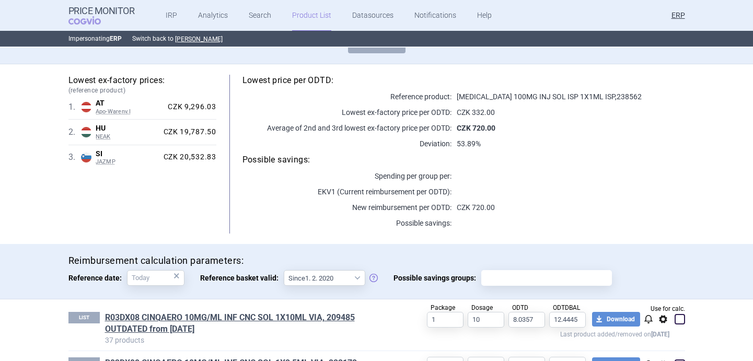
scroll to position [0, 0]
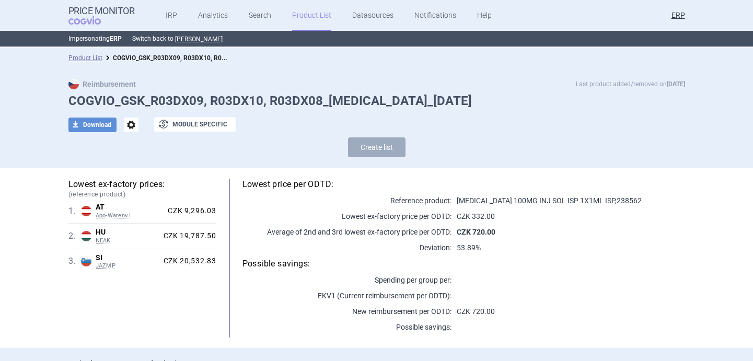
click at [133, 123] on span "options" at bounding box center [131, 125] width 15 height 15
click at [134, 165] on button "Rename" at bounding box center [130, 167] width 33 height 15
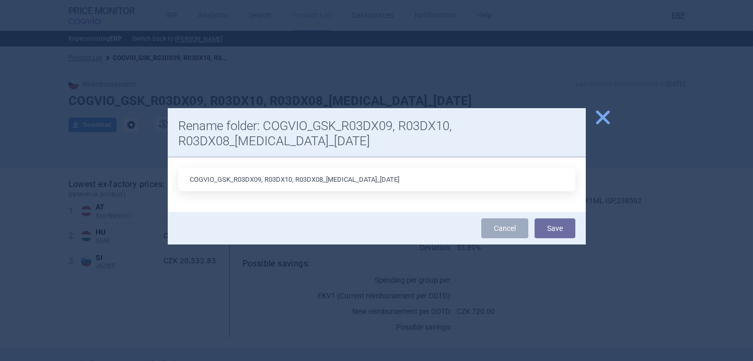
click at [361, 177] on input "COGVIO_GSK_R03DX09, R03DX10, R03DX08_[MEDICAL_DATA]_[DATE]" at bounding box center [376, 180] width 397 height 24
type input "COGVIO_GSK_R03DX09, R03DX10, R03DX08_Nucala_6.9.2025"
click at [570, 224] on button "Save" at bounding box center [555, 228] width 41 height 20
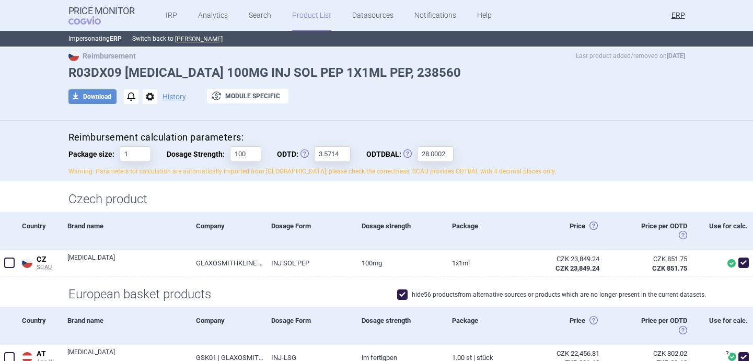
scroll to position [22, 0]
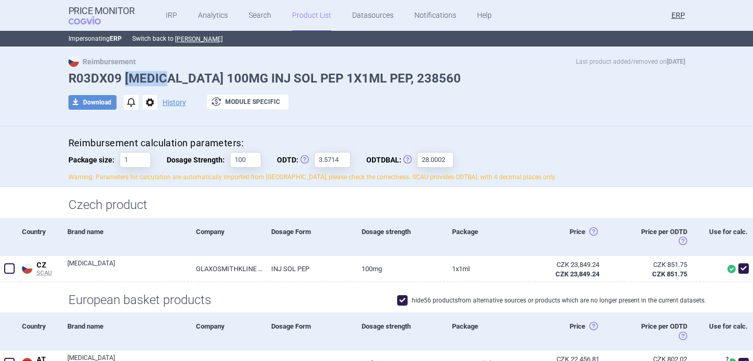
drag, startPoint x: 125, startPoint y: 81, endPoint x: 171, endPoint y: 82, distance: 45.5
click at [171, 82] on h1 "R03DX09 [MEDICAL_DATA] 100MG INJ SOL PEP 1X1ML PEP, 238560" at bounding box center [376, 78] width 617 height 15
copy h1 "[MEDICAL_DATA]"
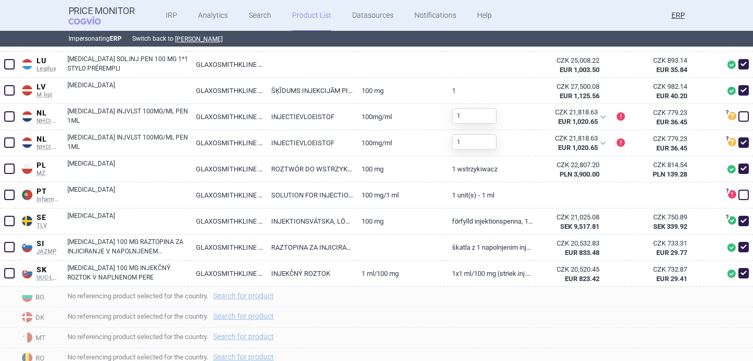
scroll to position [979, 0]
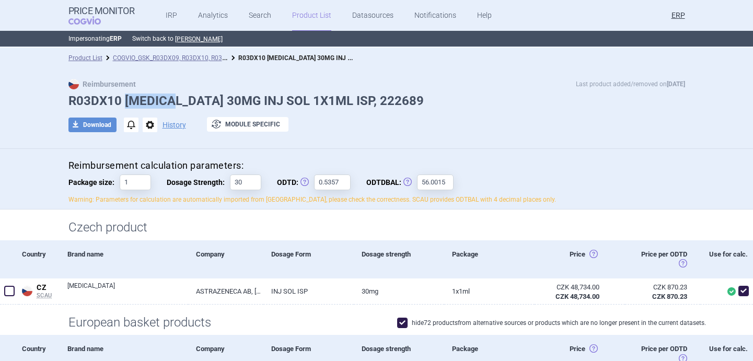
drag, startPoint x: 124, startPoint y: 101, endPoint x: 175, endPoint y: 101, distance: 50.7
click at [175, 101] on h1 "R03DX10 FASENRA 30MG INJ SOL 1X1ML ISP, 222689" at bounding box center [376, 101] width 617 height 15
copy h1 "FASENRA"
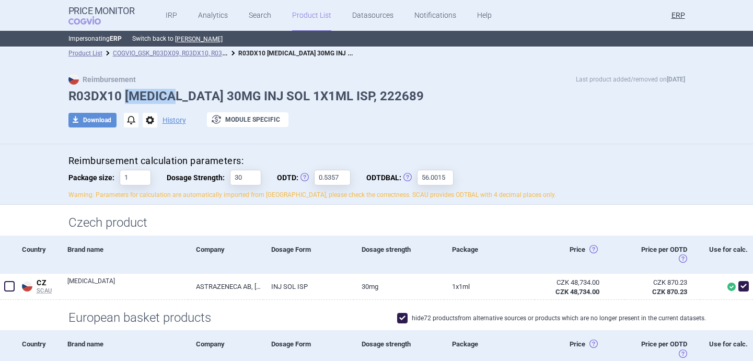
scroll to position [7, 0]
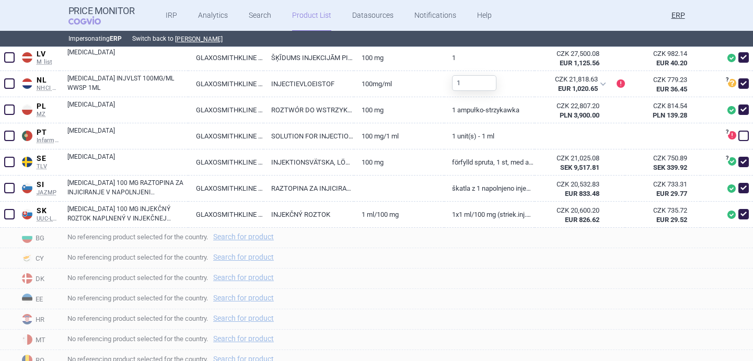
scroll to position [778, 0]
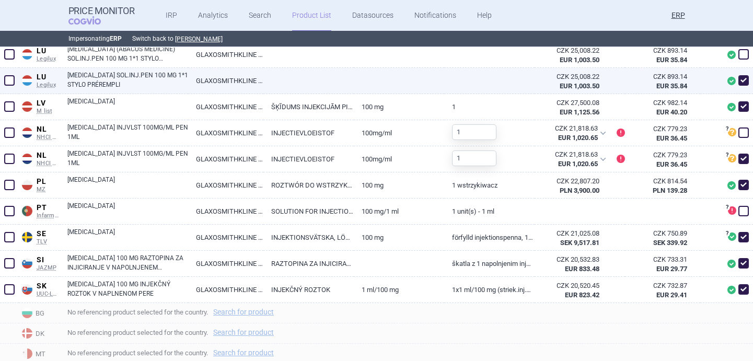
scroll to position [999, 0]
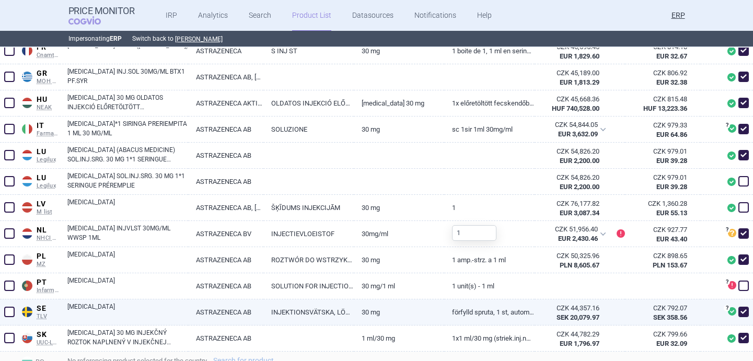
scroll to position [570, 0]
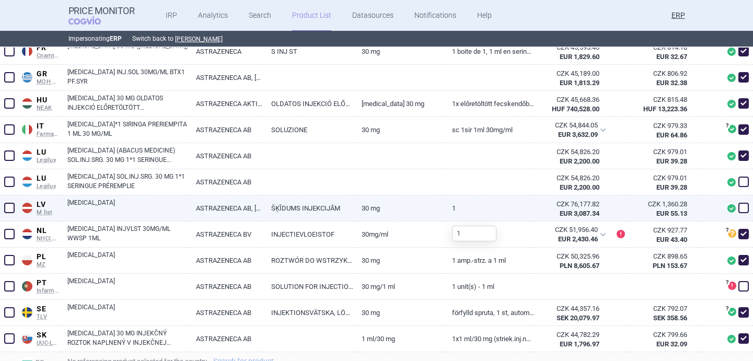
click at [744, 208] on span at bounding box center [743, 208] width 10 height 10
checkbox input "true"
click at [327, 204] on link "ŠĶĪDUMS INJEKCIJĀM" at bounding box center [308, 208] width 90 height 26
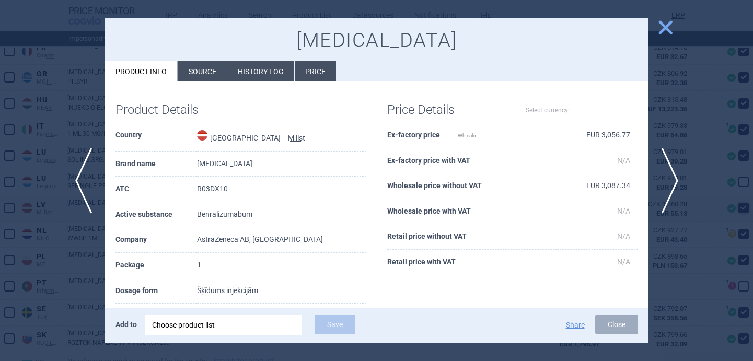
select select "EUR"
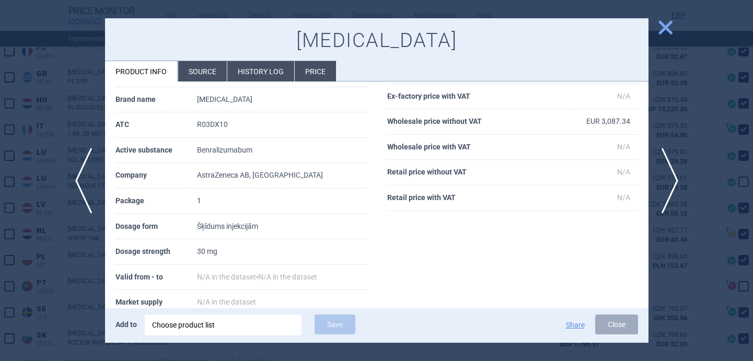
click at [204, 77] on li "Source" at bounding box center [202, 71] width 49 height 20
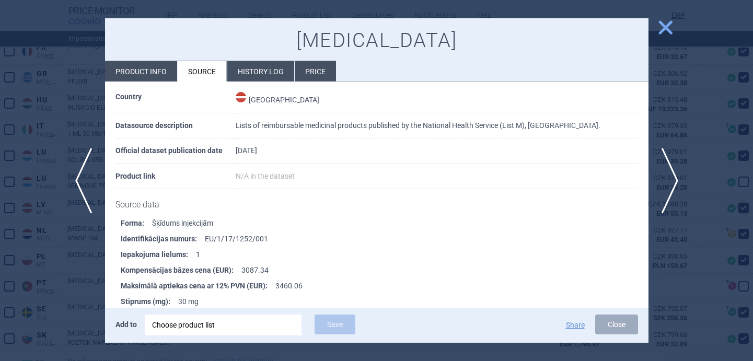
scroll to position [86, 0]
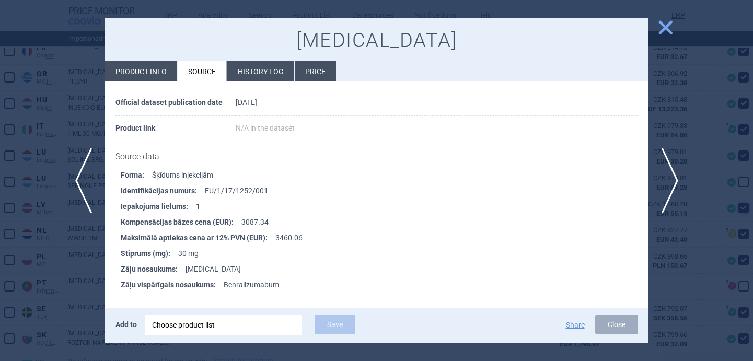
click at [64, 274] on div at bounding box center [376, 180] width 753 height 361
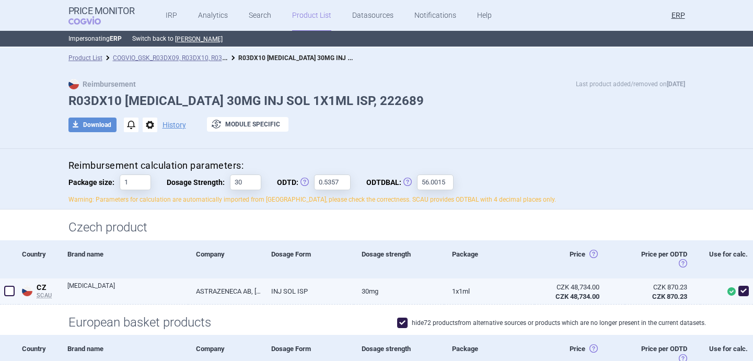
click at [100, 294] on link "[MEDICAL_DATA]" at bounding box center [127, 290] width 121 height 19
select select "EUR"
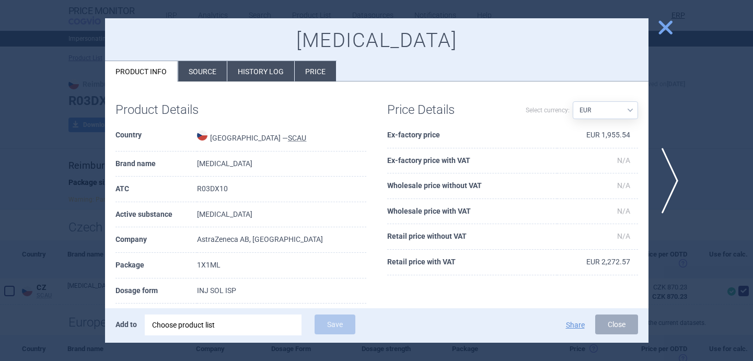
click at [207, 70] on li "Source" at bounding box center [202, 71] width 49 height 20
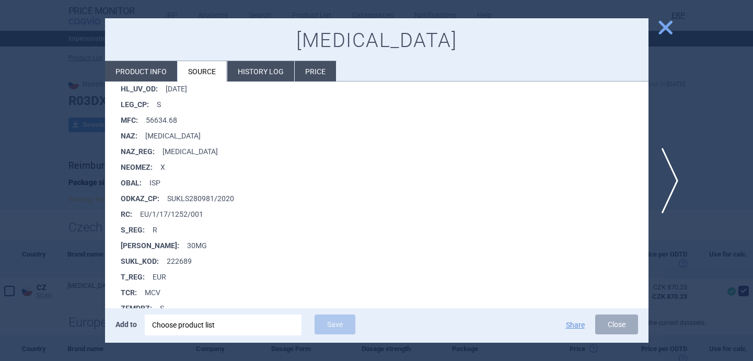
scroll to position [451, 0]
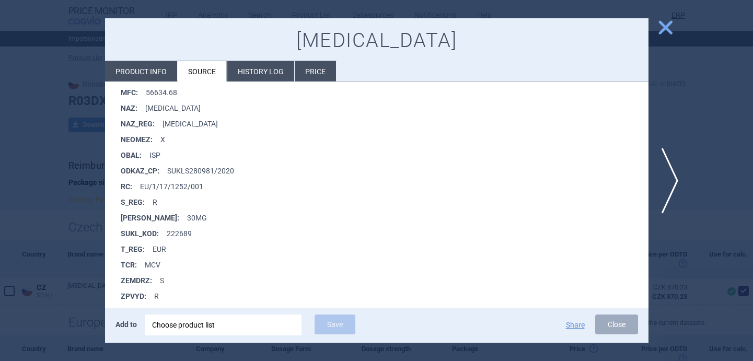
click at [86, 291] on div at bounding box center [376, 180] width 753 height 361
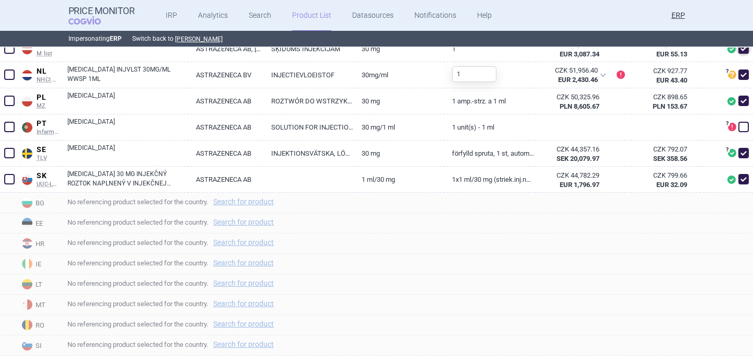
scroll to position [747, 0]
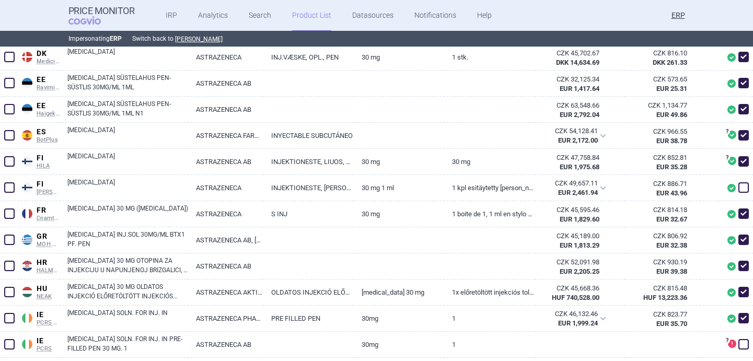
scroll to position [460, 0]
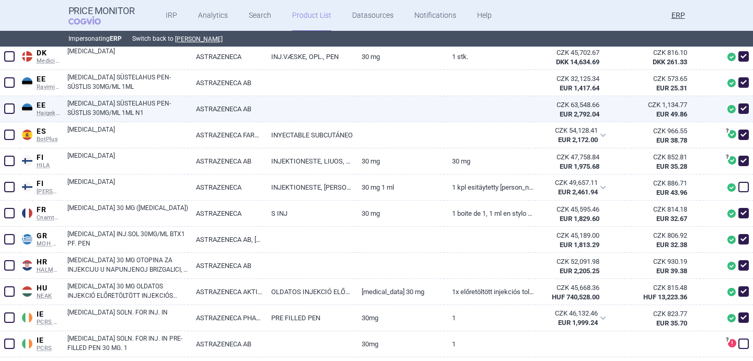
click at [746, 108] on span at bounding box center [743, 108] width 10 height 10
checkbox input "false"
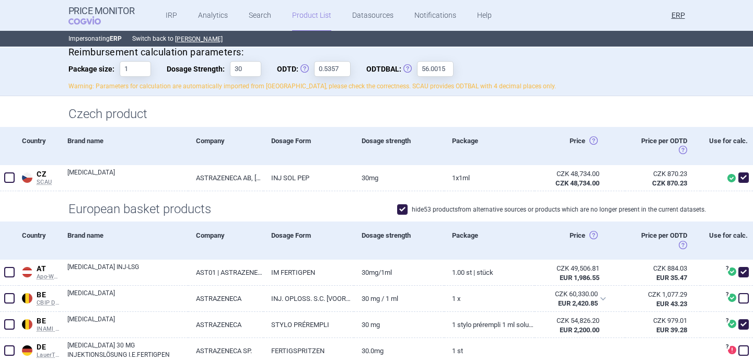
scroll to position [25, 0]
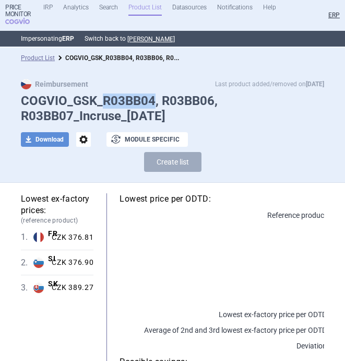
drag, startPoint x: 103, startPoint y: 98, endPoint x: 153, endPoint y: 97, distance: 50.2
click at [153, 97] on h1 "COGVIO_GSK_R03BB04, R03BB06, R03BB07_Incruse_[DATE]" at bounding box center [173, 109] width 304 height 30
copy h1 "R03BB04"
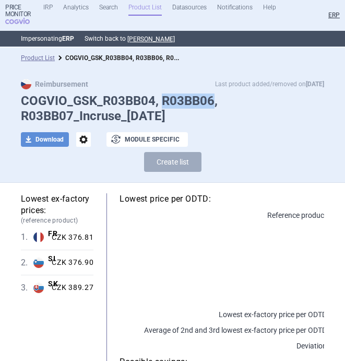
drag, startPoint x: 164, startPoint y: 100, endPoint x: 212, endPoint y: 99, distance: 48.1
click at [212, 99] on h1 "COGVIO_GSK_R03BB04, R03BB06, R03BB07_Incruse_[DATE]" at bounding box center [173, 109] width 304 height 30
copy h1 "R03BB06"
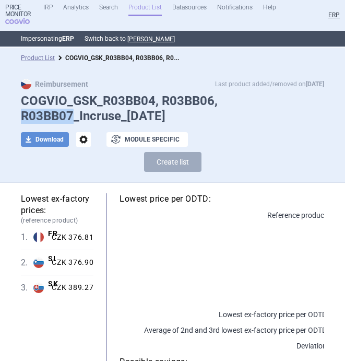
drag, startPoint x: 23, startPoint y: 115, endPoint x: 71, endPoint y: 115, distance: 48.1
click at [71, 115] on h1 "COGVIO_GSK_R03BB04, R03BB06, R03BB07_Incruse_[DATE]" at bounding box center [173, 109] width 304 height 30
copy h1 "R03BB07"
click at [163, 101] on h1 "COGVIO_GSK_R03BB04, R03BB06, R03BB07_Incruse_[DATE]" at bounding box center [173, 109] width 304 height 30
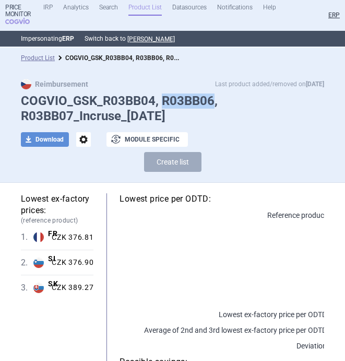
drag, startPoint x: 163, startPoint y: 101, endPoint x: 186, endPoint y: 101, distance: 23.5
click at [186, 101] on h1 "COGVIO_GSK_R03BB04, R03BB06, R03BB07_Incruse_[DATE]" at bounding box center [173, 109] width 304 height 30
copy h1 "R03BB06"
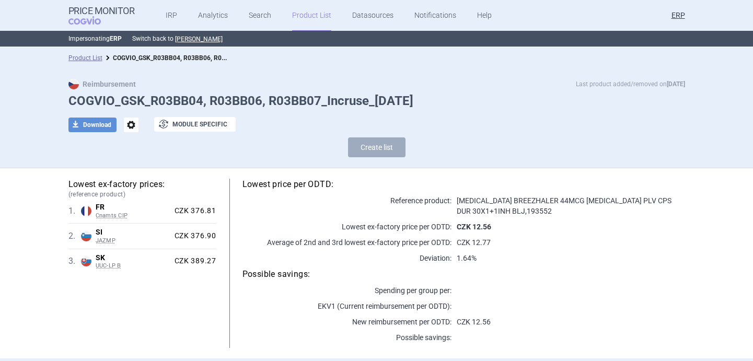
click at [128, 126] on span "options" at bounding box center [131, 125] width 15 height 15
click at [137, 167] on button "Rename" at bounding box center [130, 167] width 33 height 15
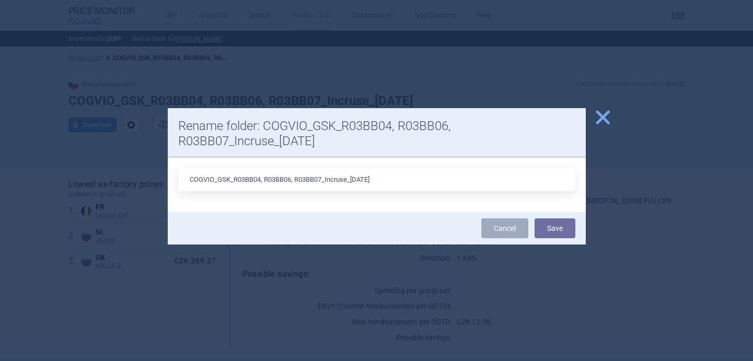
click at [362, 179] on input "COGVIO_GSK_R03BB04, R03BB06, R03BB07_Incruse_[DATE]" at bounding box center [376, 180] width 397 height 24
type input "COGVIO_GSK_R03BB04, R03BB06, R03BB07_Incruse_6.9.2025"
click at [554, 223] on button "Save" at bounding box center [555, 228] width 41 height 20
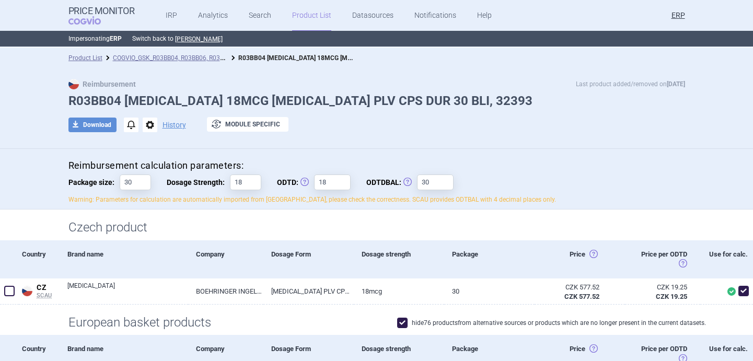
scroll to position [4, 0]
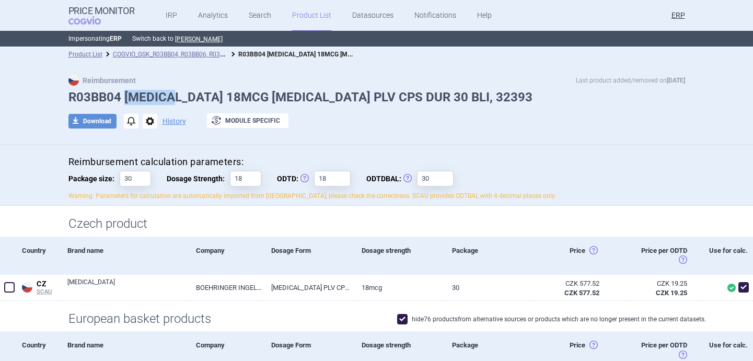
drag, startPoint x: 125, startPoint y: 92, endPoint x: 169, endPoint y: 94, distance: 44.4
click at [169, 94] on h1 "R03BB04 [MEDICAL_DATA] 18MCG [MEDICAL_DATA] PLV CPS DUR 30 BLI, 32393" at bounding box center [376, 97] width 617 height 15
copy h1 "[MEDICAL_DATA]"
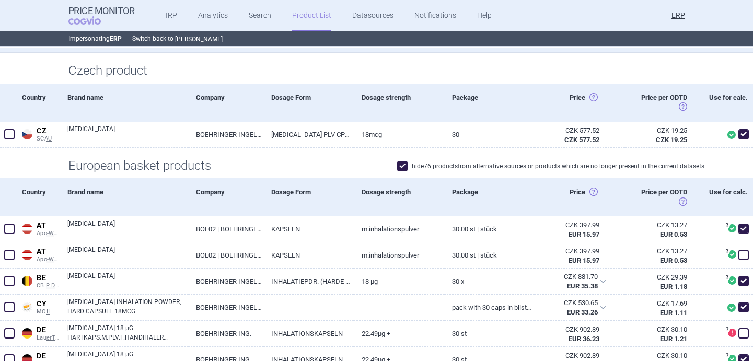
scroll to position [119, 0]
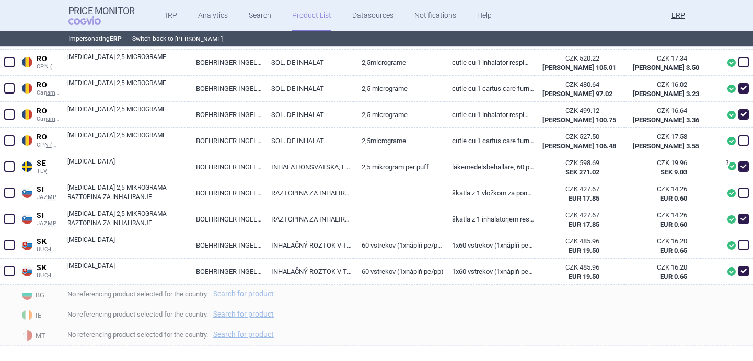
scroll to position [1327, 0]
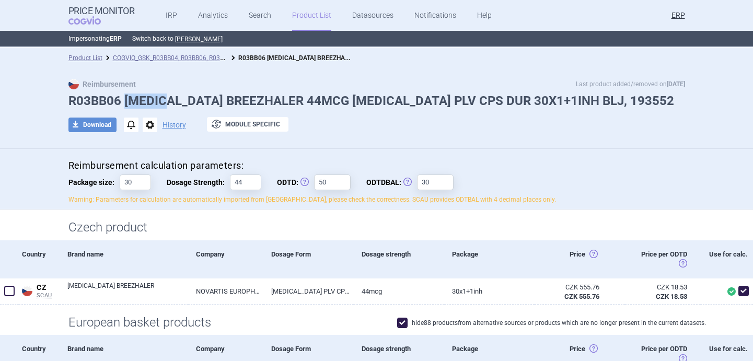
drag, startPoint x: 123, startPoint y: 100, endPoint x: 164, endPoint y: 98, distance: 40.8
click at [164, 98] on h1 "R03BB06 [MEDICAL_DATA] BREEZHALER 44MCG [MEDICAL_DATA] PLV CPS DUR 30X1+1INH BL…" at bounding box center [376, 101] width 617 height 15
copy h1 "[MEDICAL_DATA]"
drag, startPoint x: 244, startPoint y: 98, endPoint x: 126, endPoint y: 101, distance: 117.6
click at [126, 101] on h1 "R03BB06 [MEDICAL_DATA] BREEZHALER 44MCG [MEDICAL_DATA] PLV CPS DUR 30X1+1INH BL…" at bounding box center [376, 101] width 617 height 15
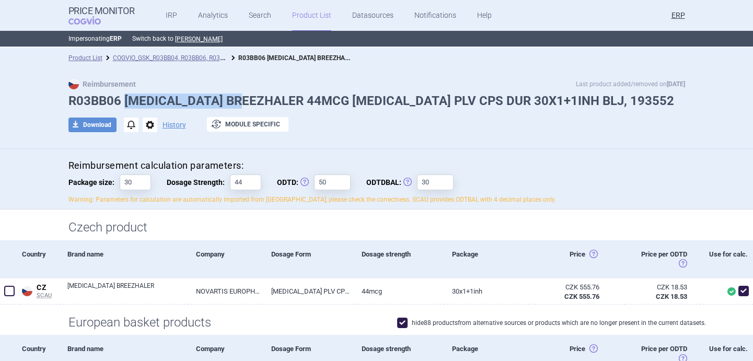
copy h1 "[MEDICAL_DATA] BREEZHALER"
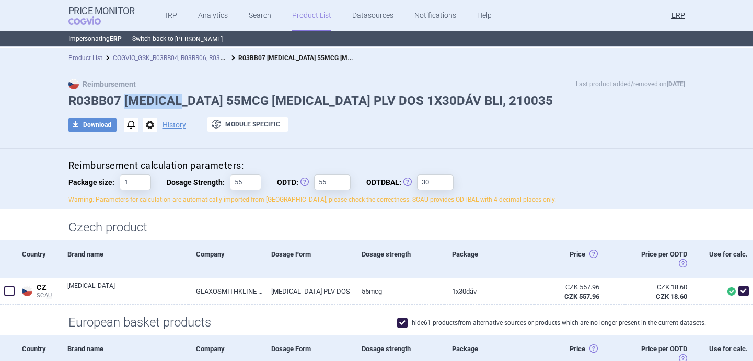
drag, startPoint x: 125, startPoint y: 100, endPoint x: 178, endPoint y: 100, distance: 52.8
click at [178, 100] on h1 "R03BB07 INCRUSE ELLIPTA 55MCG INH PLV DOS 1X30DÁV BLI, 210035" at bounding box center [376, 101] width 617 height 15
copy h1 "INCRUSE"
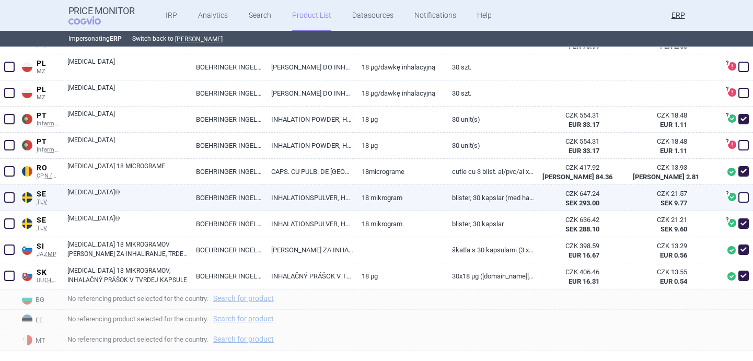
scroll to position [1144, 0]
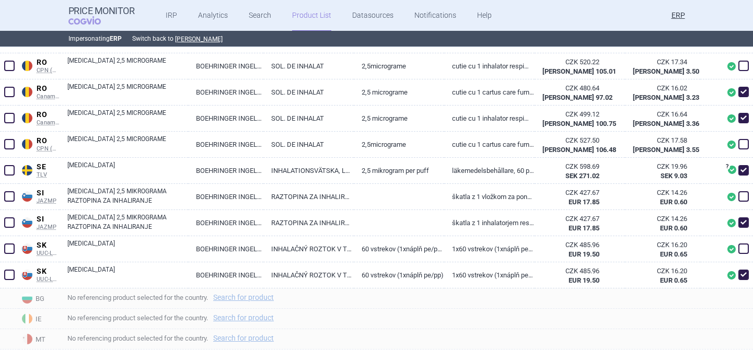
scroll to position [1315, 0]
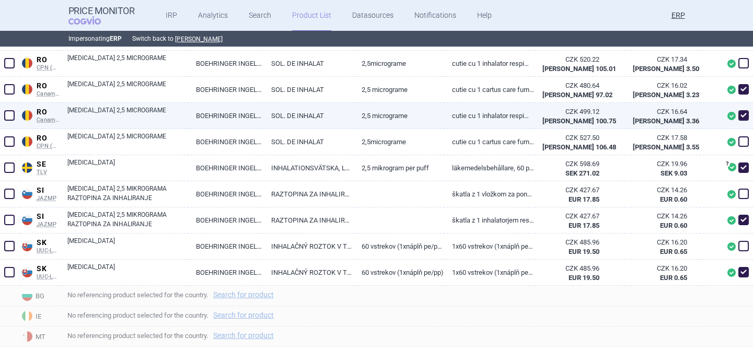
click at [744, 117] on span at bounding box center [743, 115] width 10 height 10
checkbox input "false"
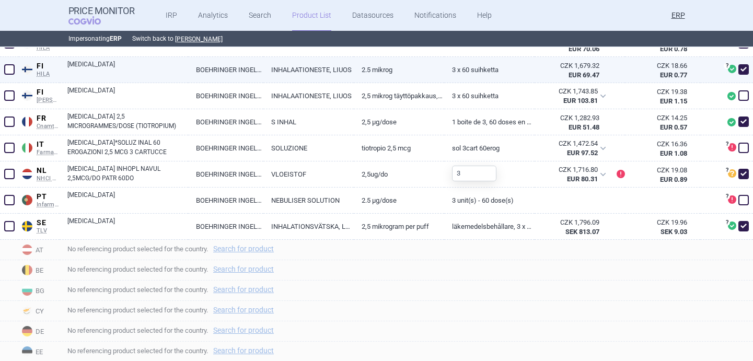
scroll to position [376, 0]
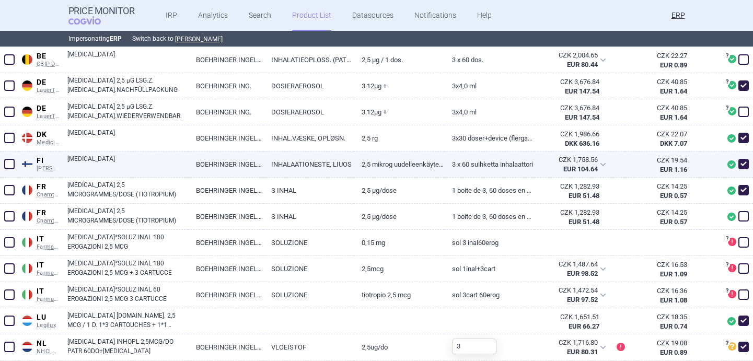
scroll to position [354, 0]
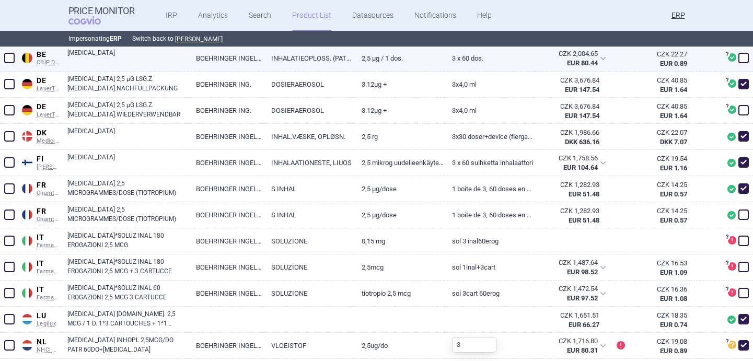
click at [746, 59] on span at bounding box center [743, 58] width 10 height 10
checkbox input "true"
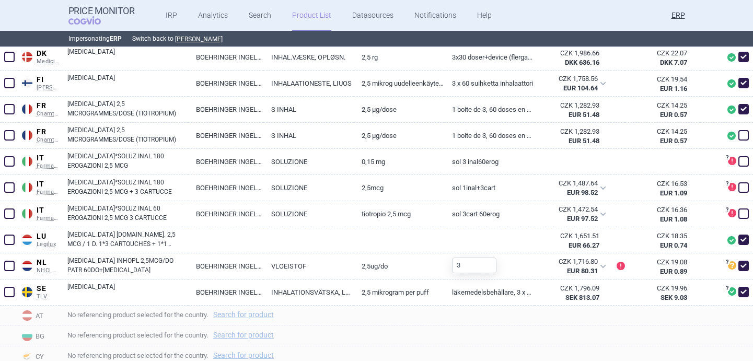
scroll to position [434, 0]
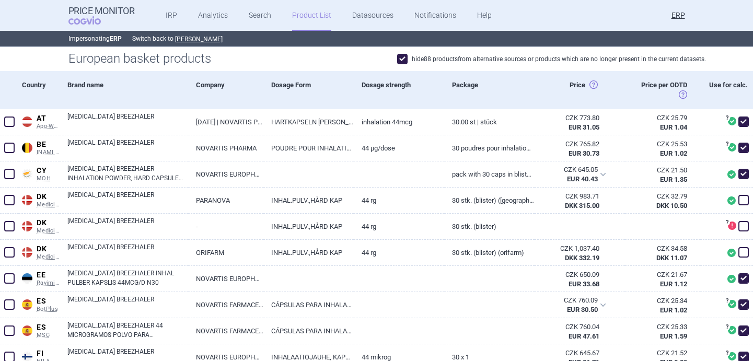
scroll to position [267, 0]
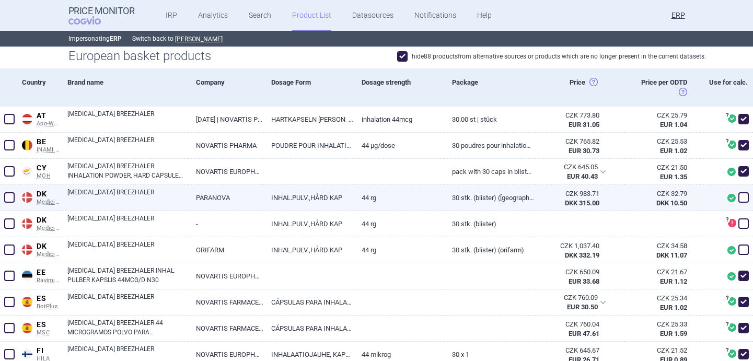
click at [745, 197] on span at bounding box center [743, 197] width 10 height 10
checkbox input "true"
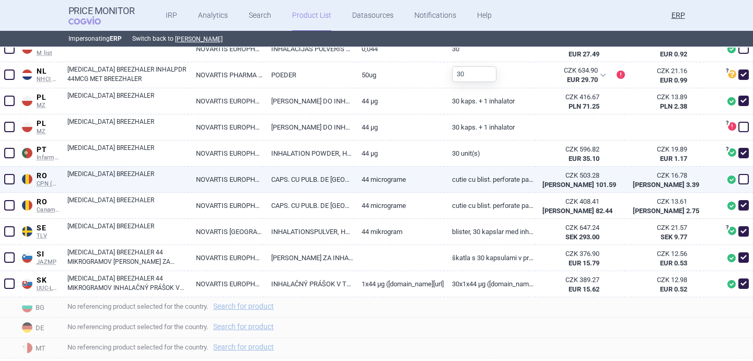
scroll to position [888, 0]
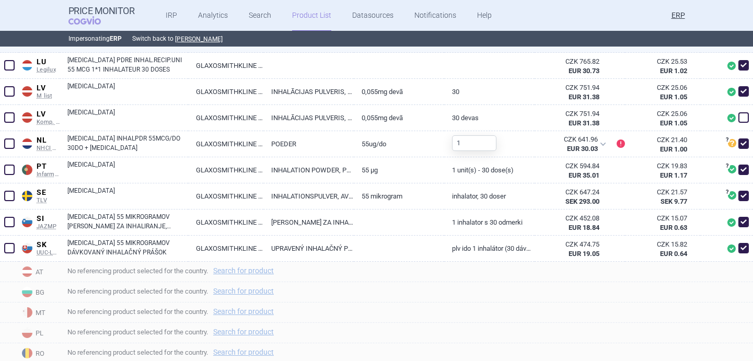
scroll to position [819, 0]
